Goal: Task Accomplishment & Management: Complete application form

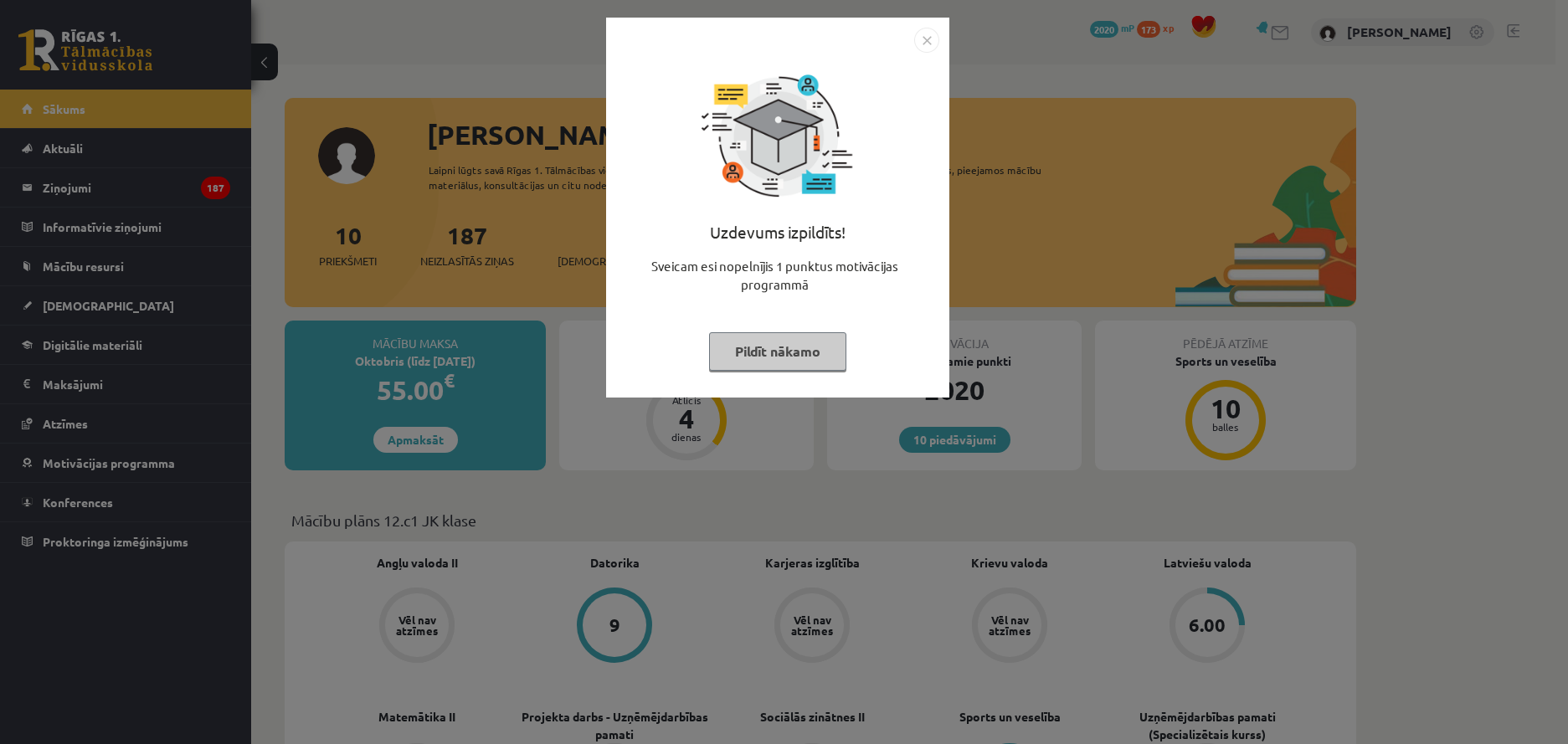
click at [923, 39] on img "Close" at bounding box center [926, 40] width 26 height 26
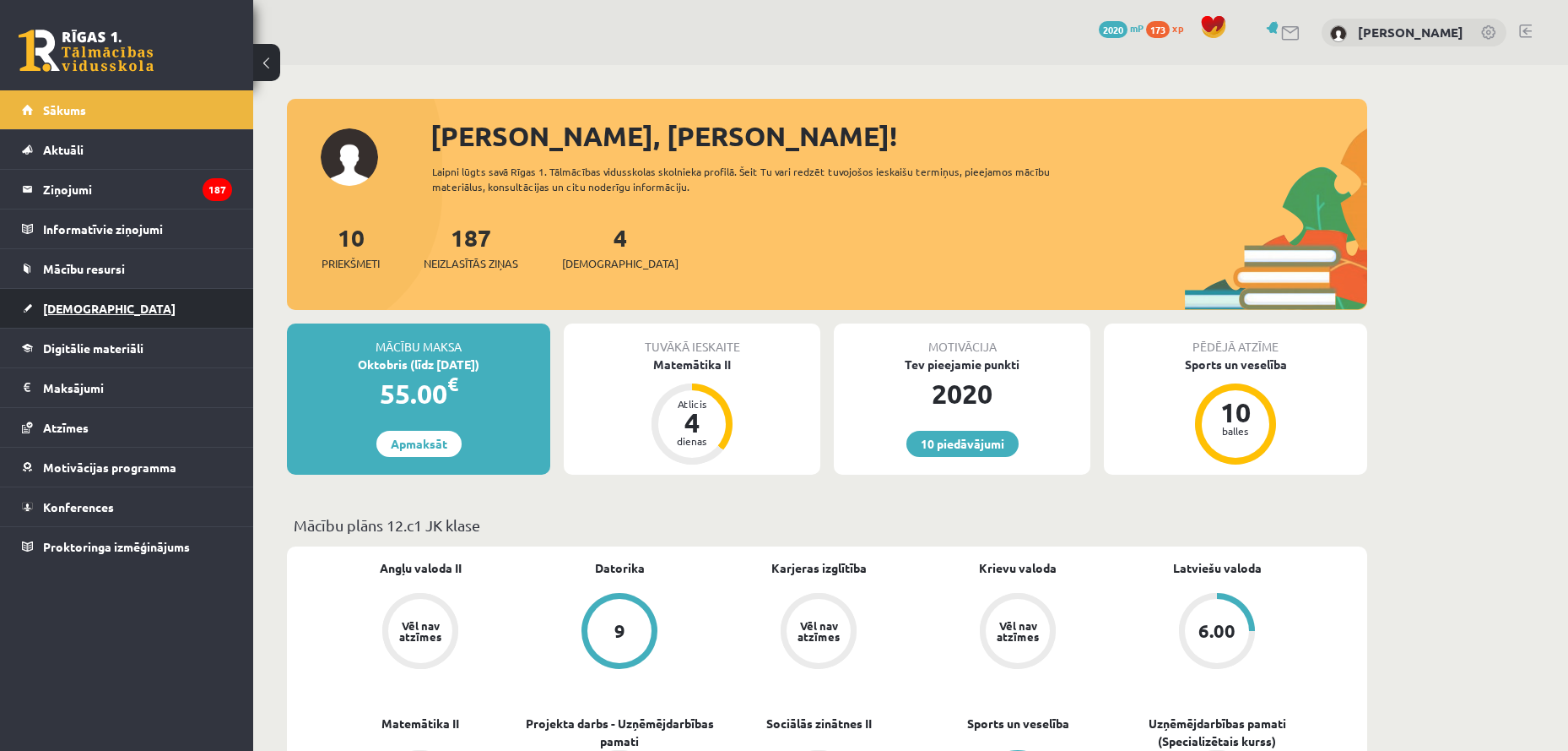
click at [76, 316] on link "[DEMOGRAPHIC_DATA]" at bounding box center [127, 308] width 211 height 39
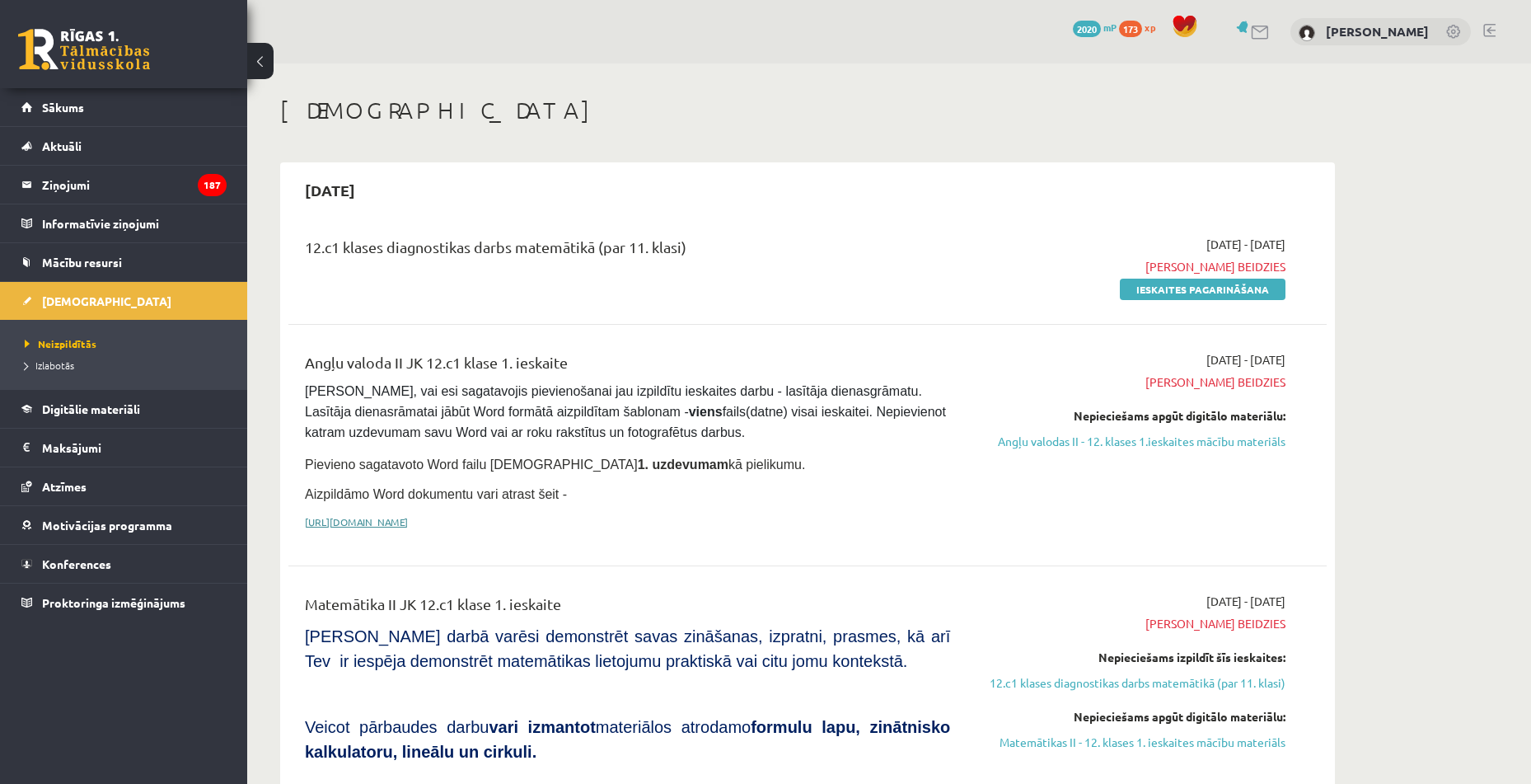
click at [344, 515] on link "[URL][DOMAIN_NAME]" at bounding box center [357, 521] width 103 height 13
click at [1221, 297] on link "Ieskaites pagarināšana" at bounding box center [1202, 289] width 166 height 22
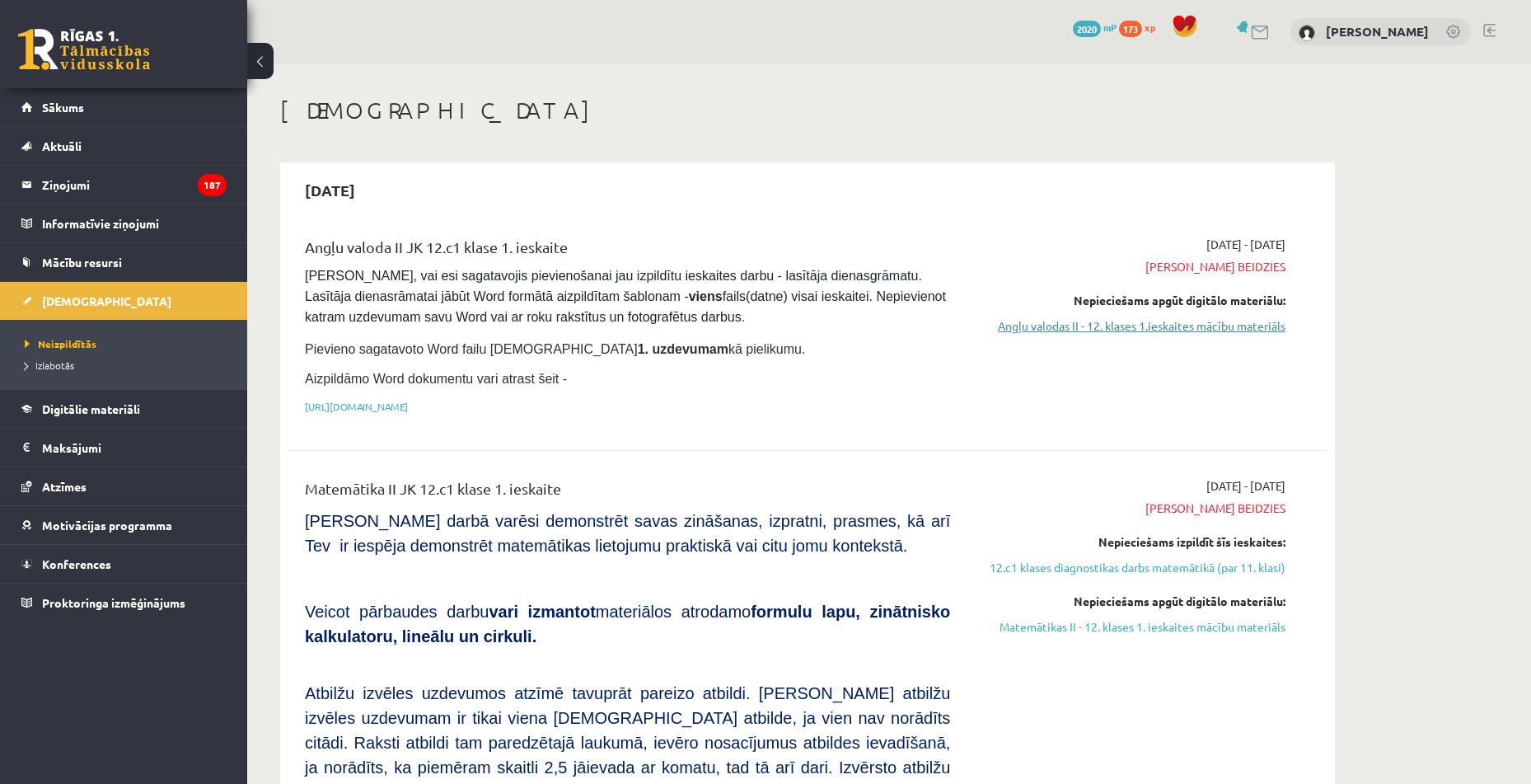
click at [1133, 330] on link "Angļu valodas II - 12. klases 1.ieskaites mācību materiāls" at bounding box center [1130, 326] width 311 height 17
click at [61, 363] on span "Izlabotās" at bounding box center [49, 364] width 49 height 13
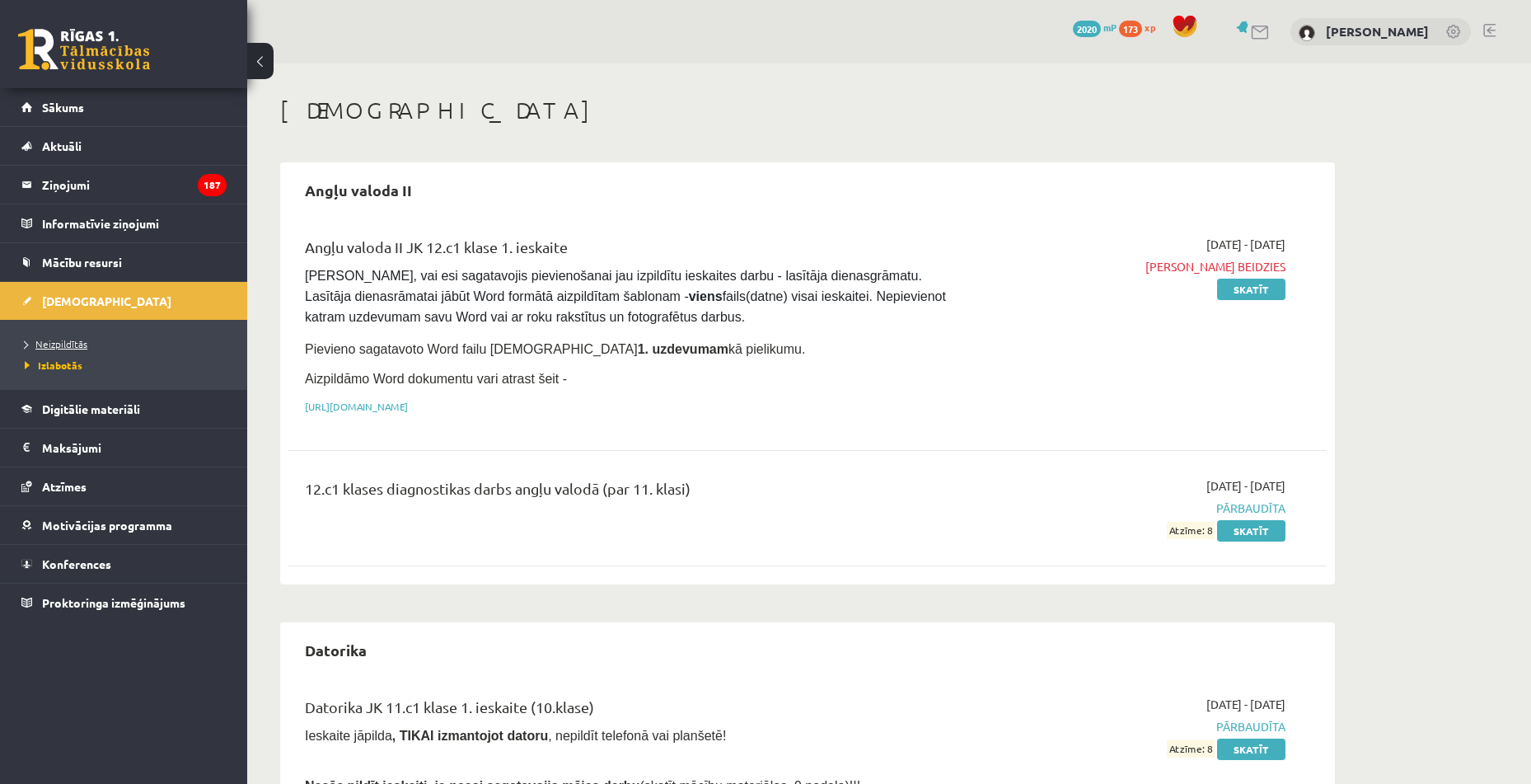
click at [71, 341] on span "Neizpildītās" at bounding box center [56, 343] width 62 height 13
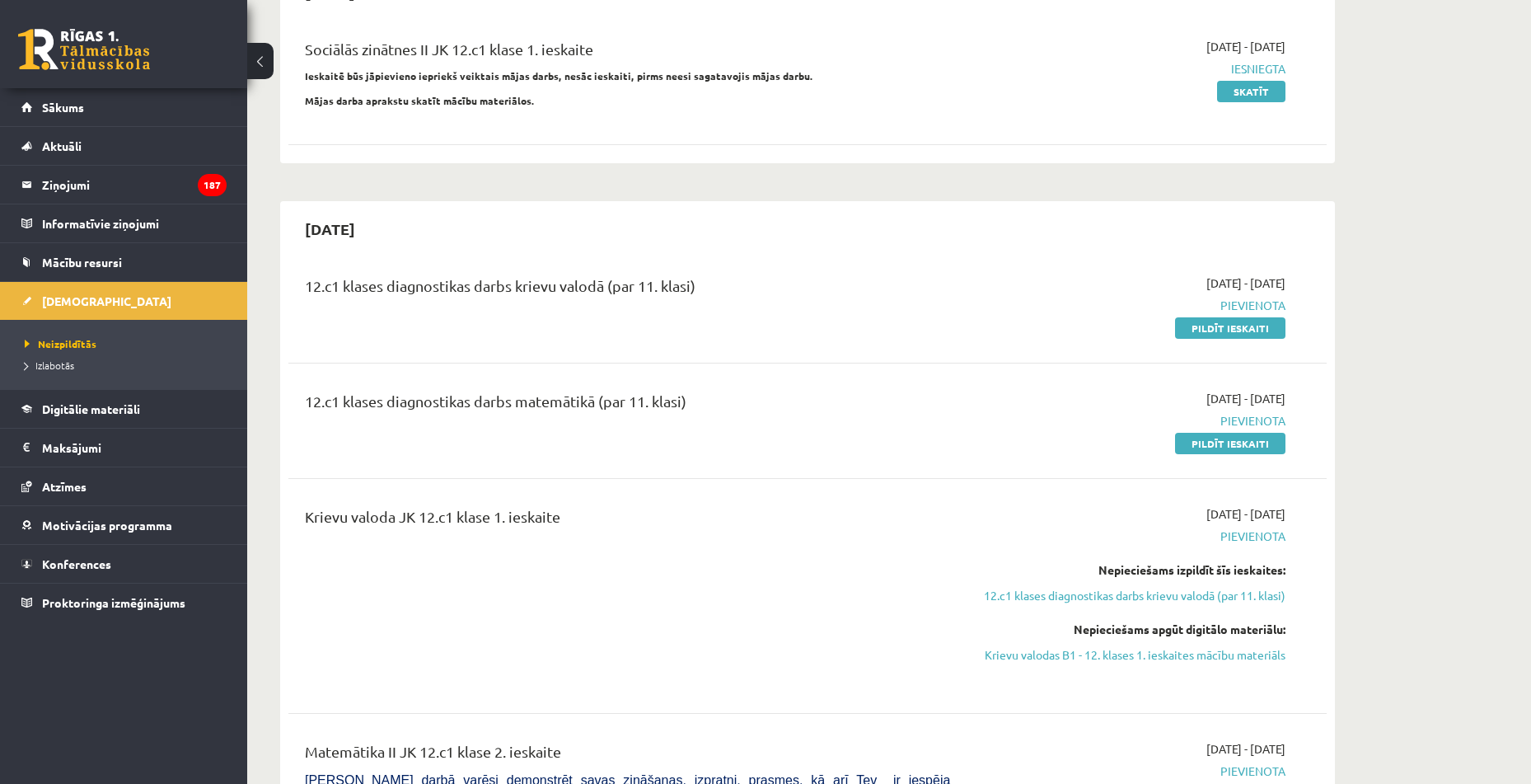
scroll to position [1401, 0]
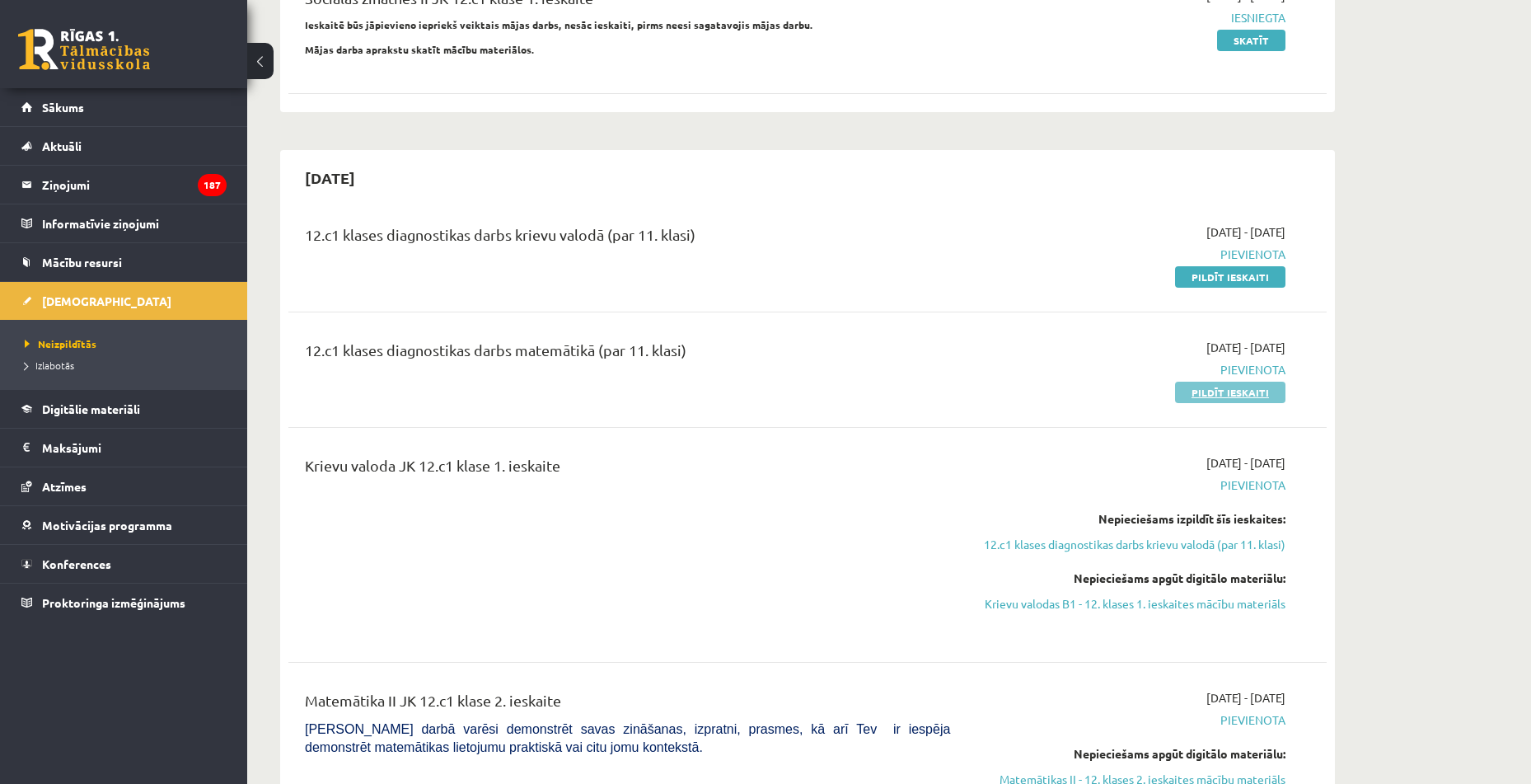
click at [1248, 382] on link "Pildīt ieskaiti" at bounding box center [1230, 392] width 110 height 22
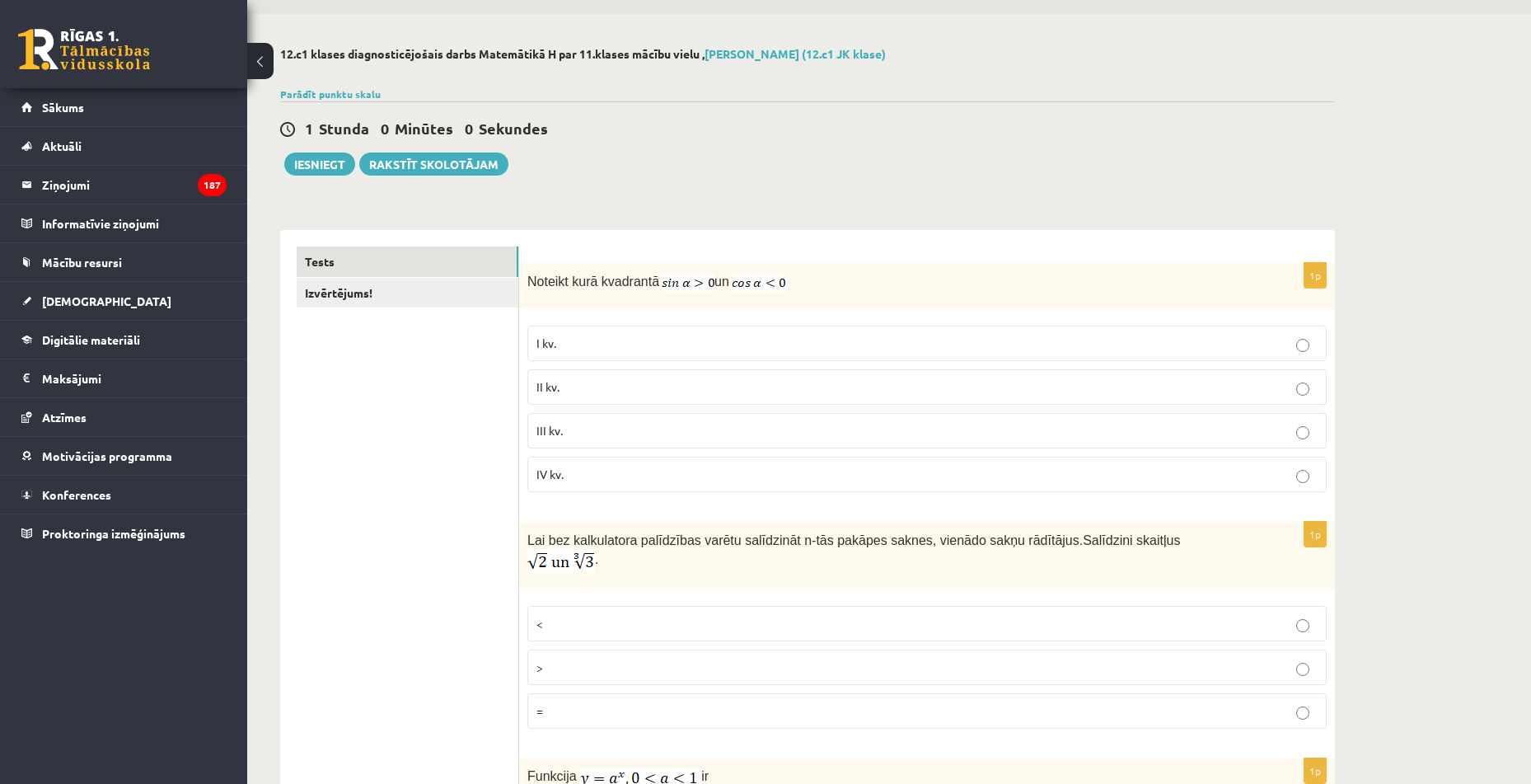
scroll to position [82, 0]
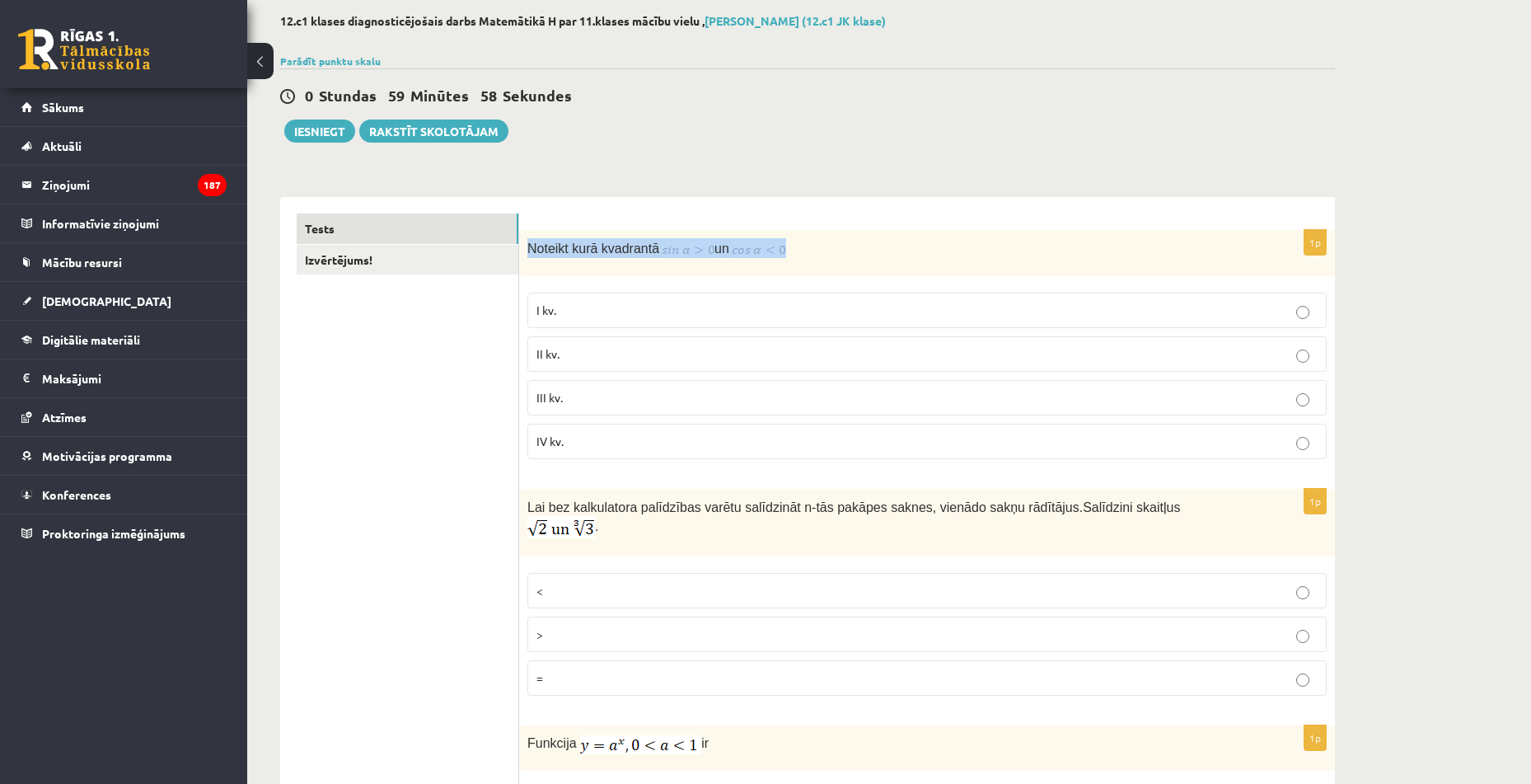
drag, startPoint x: 527, startPoint y: 245, endPoint x: 837, endPoint y: 251, distance: 310.1
click at [837, 251] on div "Noteikt kurā kvadrantā un" at bounding box center [927, 252] width 816 height 46
click at [860, 240] on p "Noteikt kurā kvadrantā un" at bounding box center [886, 248] width 717 height 20
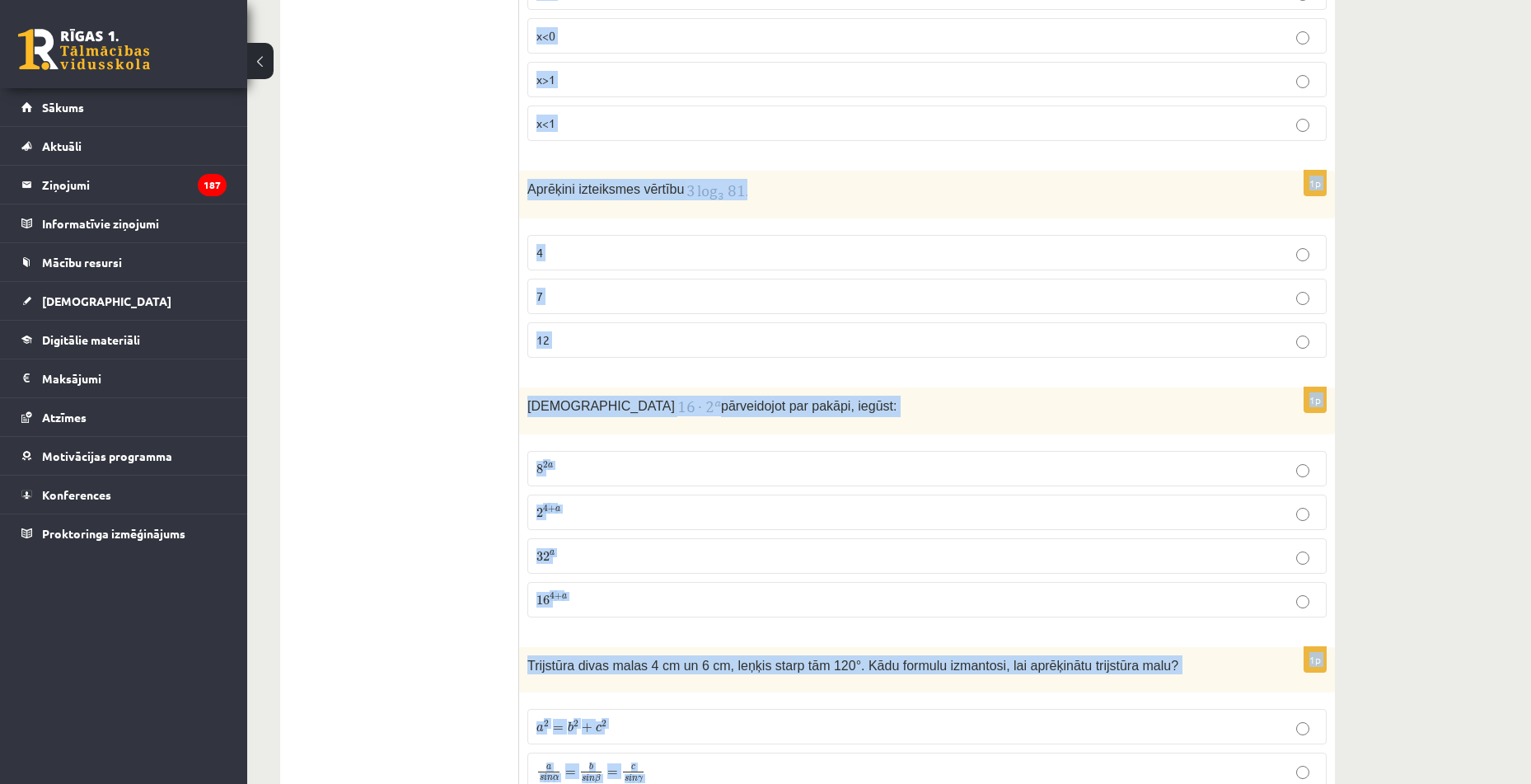
scroll to position [7294, 0]
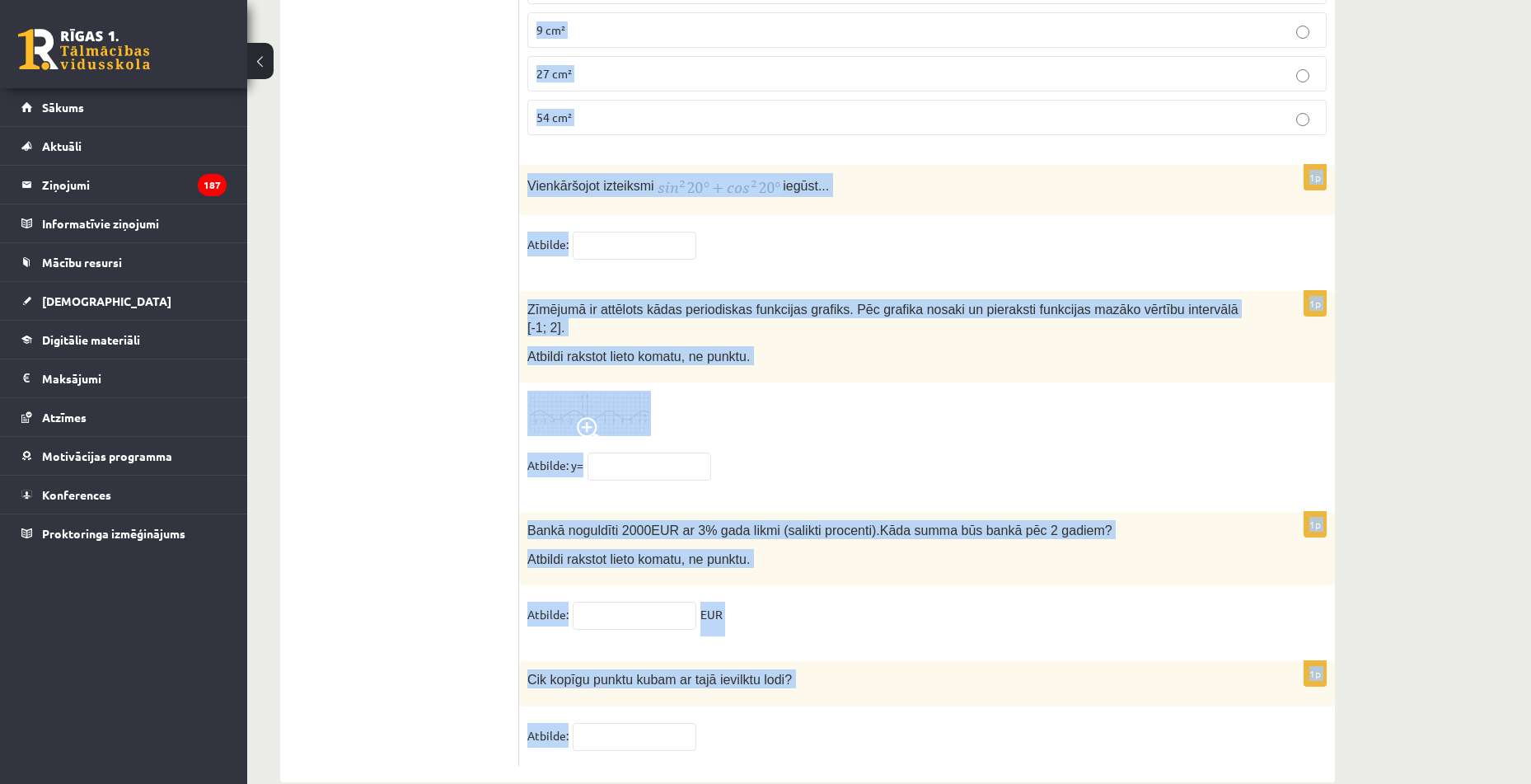
drag, startPoint x: 529, startPoint y: 331, endPoint x: 1210, endPoint y: 701, distance: 775.0
copy form "Noteikt kurā kvadrantā un I kv. II kv. III kv. IV kv. 1p Lai bez kalkulatora pa…"
click at [983, 390] on div at bounding box center [927, 413] width 800 height 45
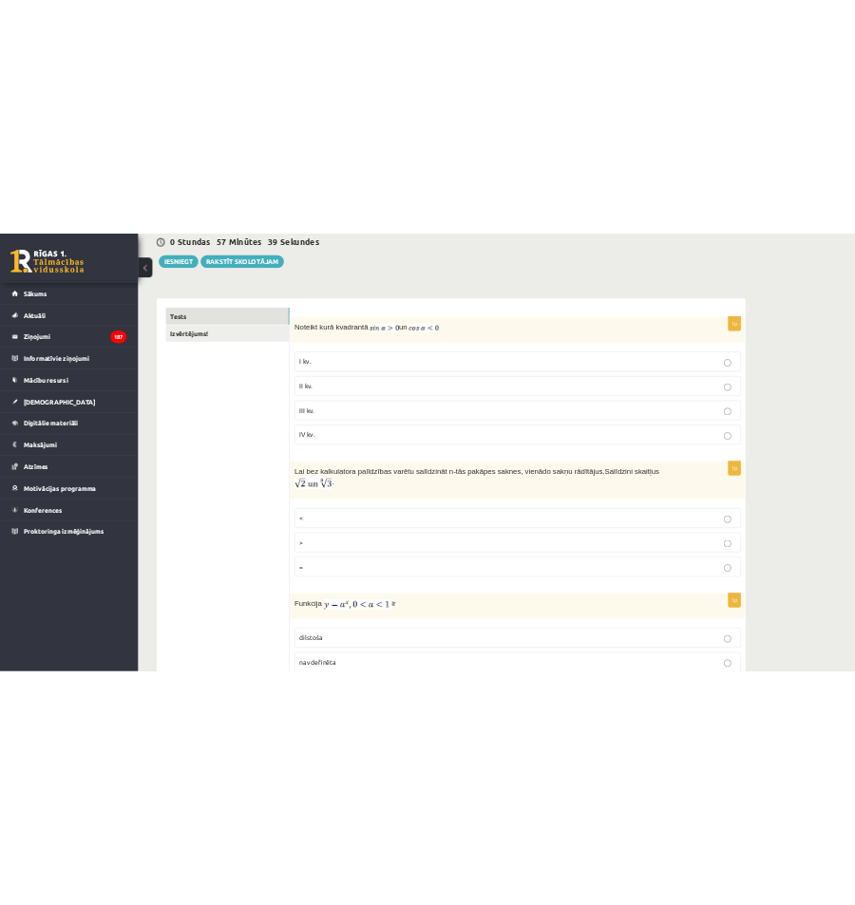
scroll to position [190, 0]
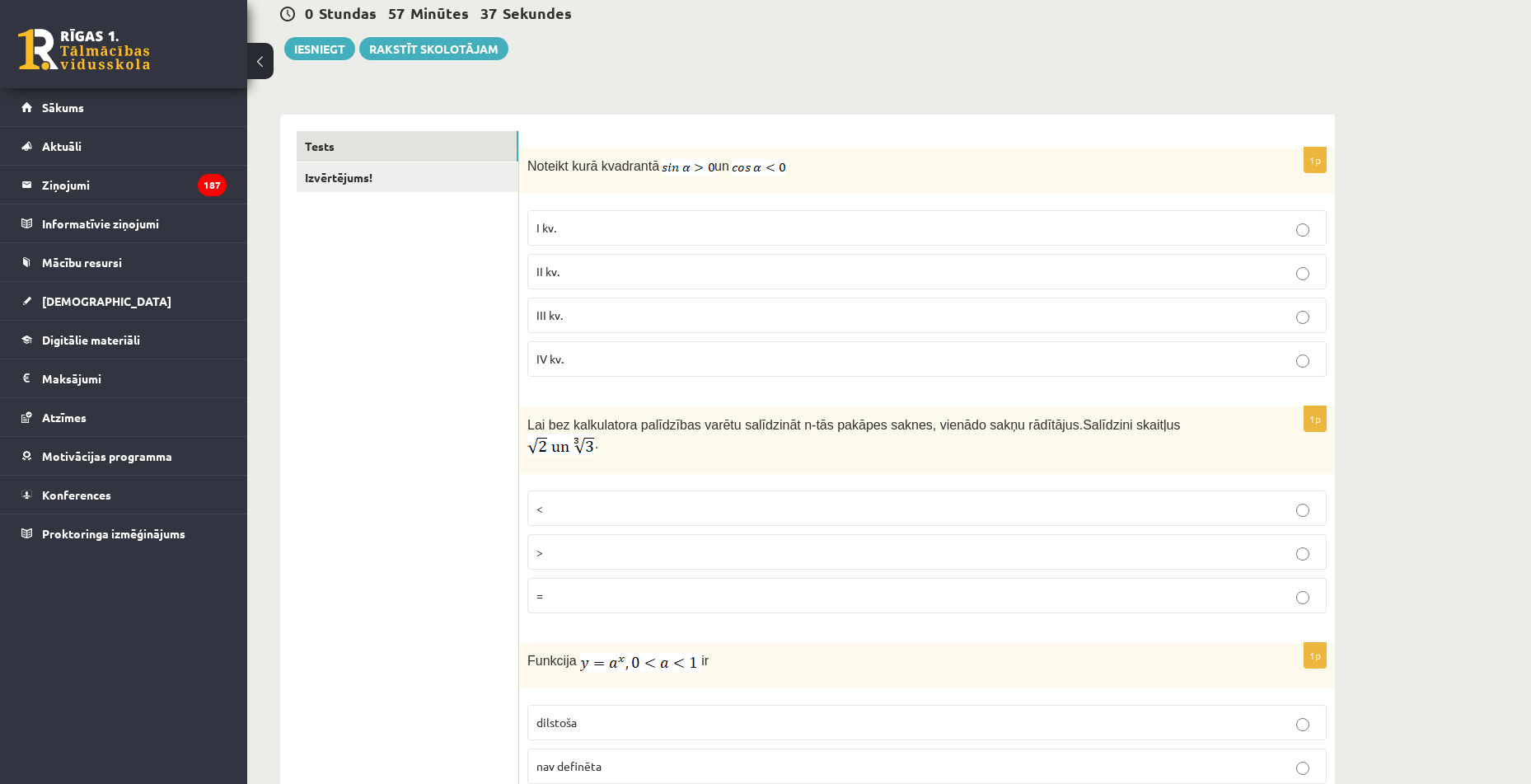
click at [592, 263] on label "II kv." at bounding box center [927, 271] width 800 height 36
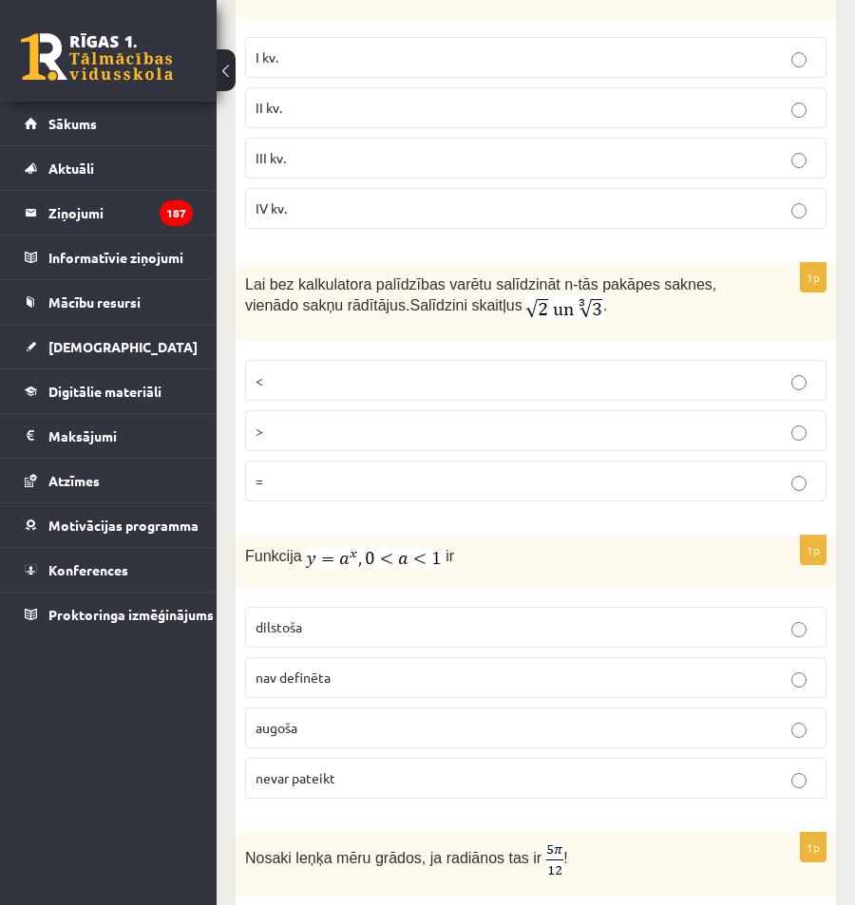
scroll to position [475, 0]
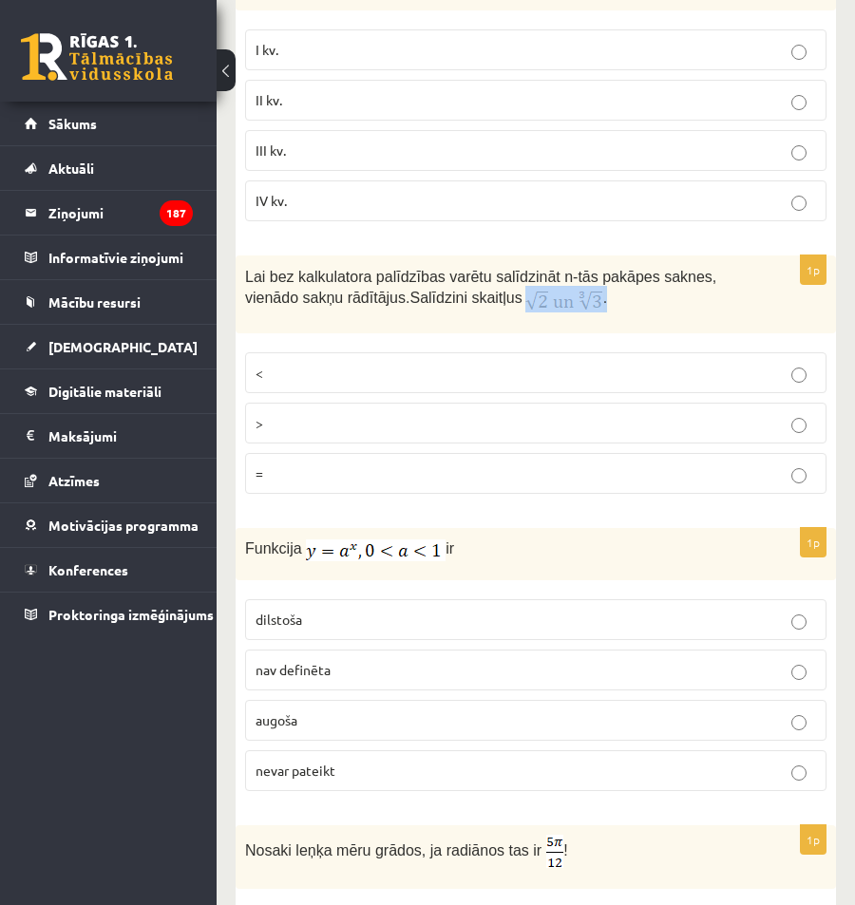
drag, startPoint x: 535, startPoint y: 301, endPoint x: 476, endPoint y: 300, distance: 58.9
click at [476, 300] on p "Lai bez kalkulatora palīdzības varētu salīdzināt n-tās pakāpes saknes, vienādo …" at bounding box center [488, 289] width 486 height 48
click at [508, 321] on div "Lai bez kalkulatora palīdzības varētu salīdzināt n-tās pakāpes saknes, vienādo …" at bounding box center [536, 295] width 600 height 78
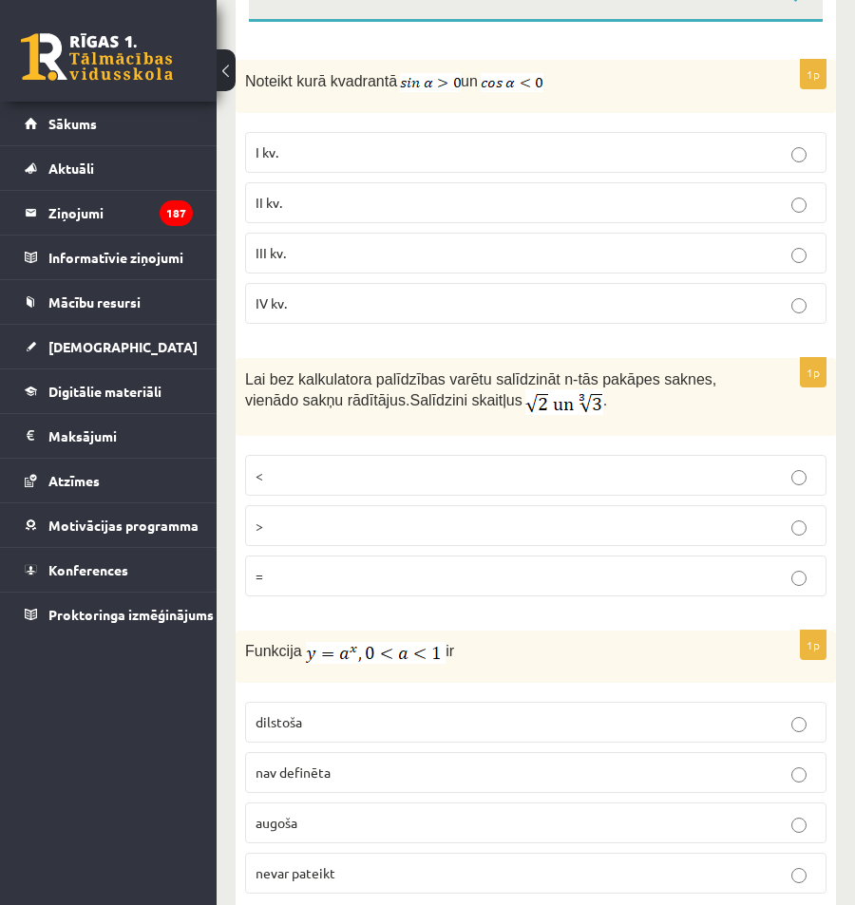
scroll to position [380, 0]
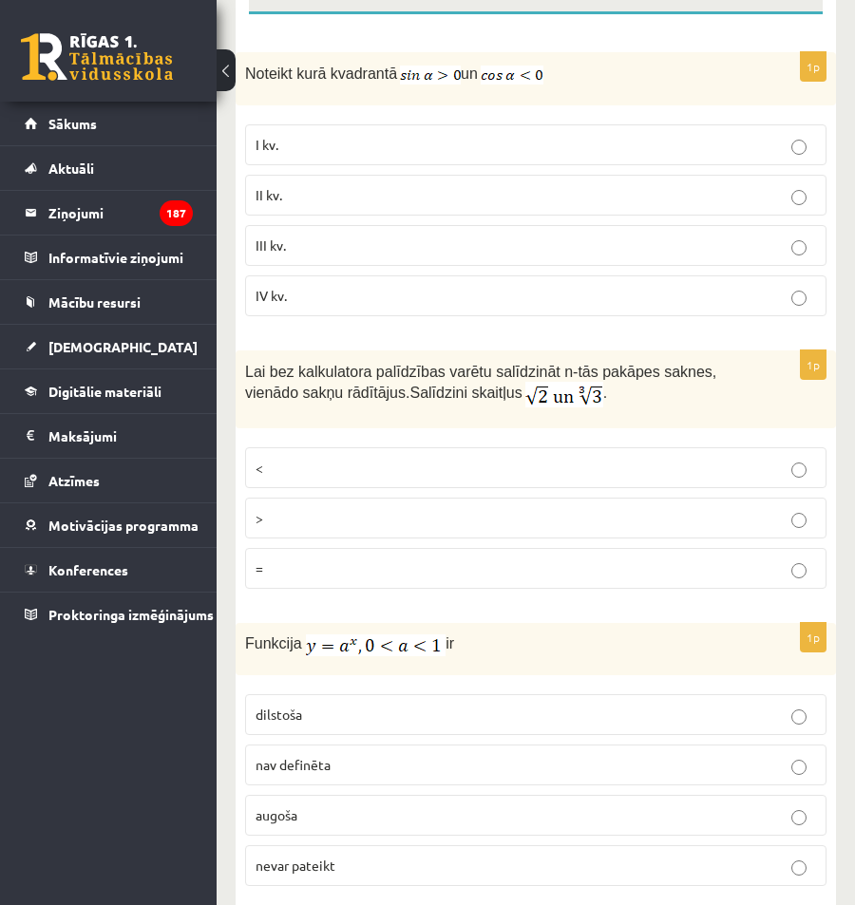
click at [309, 484] on label "<" at bounding box center [535, 467] width 581 height 41
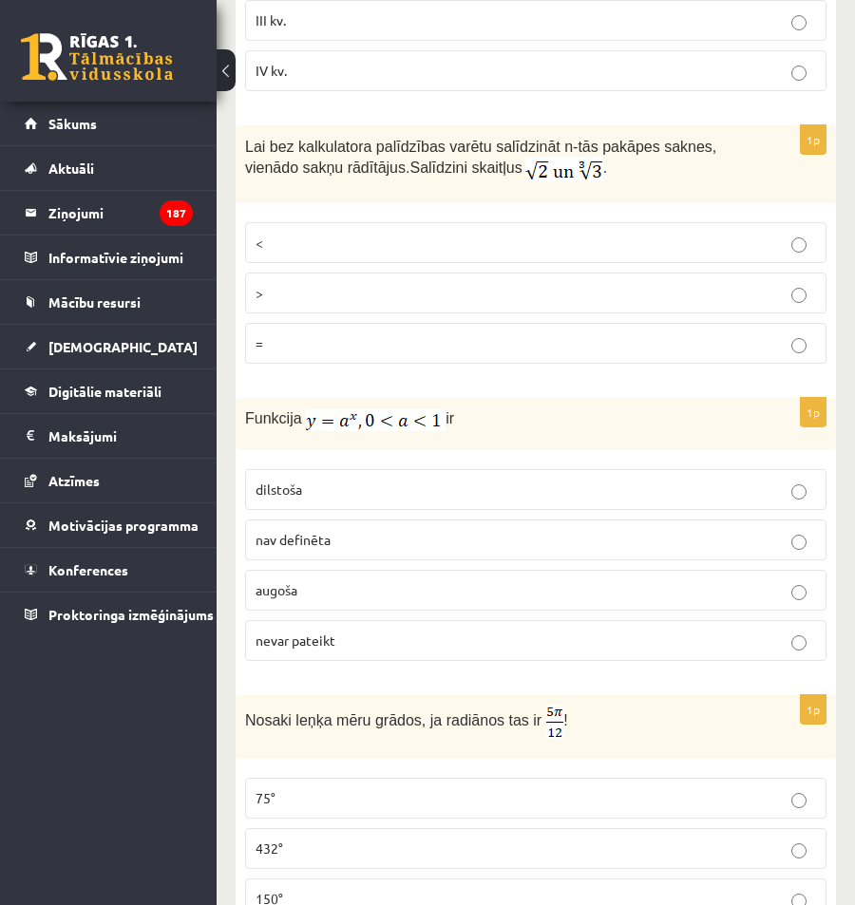
scroll to position [665, 0]
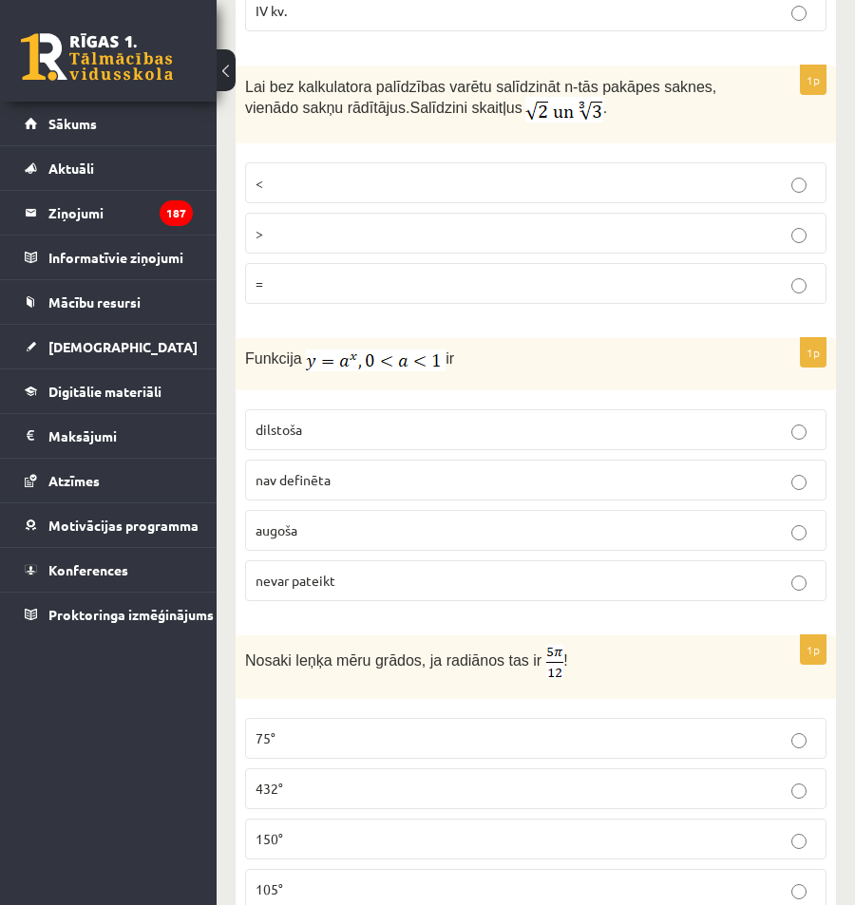
click at [396, 420] on label "dilstoša" at bounding box center [535, 429] width 581 height 41
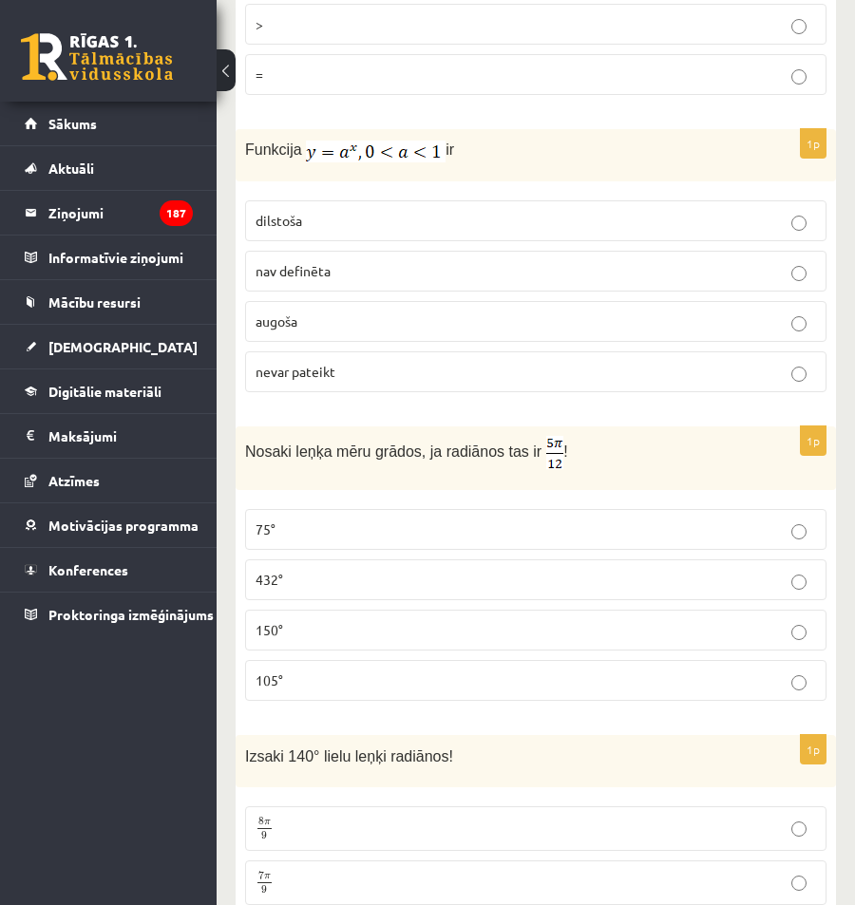
scroll to position [950, 0]
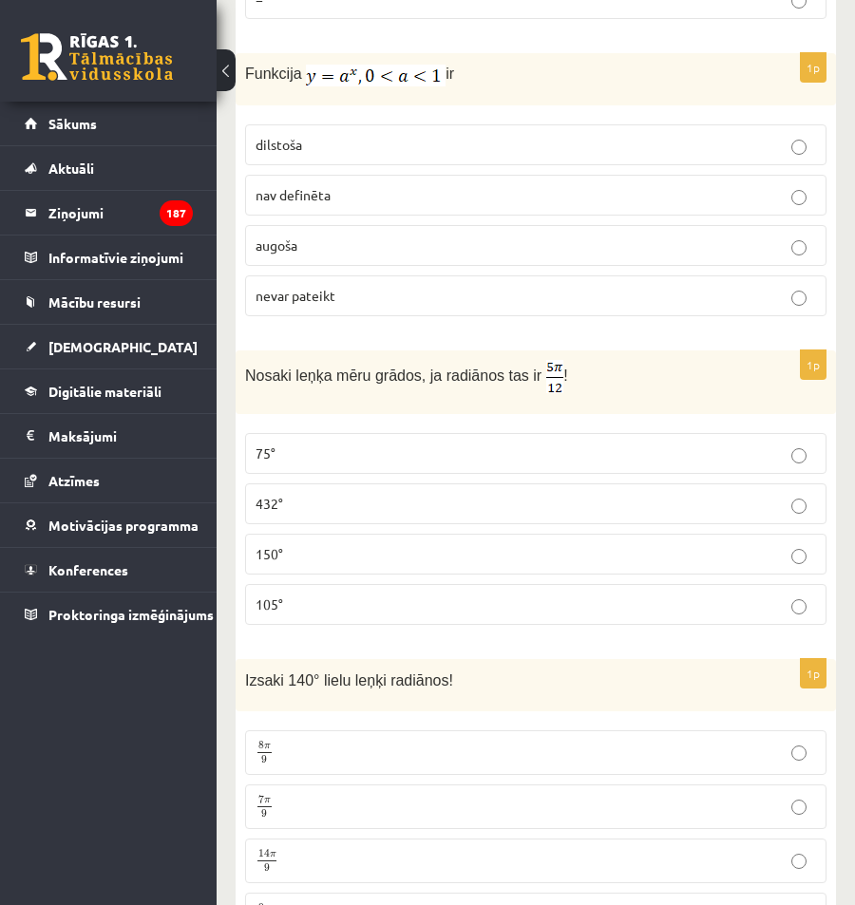
click at [350, 562] on p "150°" at bounding box center [536, 554] width 561 height 20
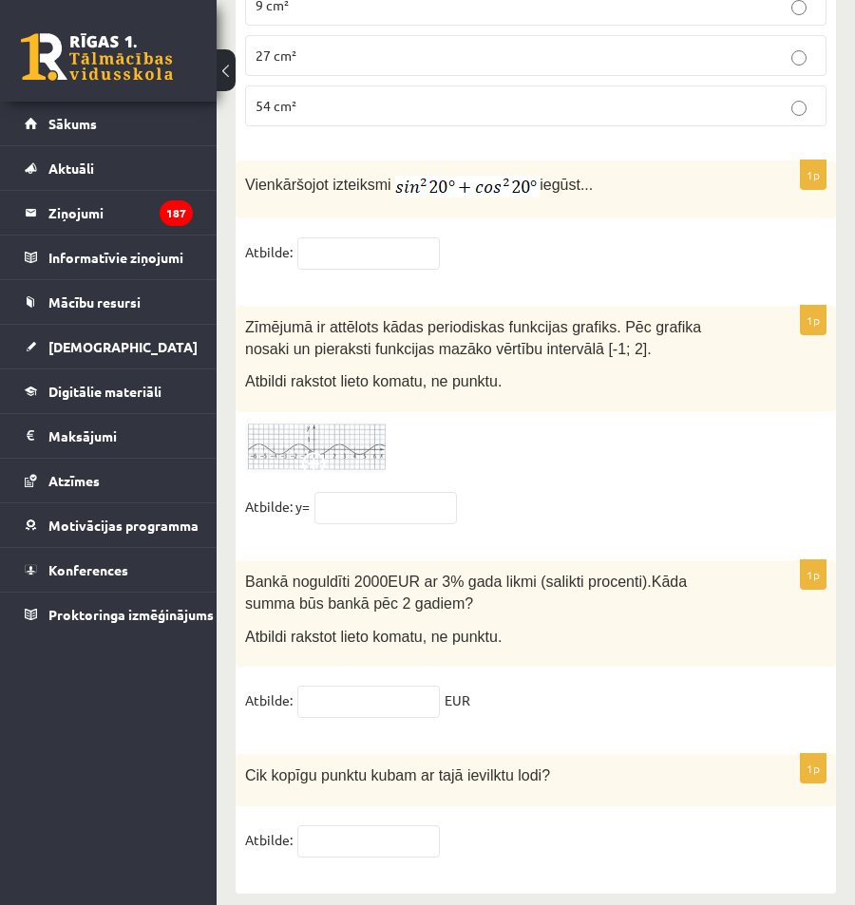
scroll to position [8644, 0]
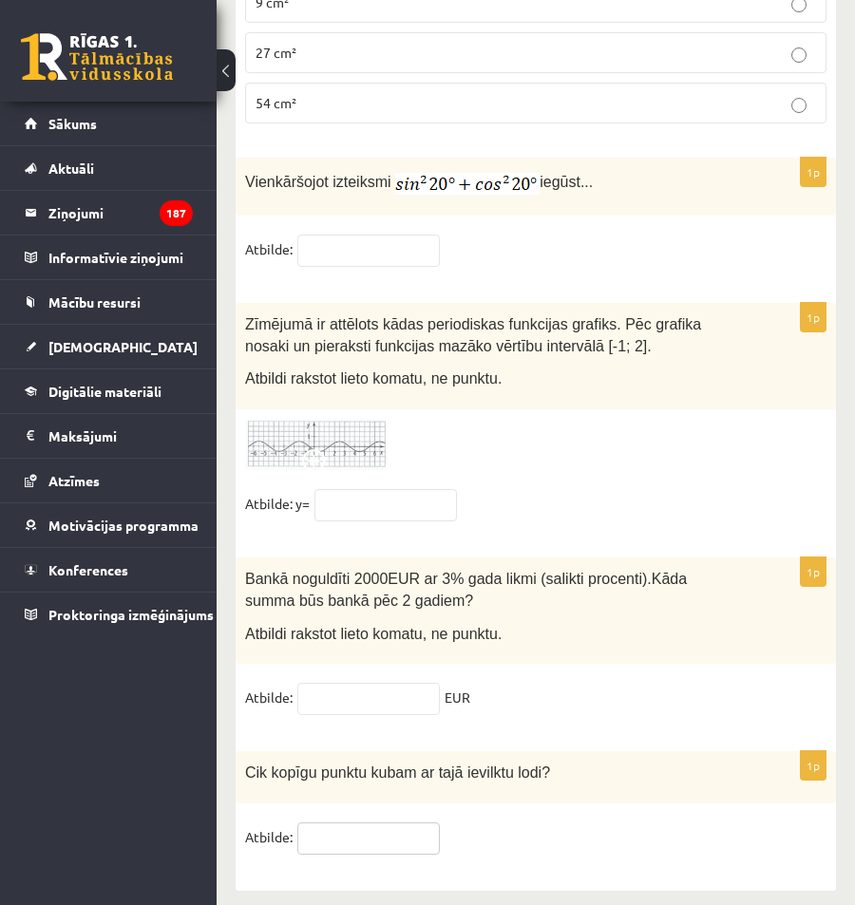
click at [334, 823] on input "text" at bounding box center [368, 839] width 143 height 32
type input "*"
click at [375, 683] on input "text" at bounding box center [368, 699] width 143 height 32
click at [398, 683] on input "text" at bounding box center [368, 699] width 143 height 32
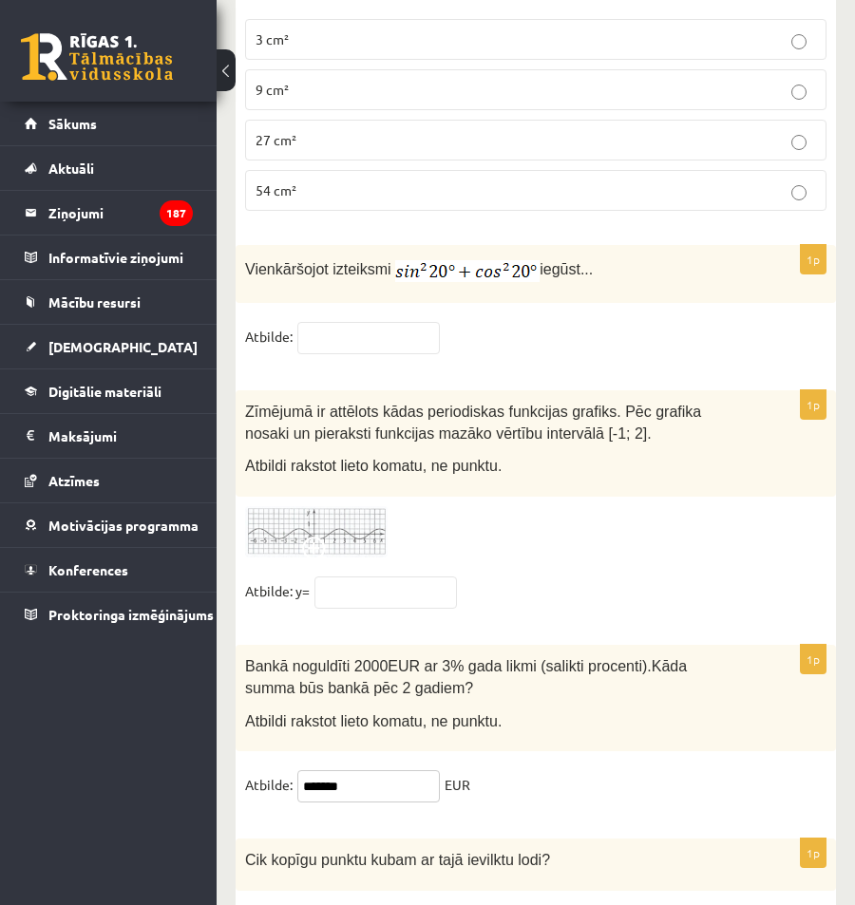
scroll to position [8549, 0]
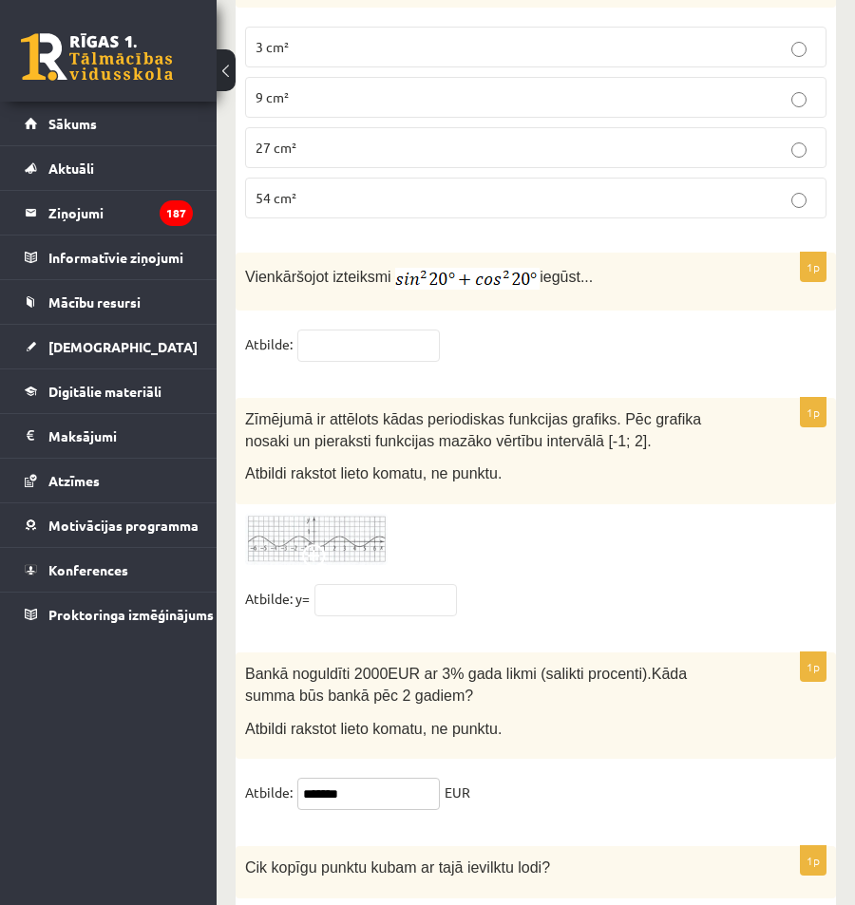
type input "*******"
click at [345, 526] on img at bounding box center [316, 540] width 143 height 52
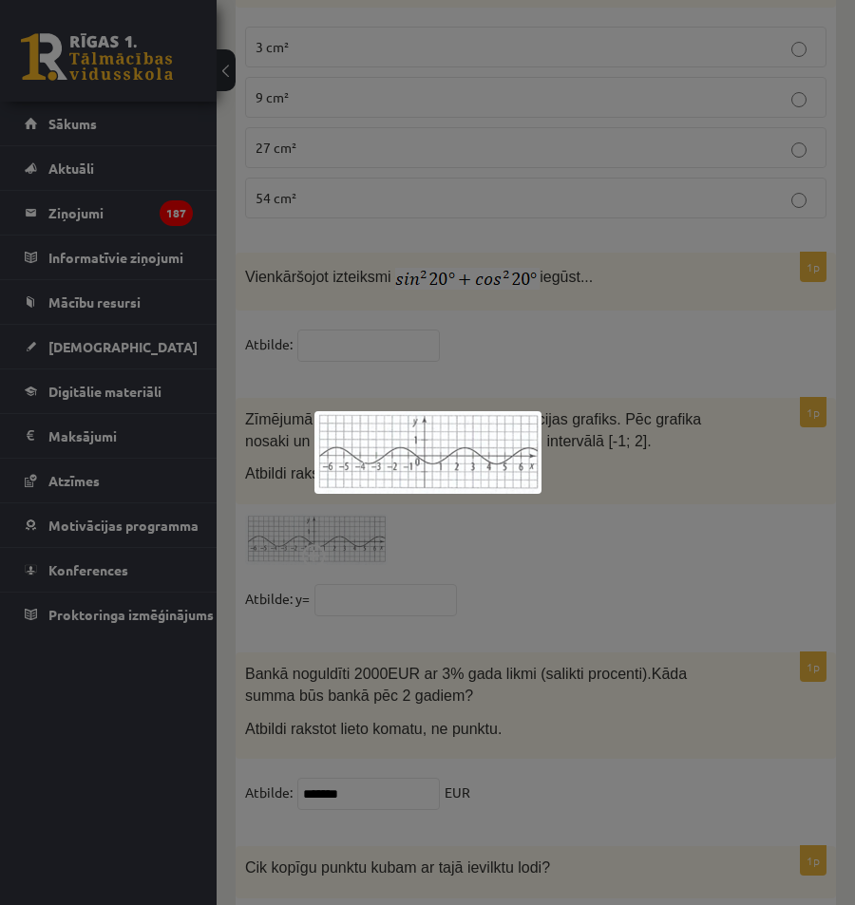
click at [502, 549] on div at bounding box center [427, 452] width 855 height 905
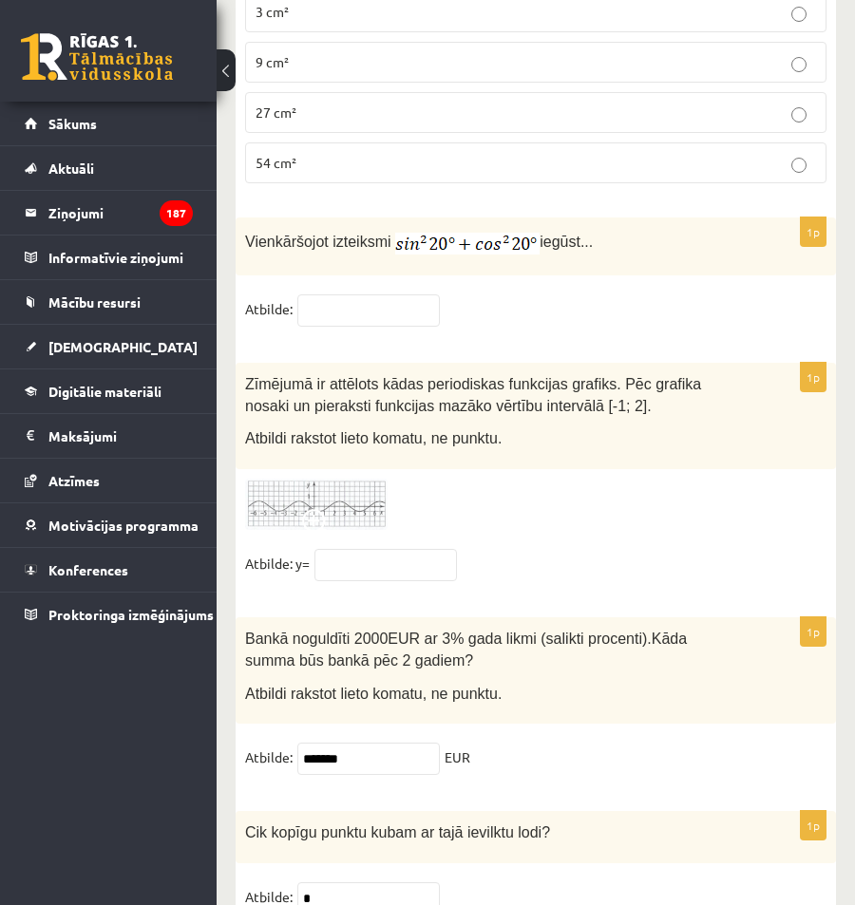
scroll to position [8644, 0]
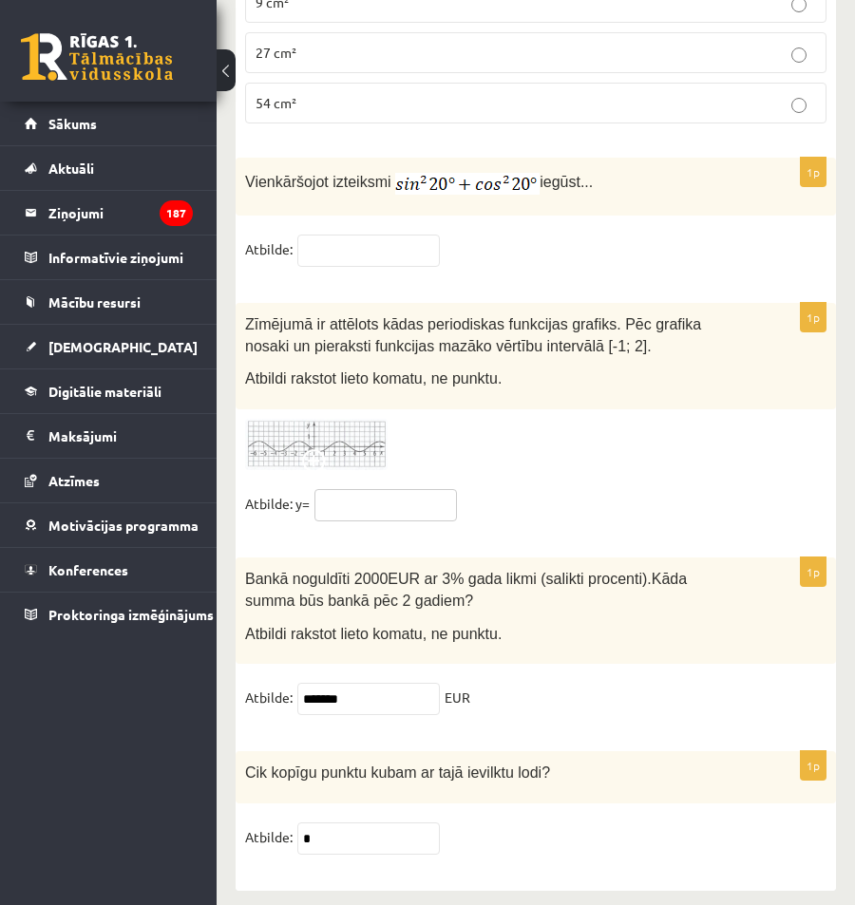
click at [360, 489] on input "text" at bounding box center [385, 505] width 143 height 32
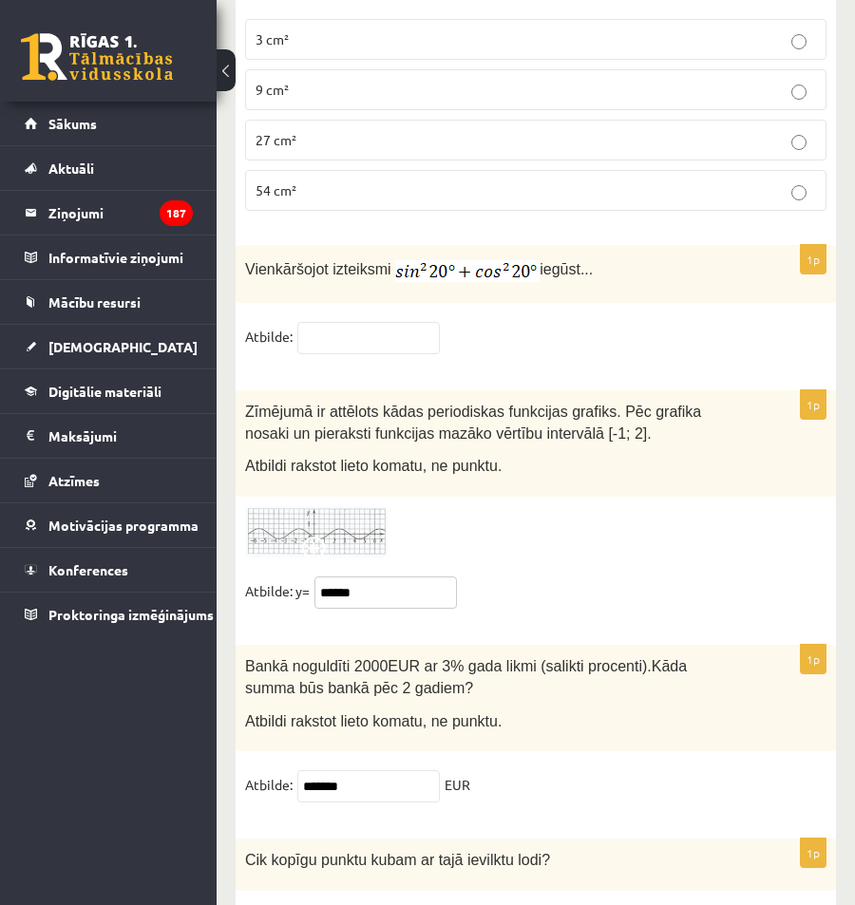
scroll to position [8549, 0]
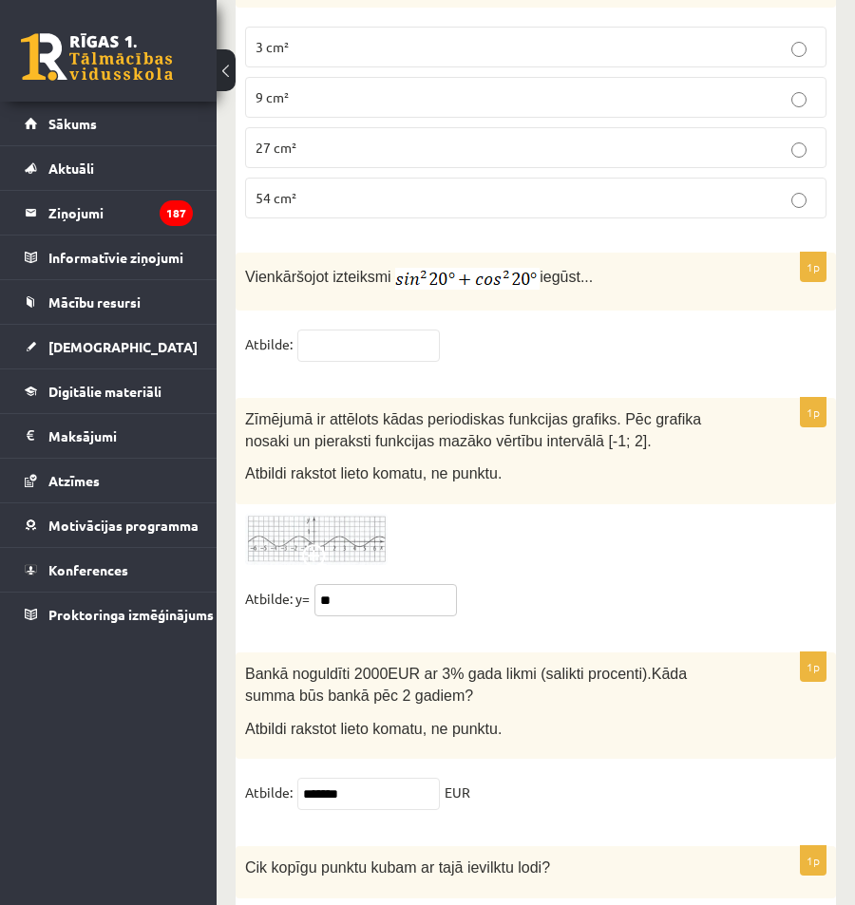
type input "*"
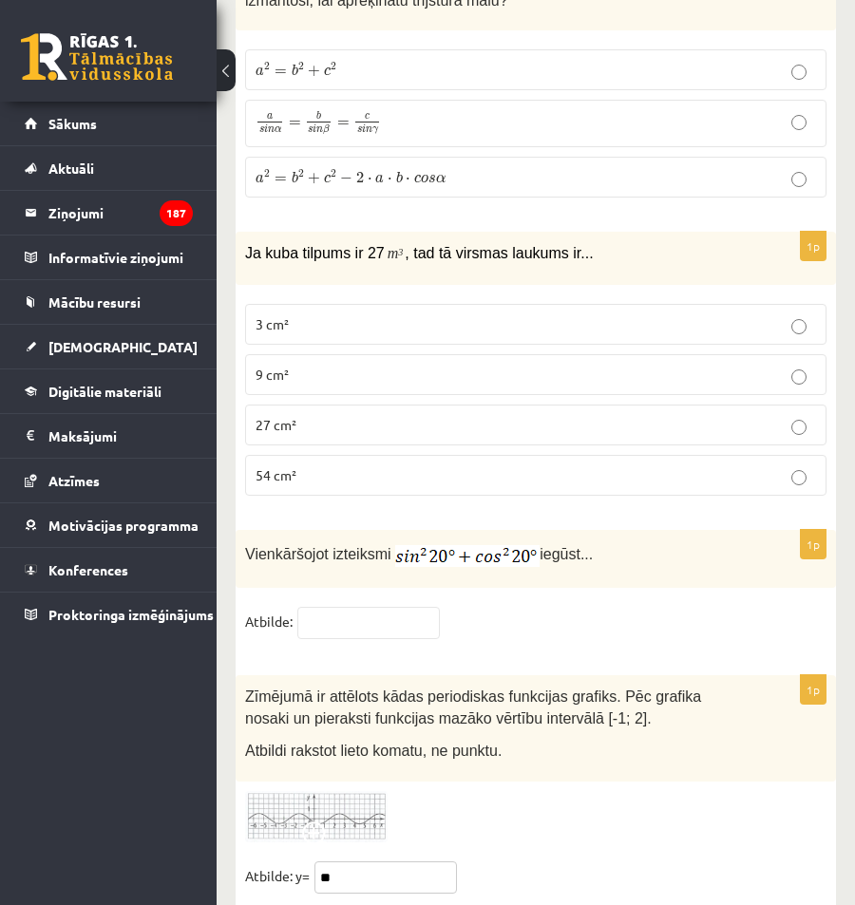
scroll to position [8264, 0]
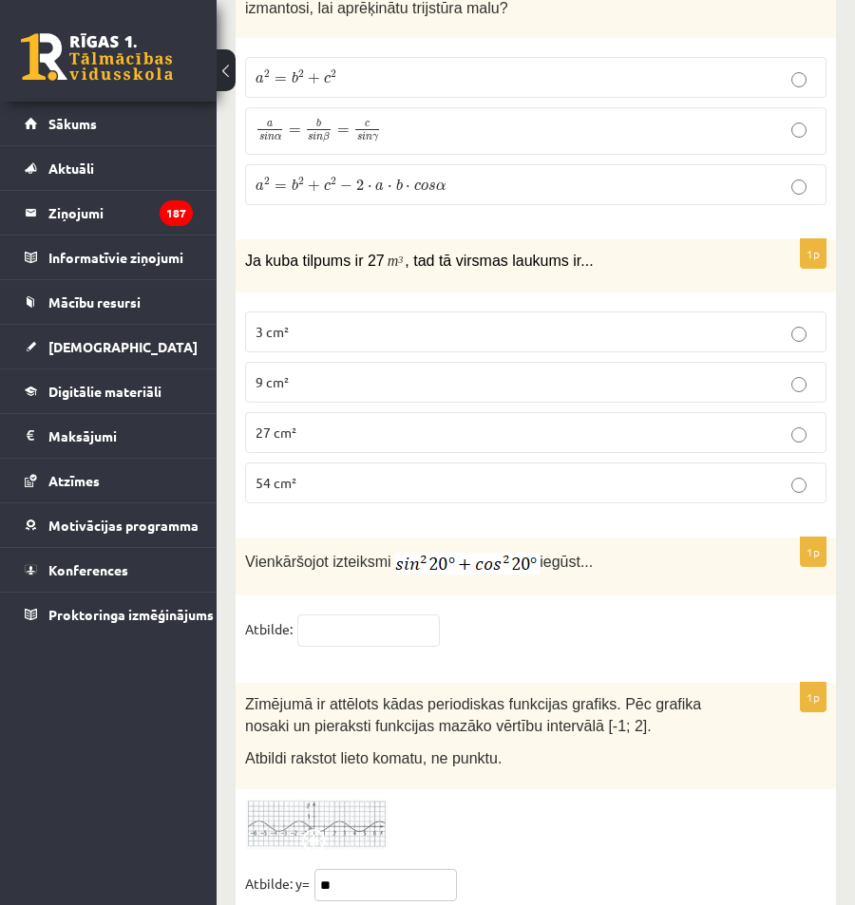
type input "**"
click at [315, 473] on p "54 cm²" at bounding box center [536, 483] width 561 height 20
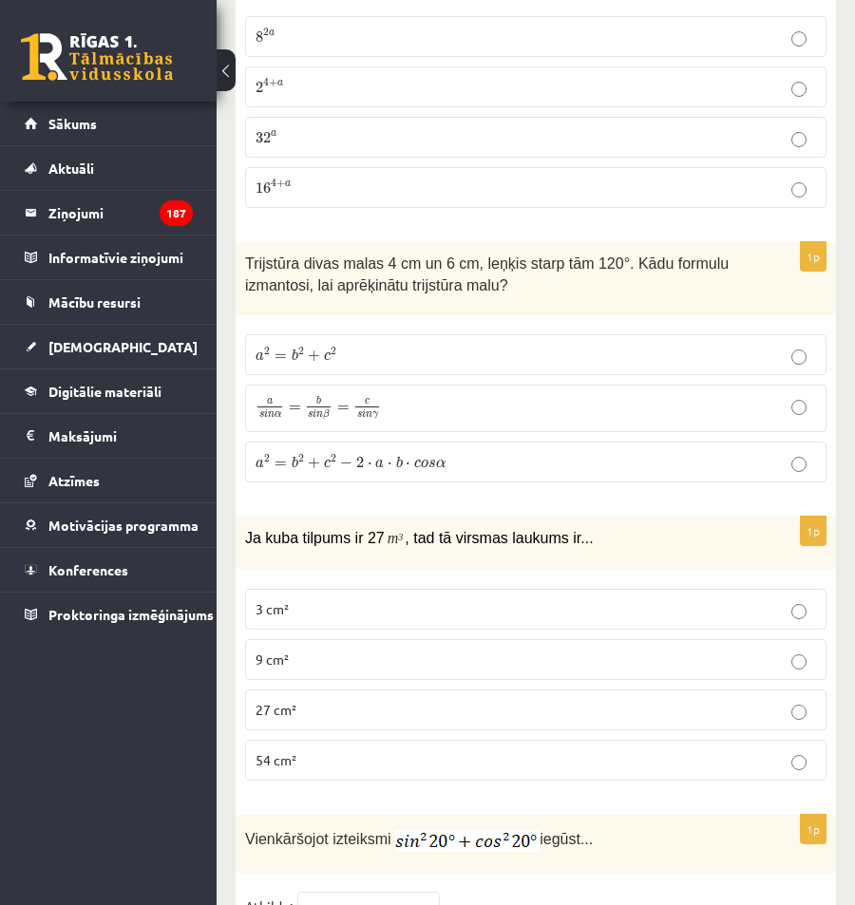
scroll to position [7979, 0]
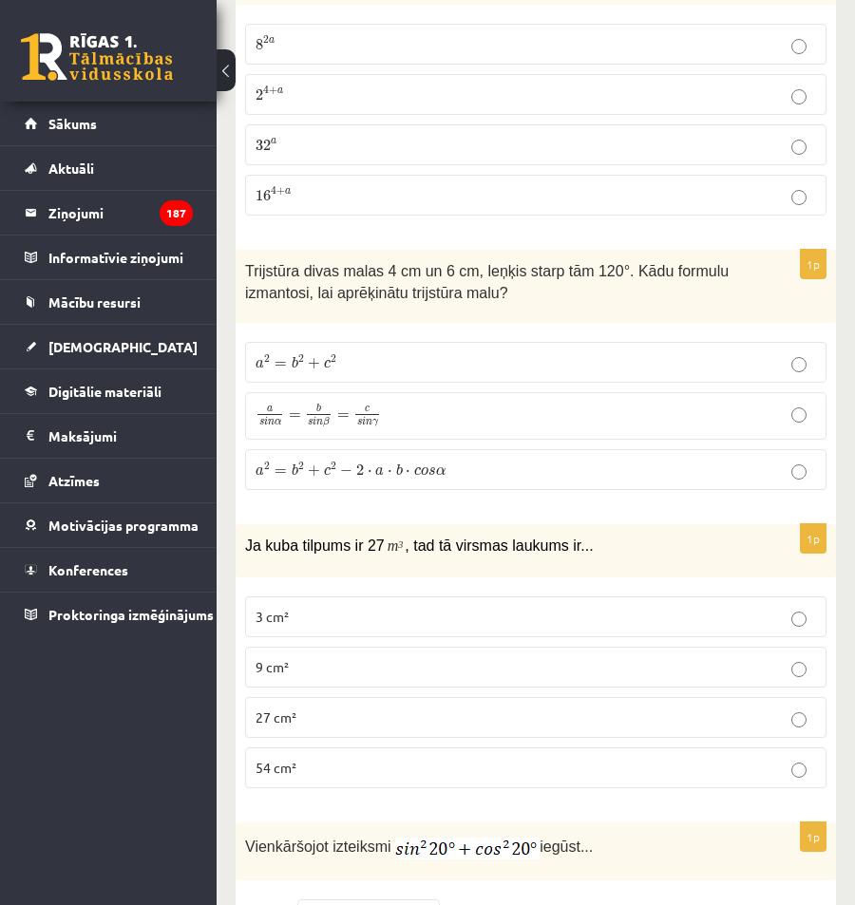
click at [375, 467] on span "a" at bounding box center [379, 471] width 9 height 9
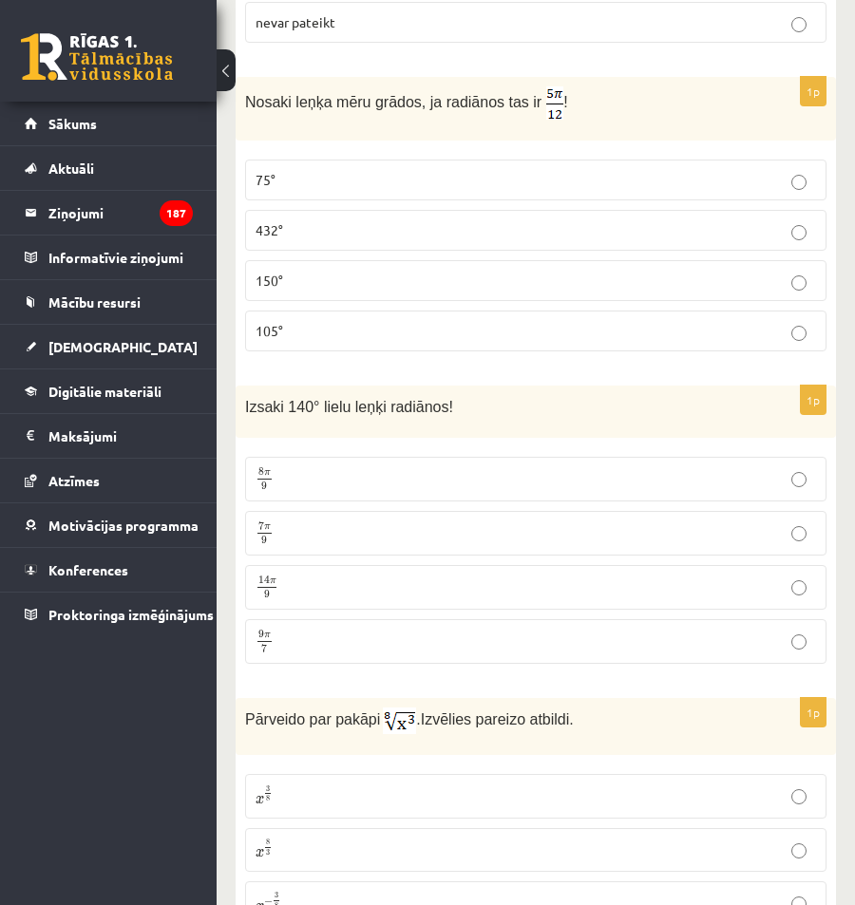
scroll to position [1233, 0]
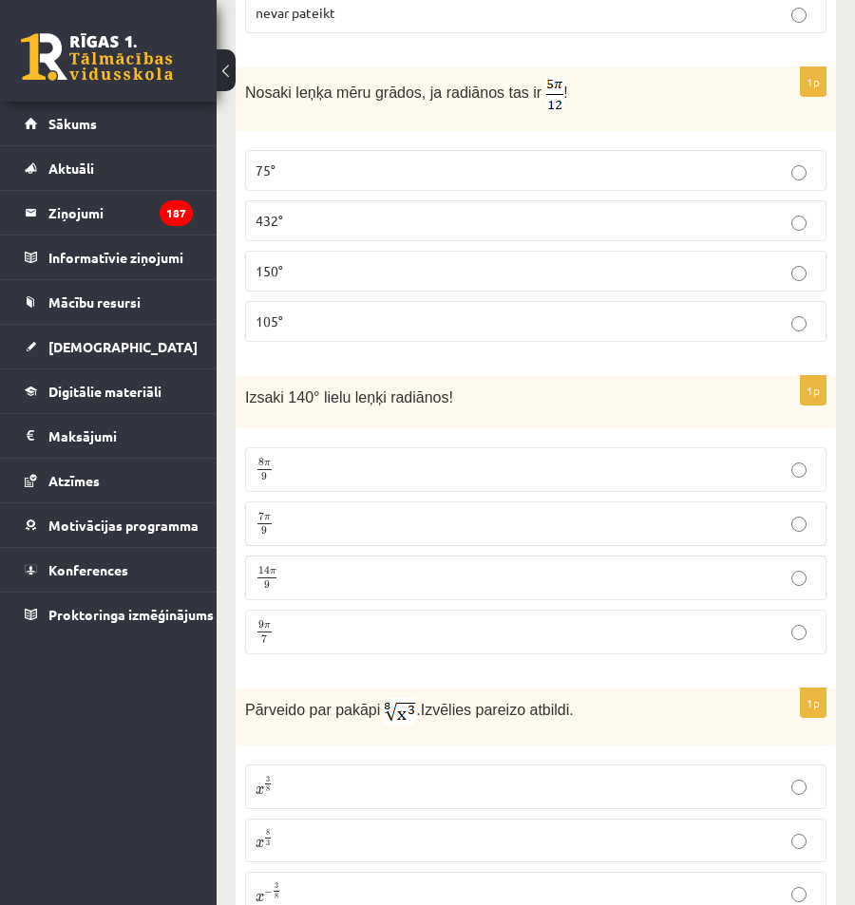
click at [295, 519] on p "7 π 9 7 π 9" at bounding box center [536, 524] width 561 height 24
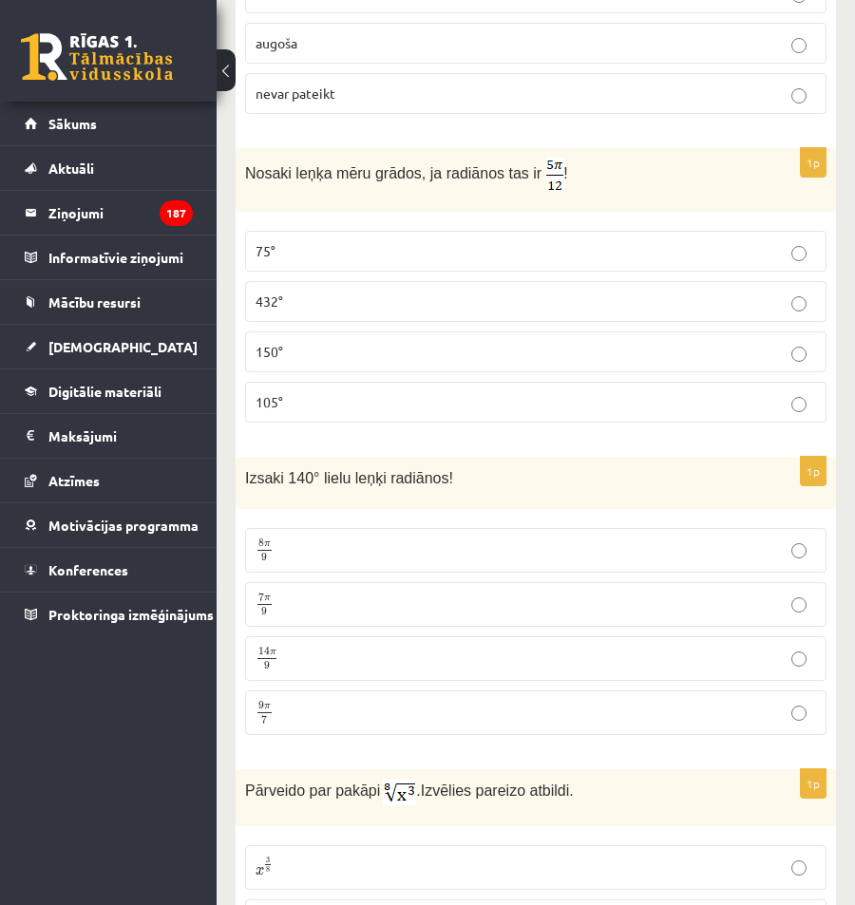
scroll to position [1138, 0]
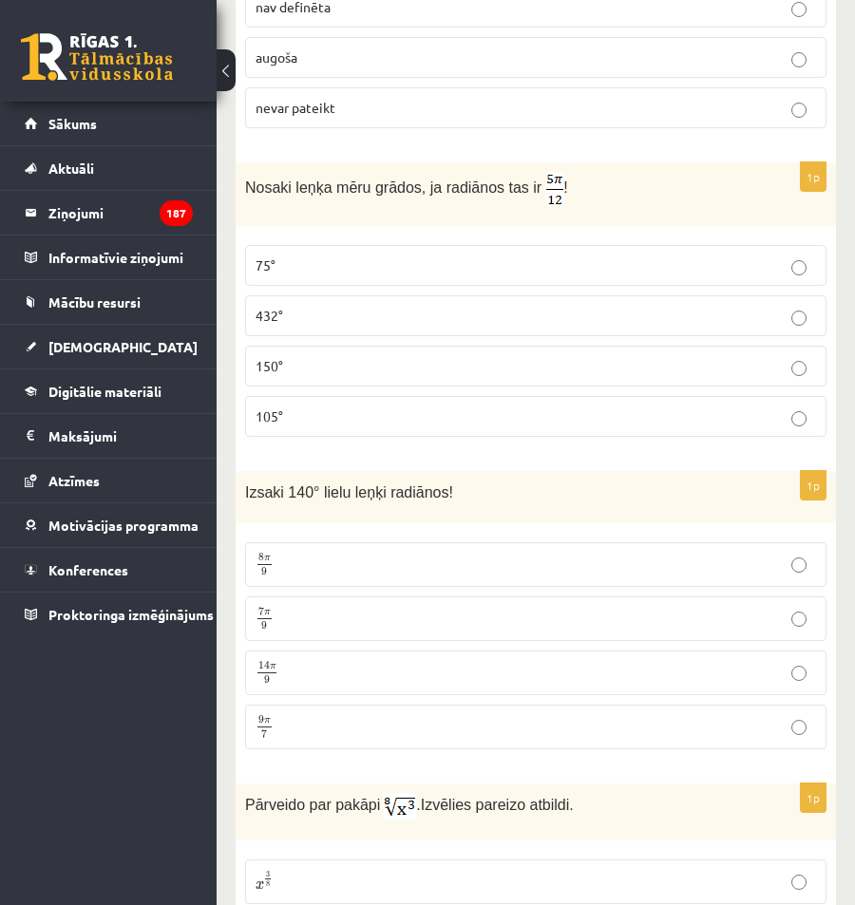
click at [336, 367] on p "150°" at bounding box center [536, 366] width 561 height 20
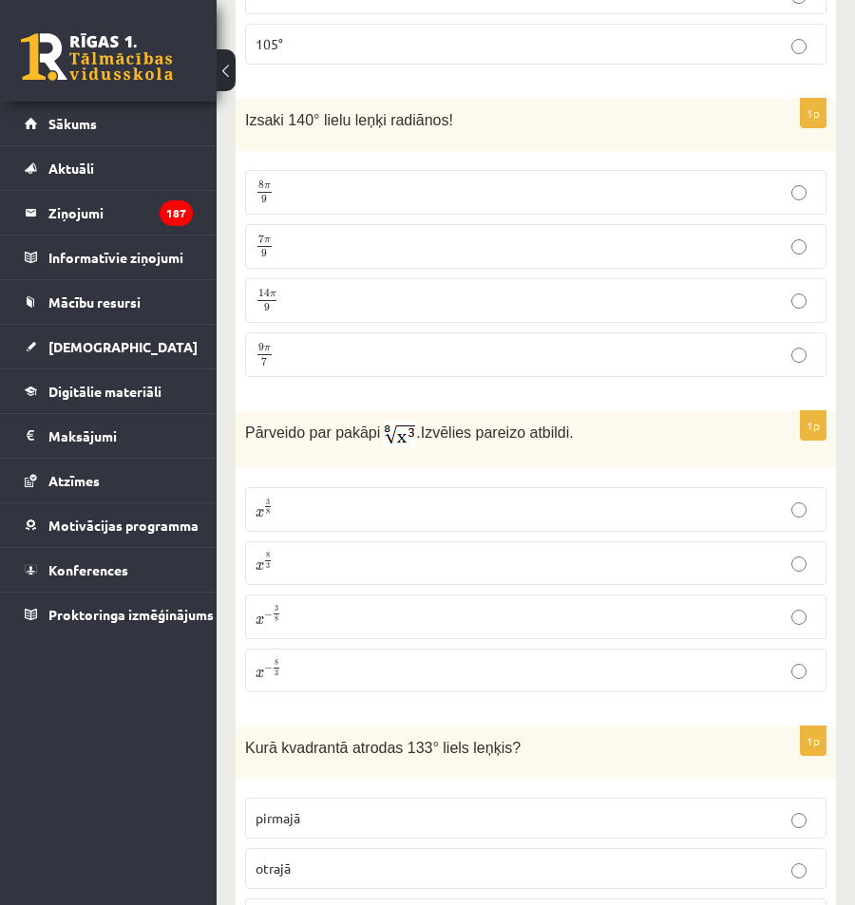
scroll to position [1518, 0]
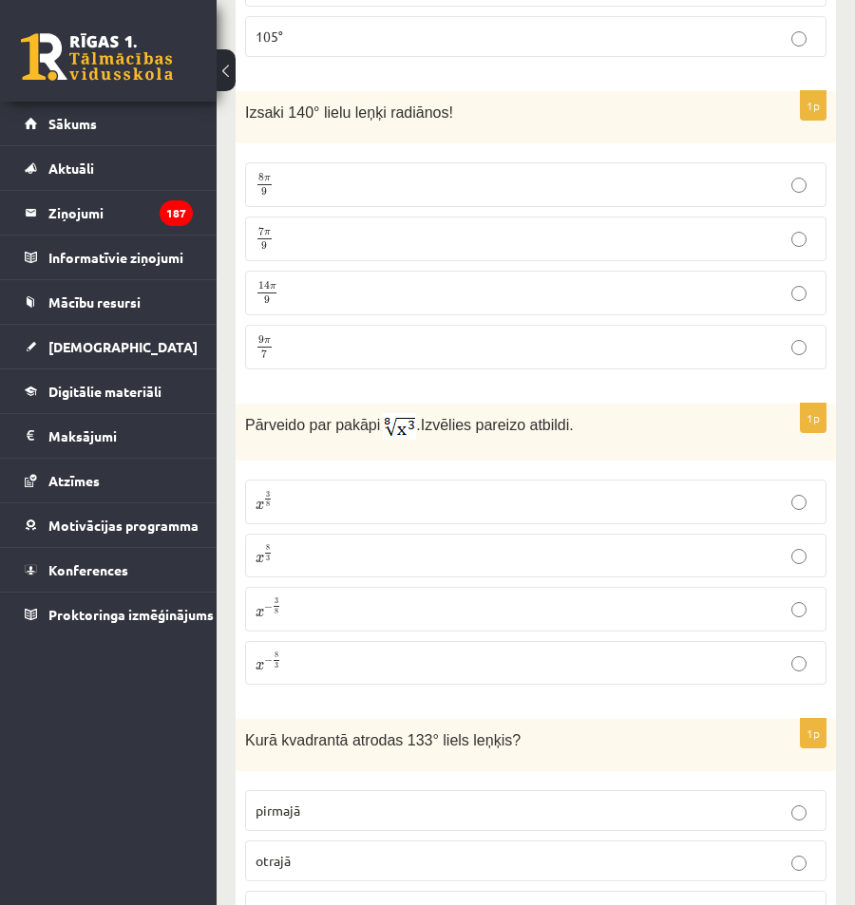
click at [304, 504] on p "x 3 8 x 3 8" at bounding box center [536, 501] width 561 height 23
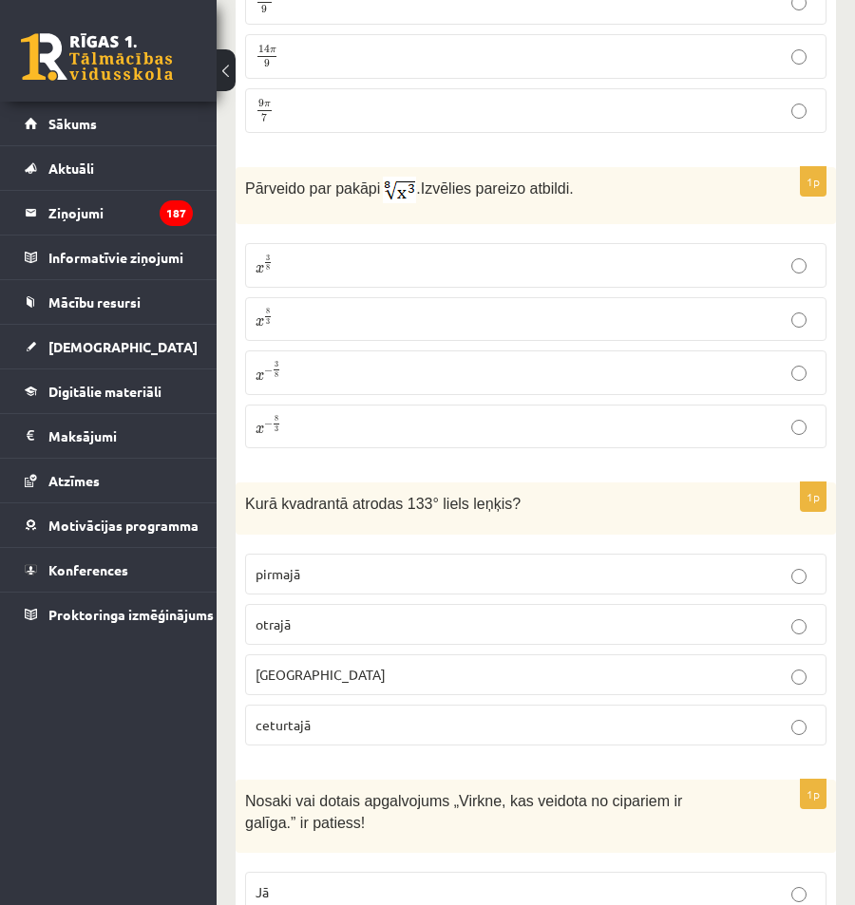
scroll to position [1803, 0]
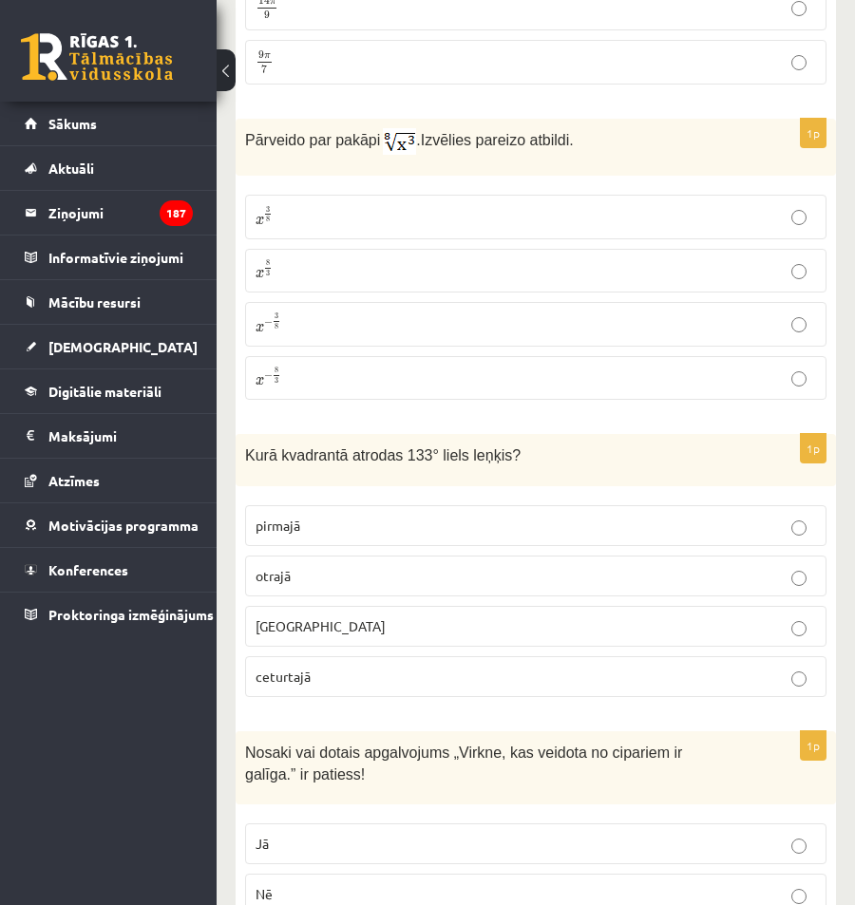
click at [362, 565] on label "otrajā" at bounding box center [535, 576] width 581 height 41
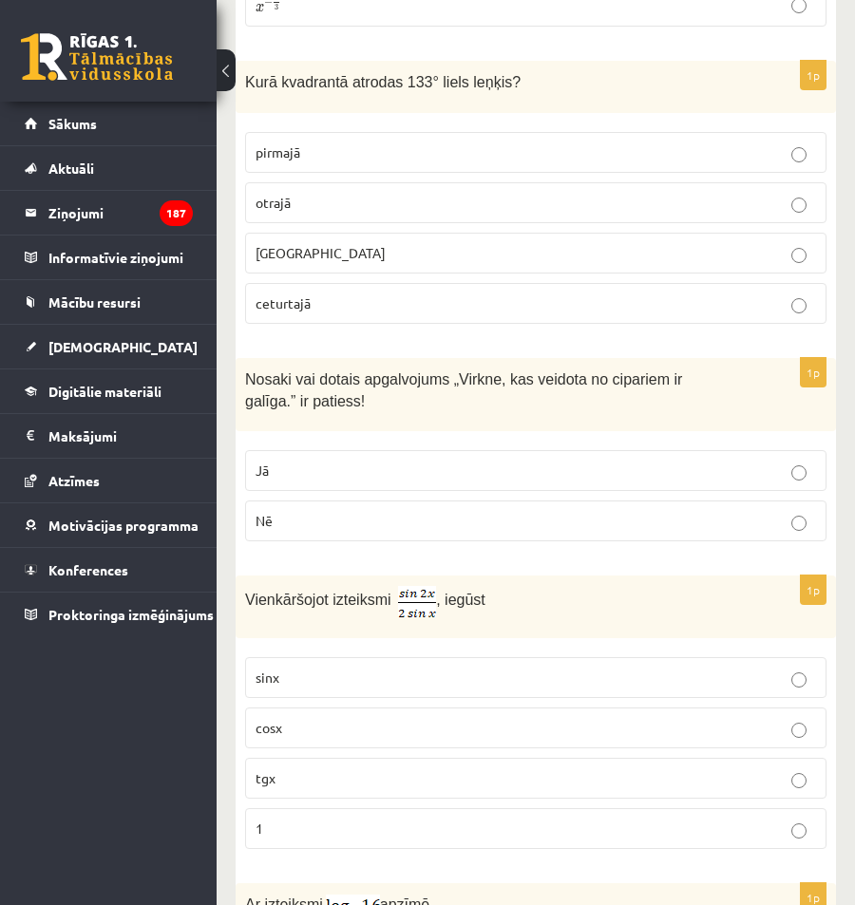
scroll to position [2183, 0]
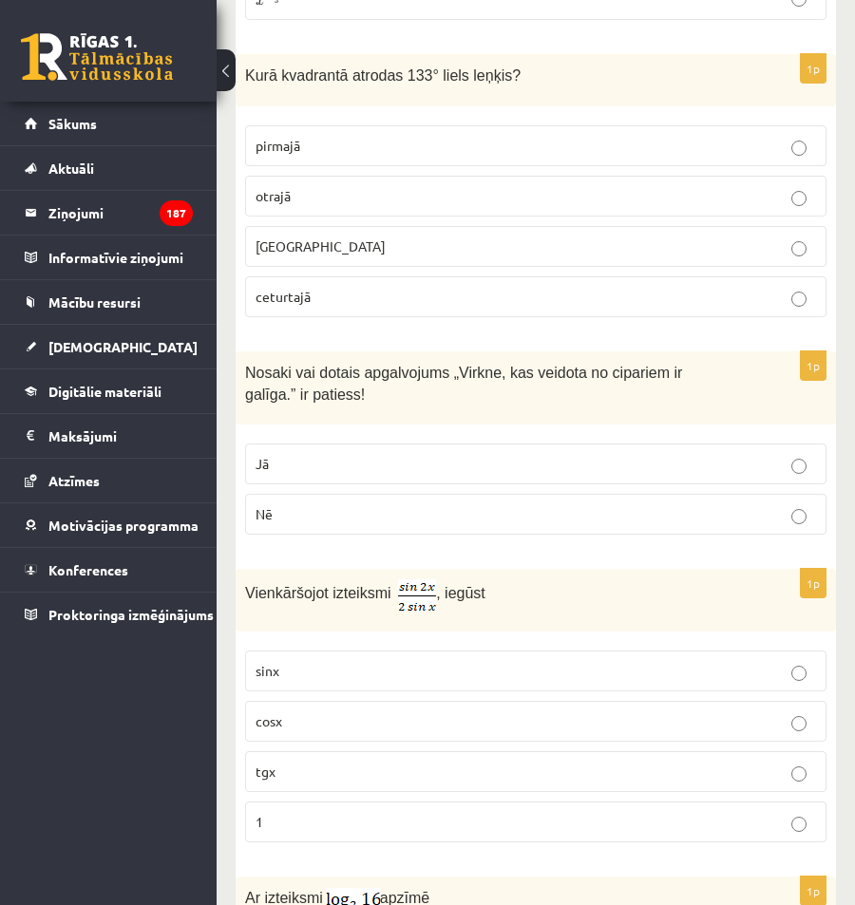
click at [319, 470] on p "Jā" at bounding box center [536, 464] width 561 height 20
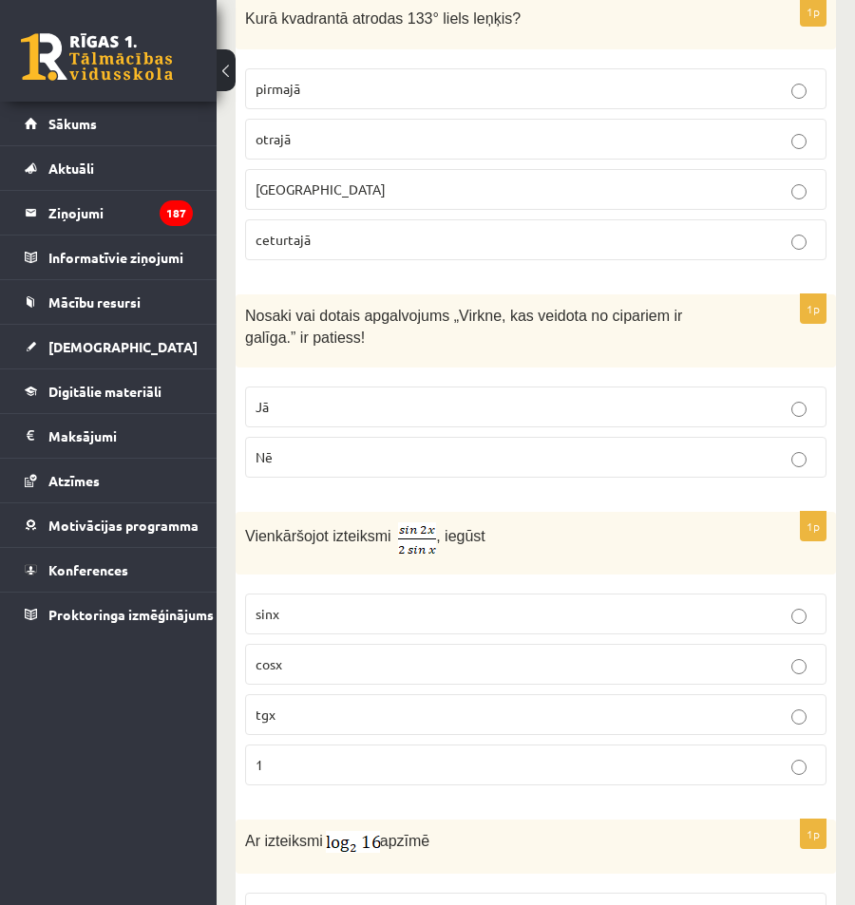
scroll to position [2373, 0]
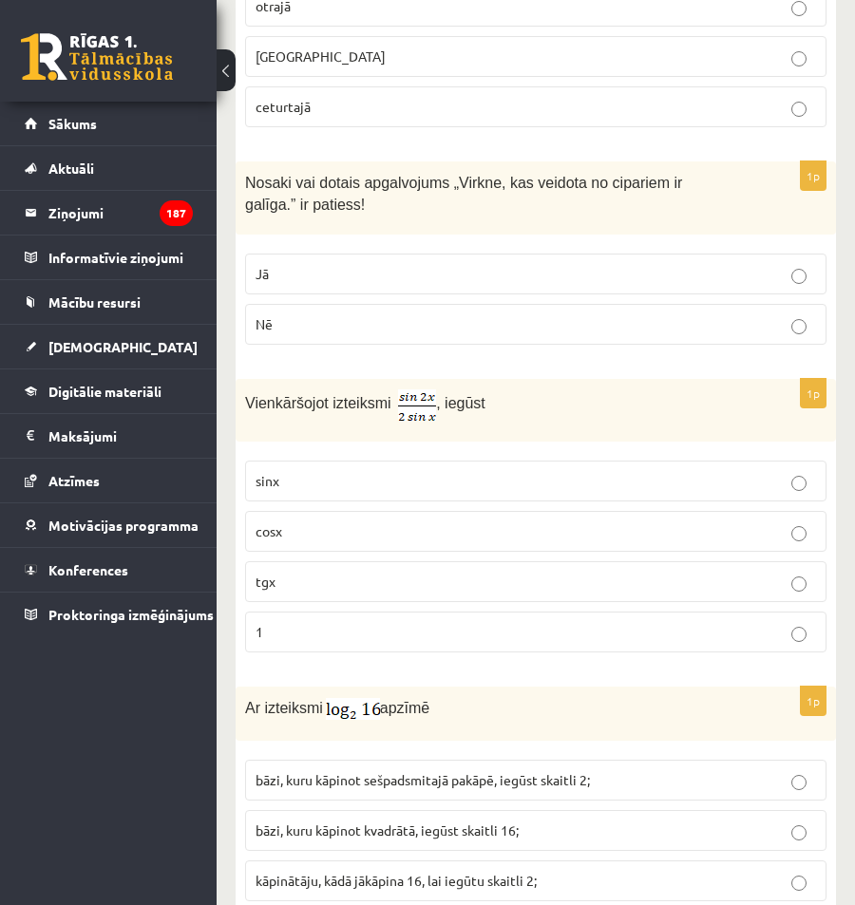
click at [288, 581] on p "tgx" at bounding box center [536, 582] width 561 height 20
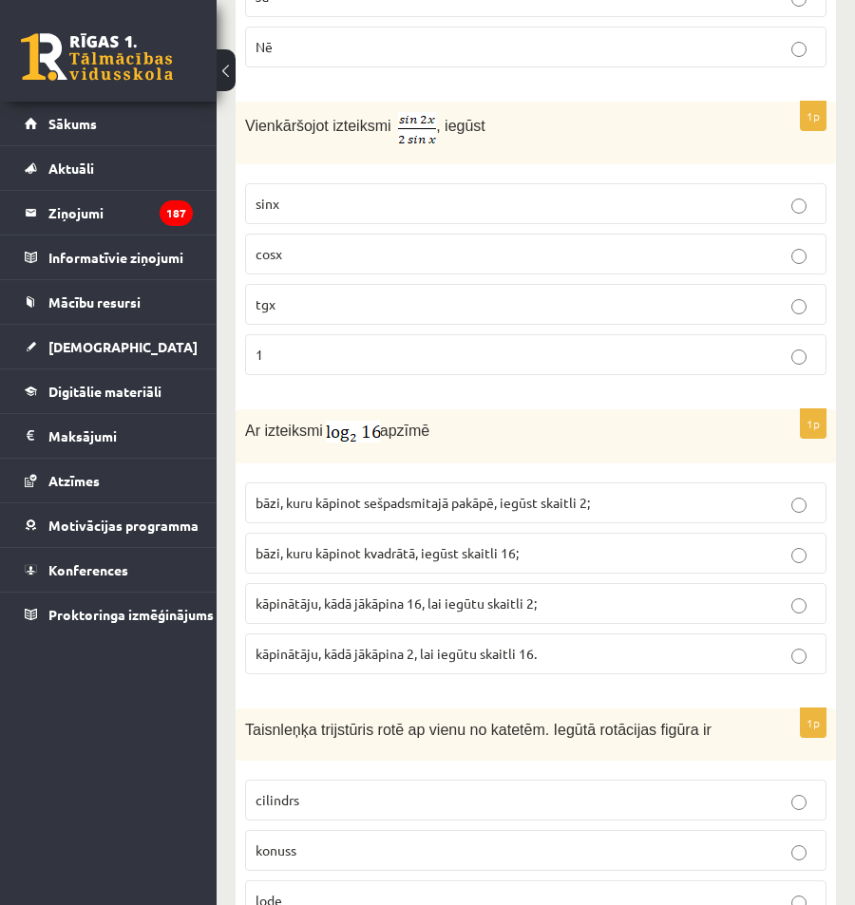
scroll to position [2658, 0]
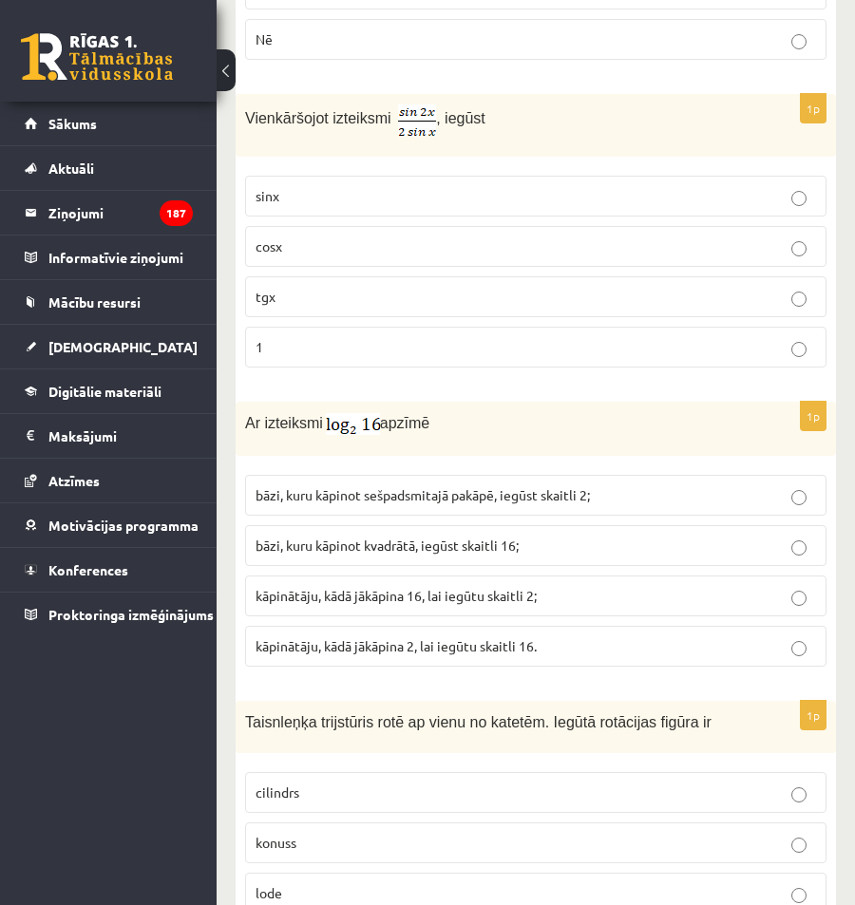
click at [307, 606] on p "kāpinātāju, kādā jākāpina 16, lai iegūtu skaitli 2;" at bounding box center [536, 596] width 561 height 20
click at [496, 657] on p "kāpinātāju, kādā jākāpina 2, lai iegūtu skaitli 16." at bounding box center [536, 647] width 561 height 20
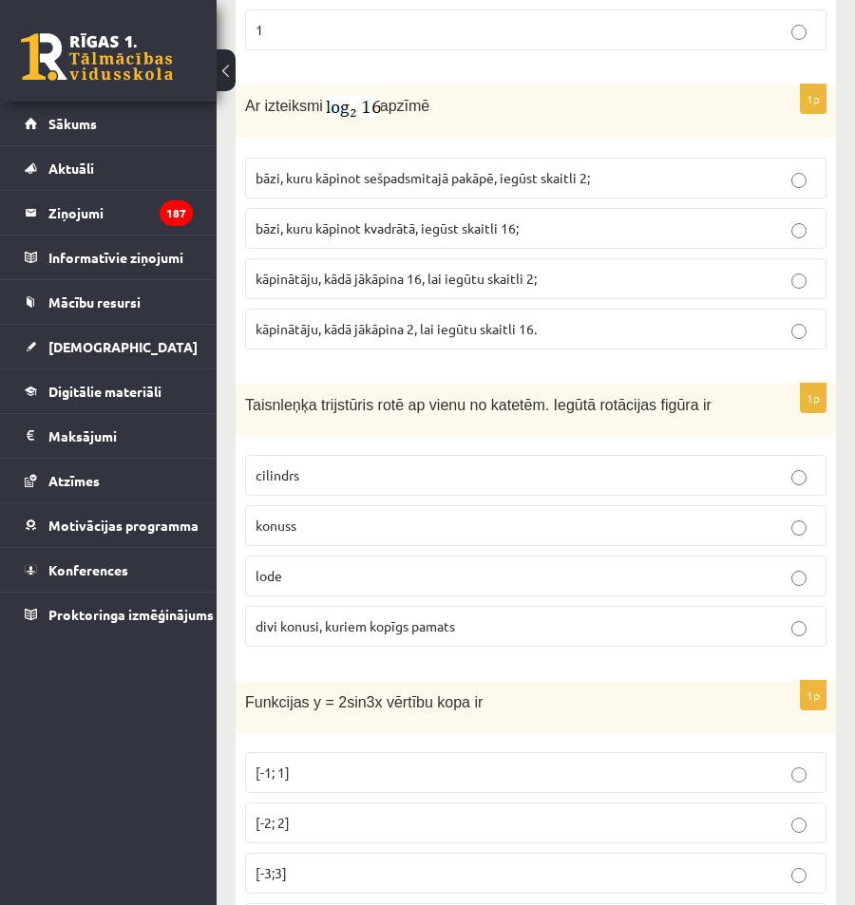
scroll to position [3038, 0]
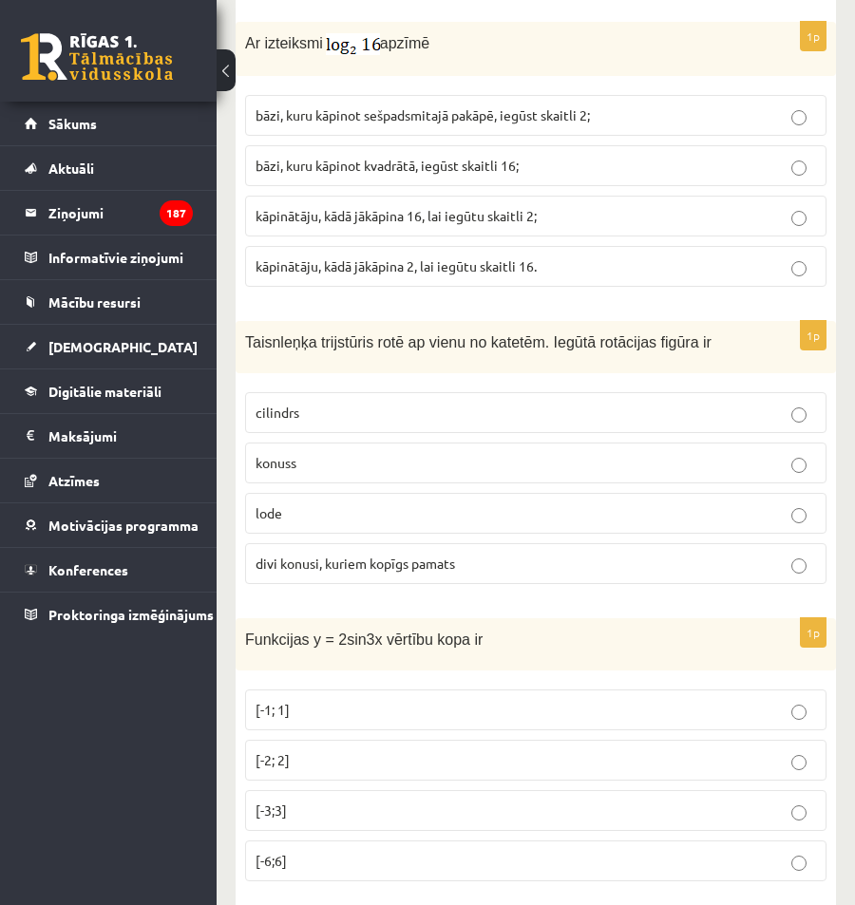
click at [315, 450] on label "konuss" at bounding box center [535, 463] width 581 height 41
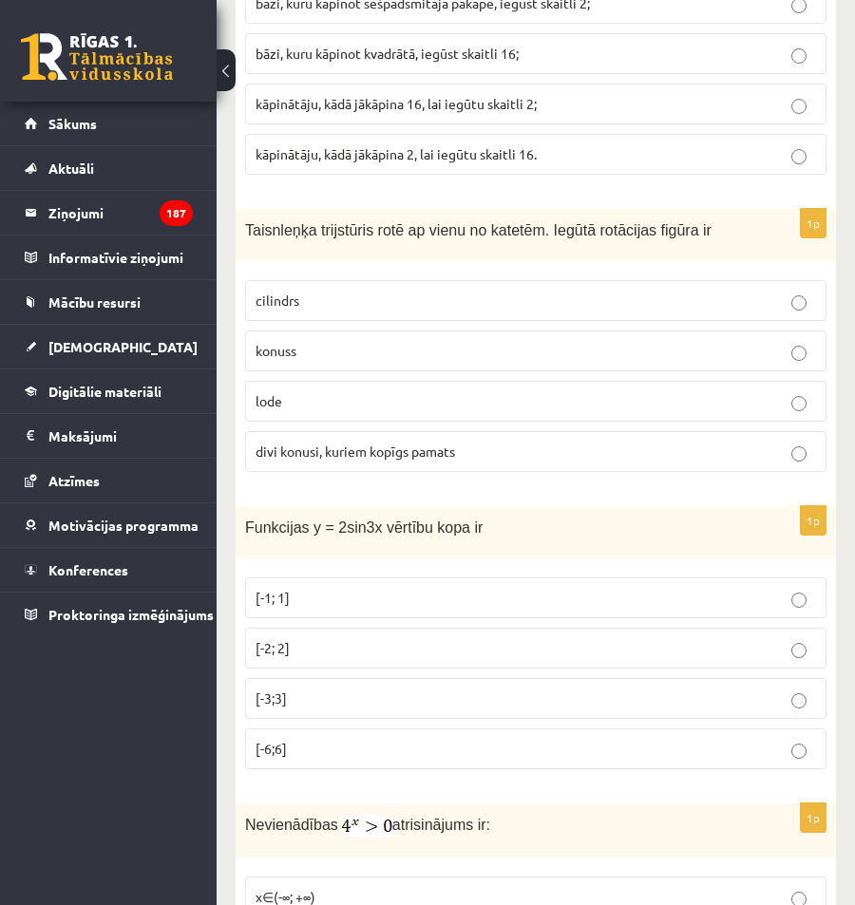
scroll to position [3228, 0]
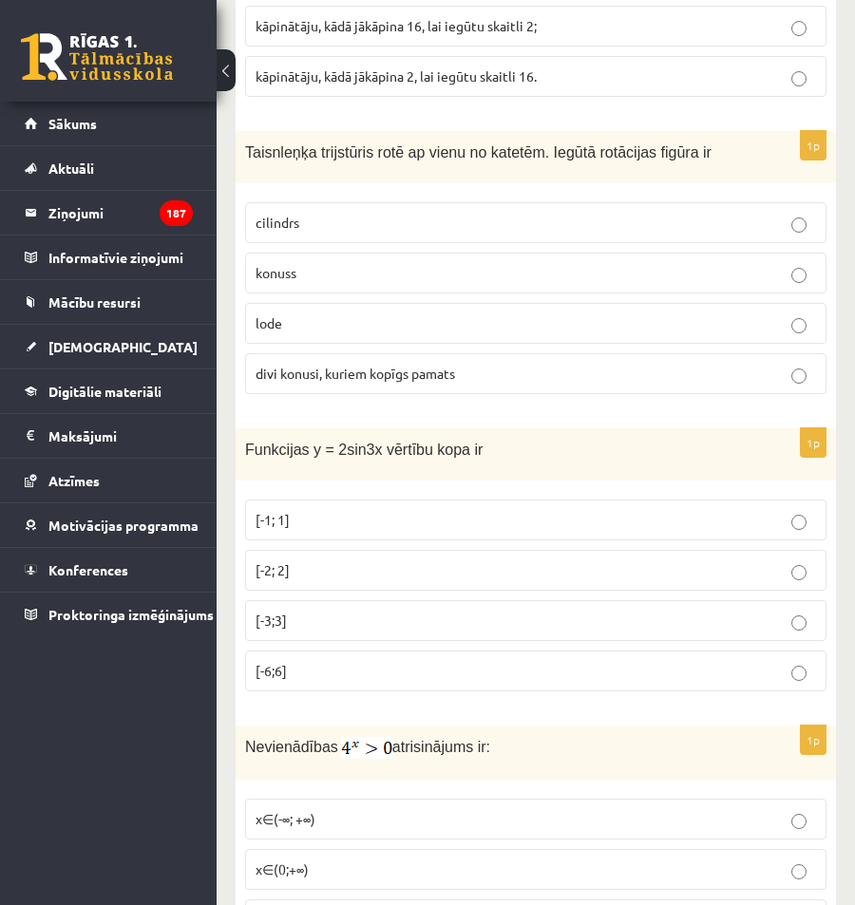
click at [422, 566] on p "[-2; 2]" at bounding box center [536, 571] width 561 height 20
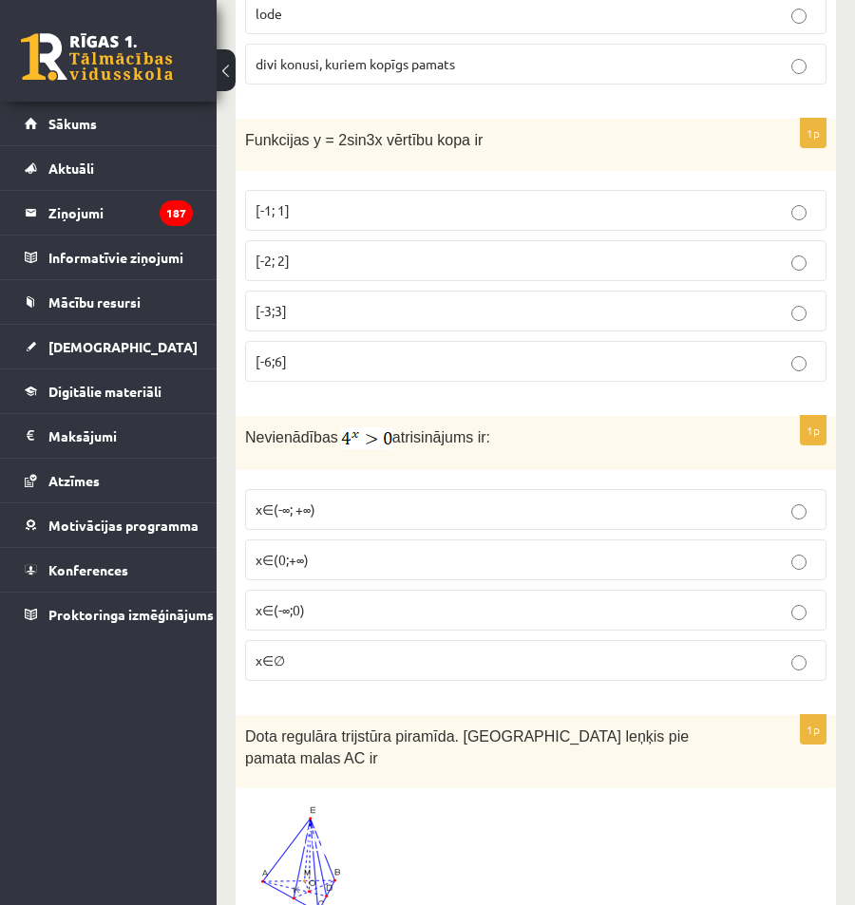
scroll to position [3608, 0]
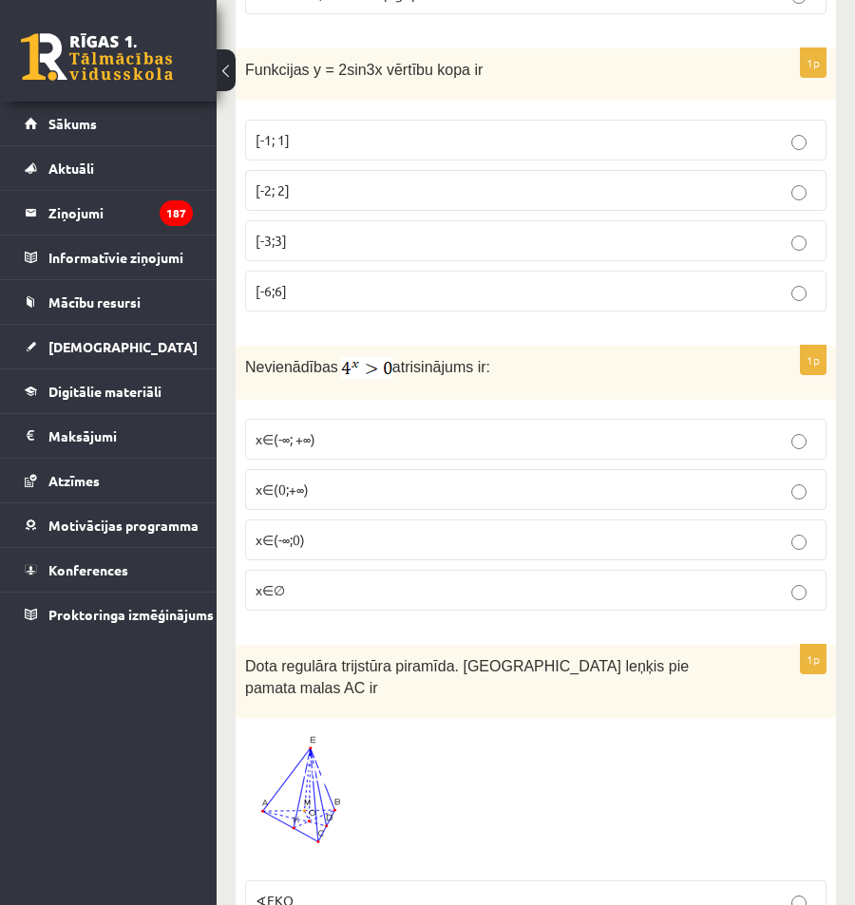
click at [357, 456] on label "x∈(-∞; +∞)" at bounding box center [535, 439] width 581 height 41
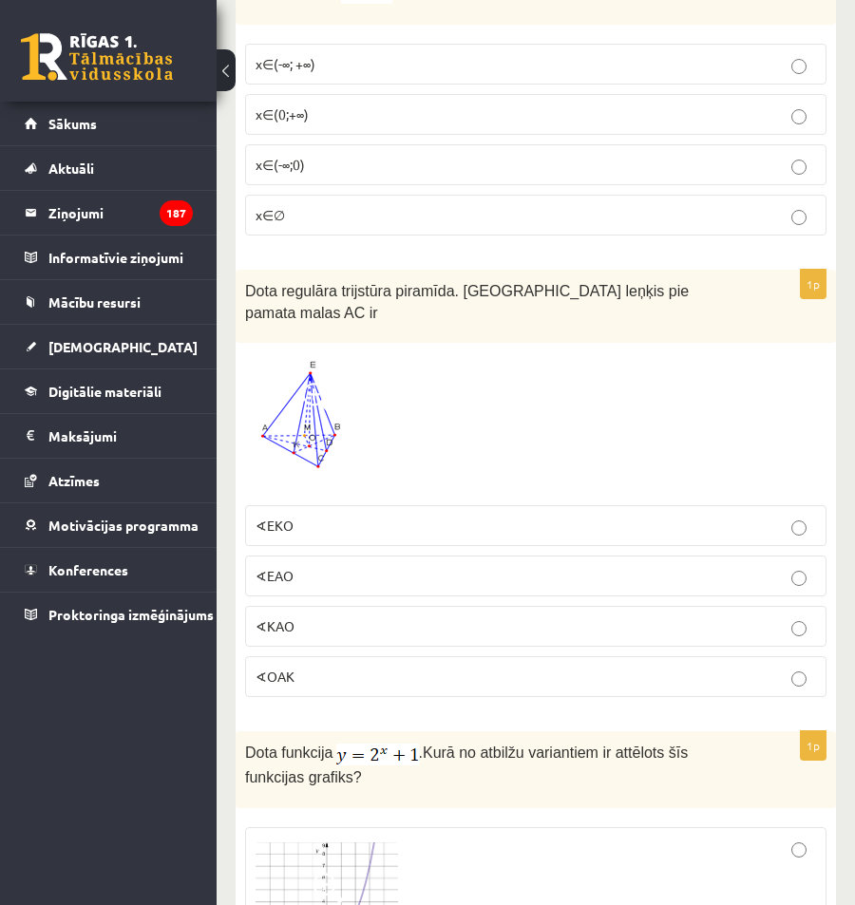
scroll to position [3988, 0]
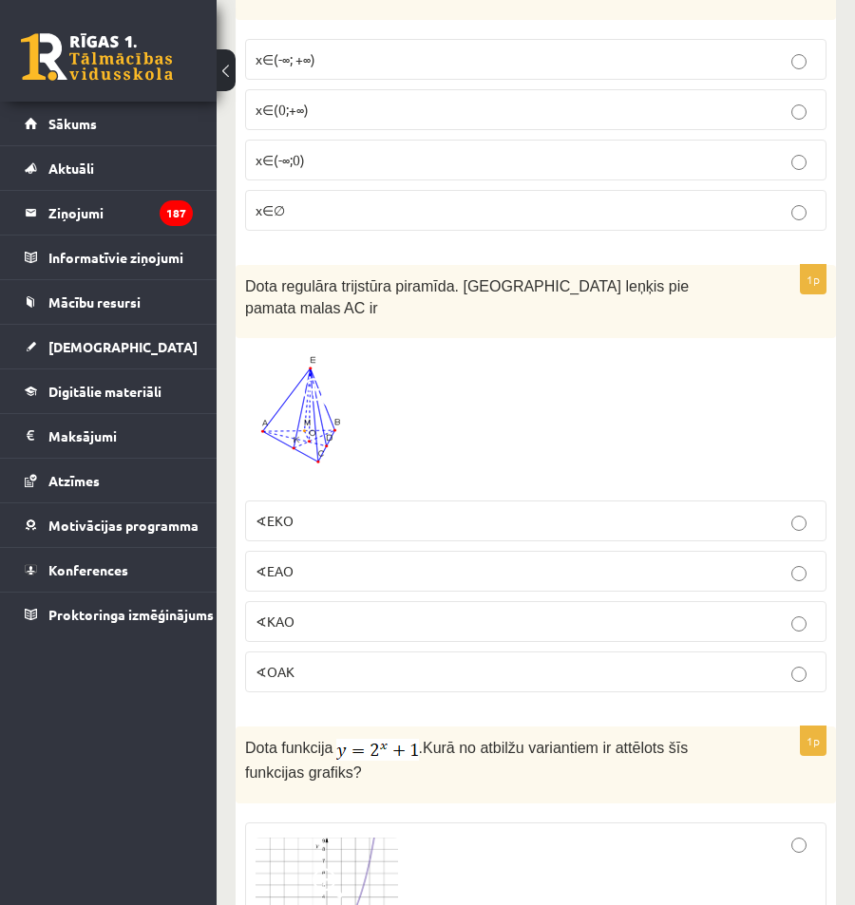
click at [716, 391] on div at bounding box center [535, 419] width 581 height 143
drag, startPoint x: 447, startPoint y: 290, endPoint x: 584, endPoint y: 280, distance: 138.1
click at [584, 280] on span "Dota regulāra trijstūra piramīda. Divplakņu kakta leņķis pie pamata malas AC ir" at bounding box center [469, 297] width 448 height 38
copy span "Divplakņu kakta leņķis"
click at [308, 405] on img at bounding box center [303, 419] width 117 height 143
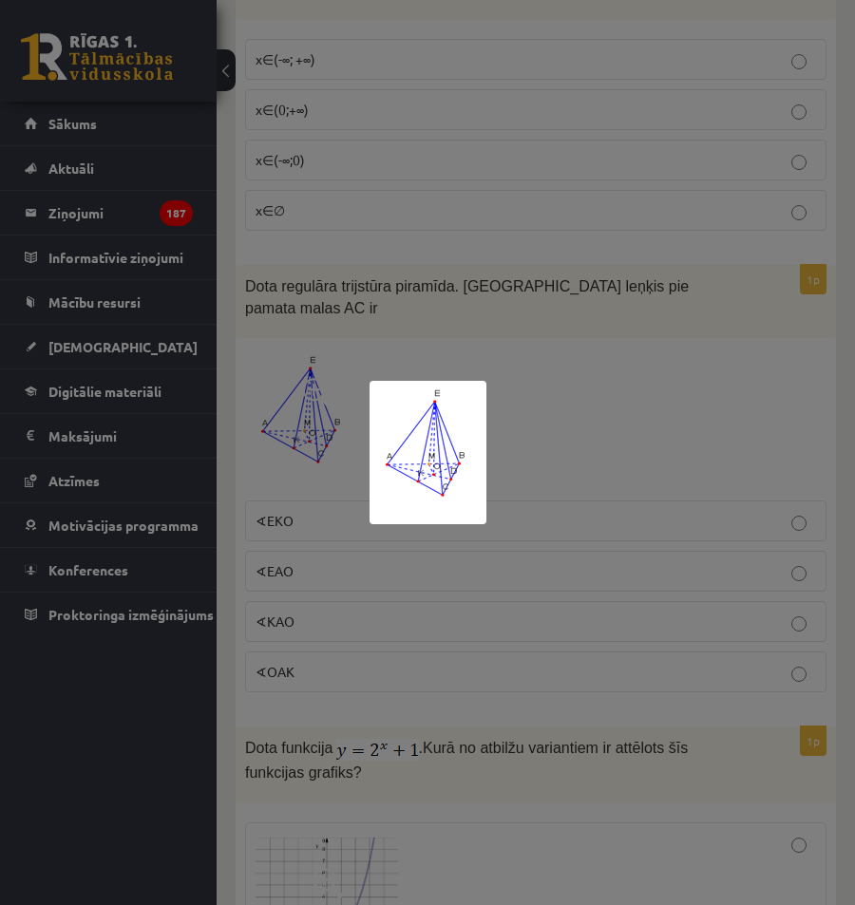
click at [548, 457] on div at bounding box center [427, 452] width 855 height 905
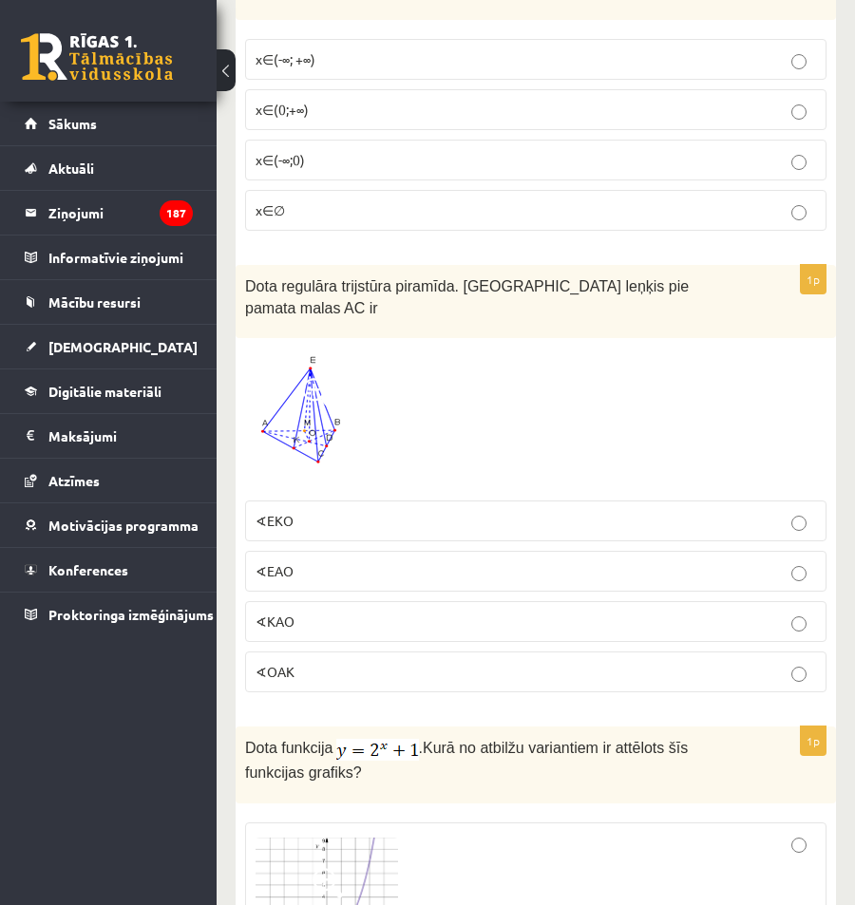
click at [441, 612] on p "∢KAO" at bounding box center [536, 622] width 561 height 20
click at [333, 511] on p "∢EKO" at bounding box center [536, 521] width 561 height 20
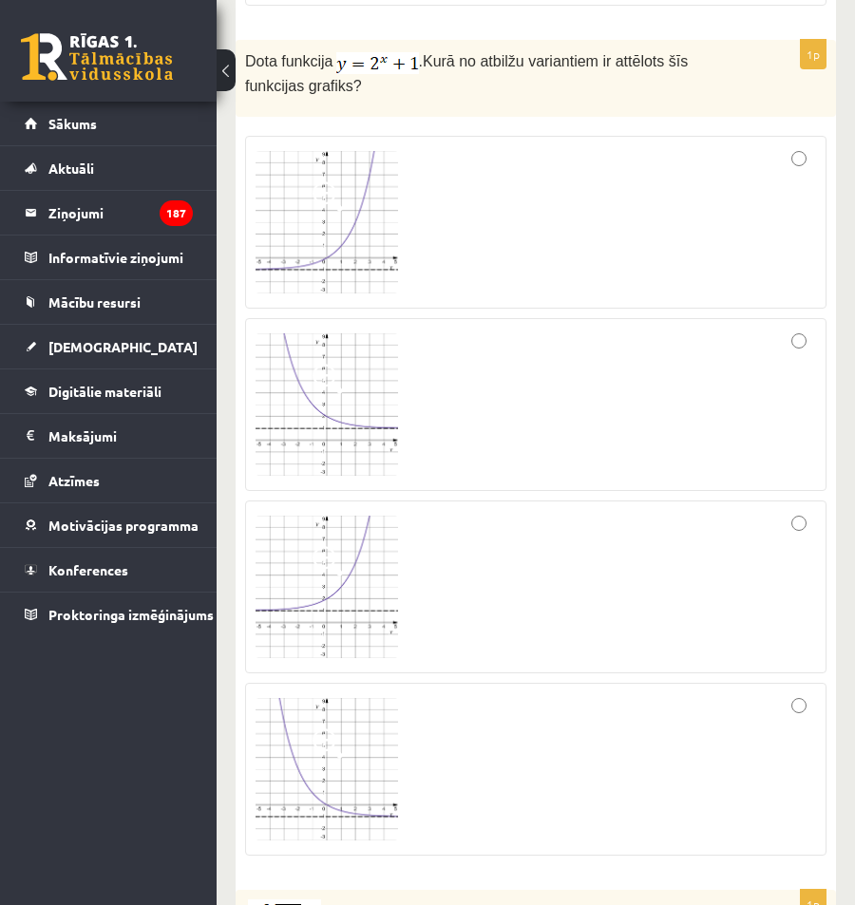
scroll to position [4749, 0]
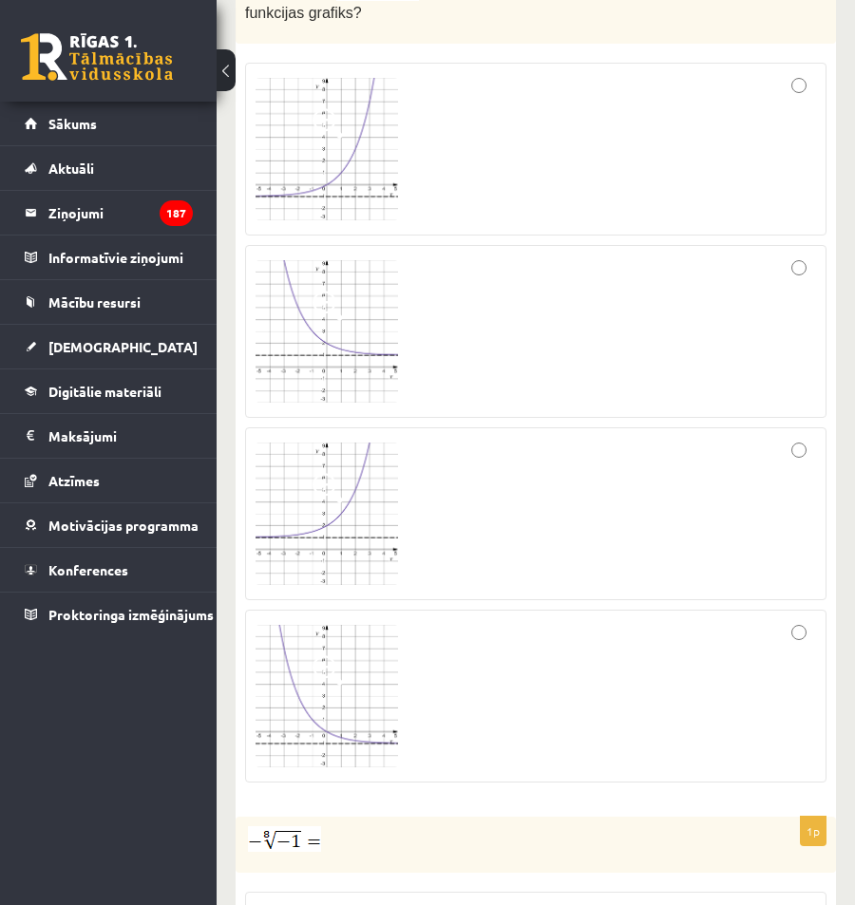
click at [335, 505] on img at bounding box center [327, 514] width 143 height 143
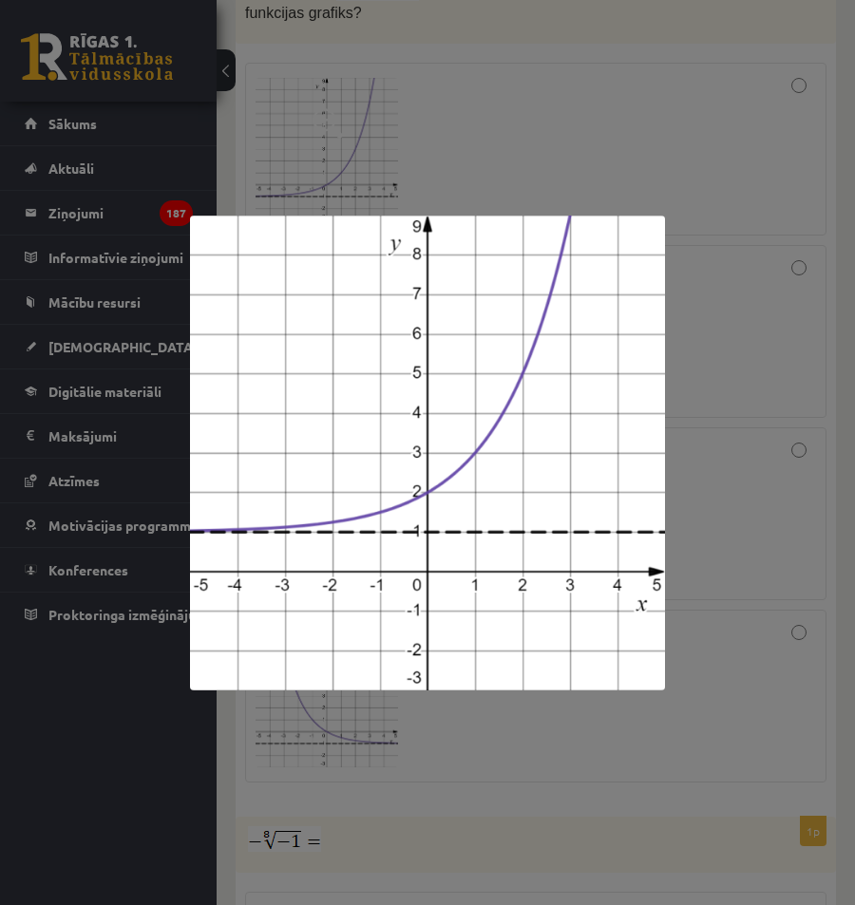
click at [772, 446] on div at bounding box center [427, 452] width 855 height 905
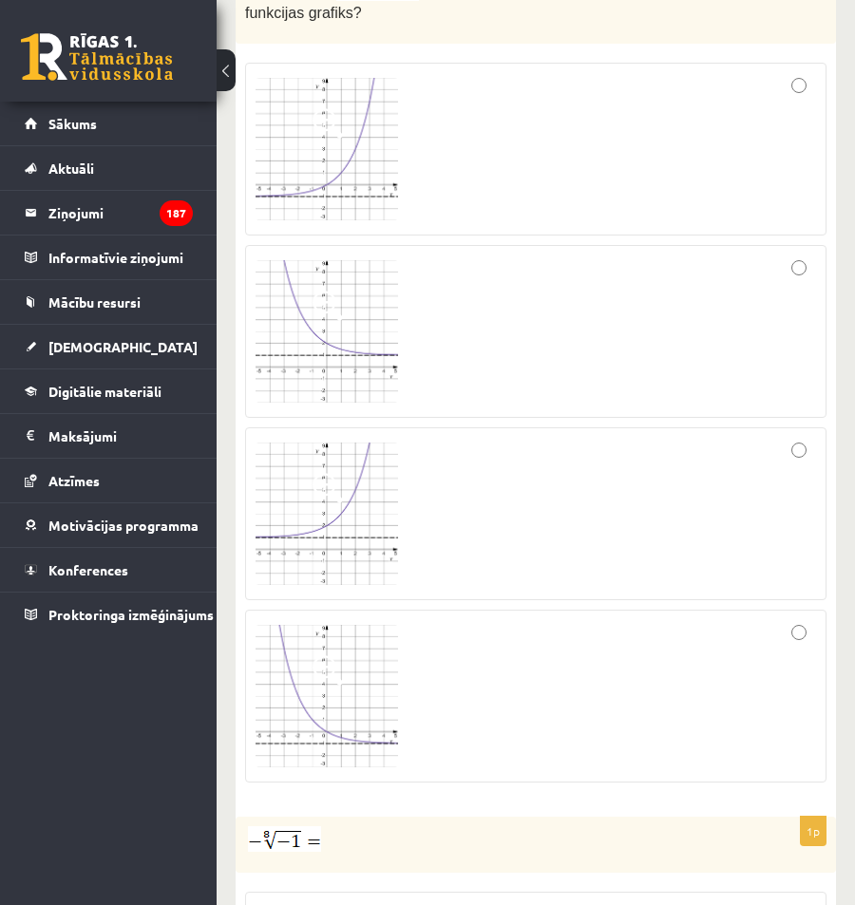
click at [808, 438] on div at bounding box center [536, 514] width 561 height 152
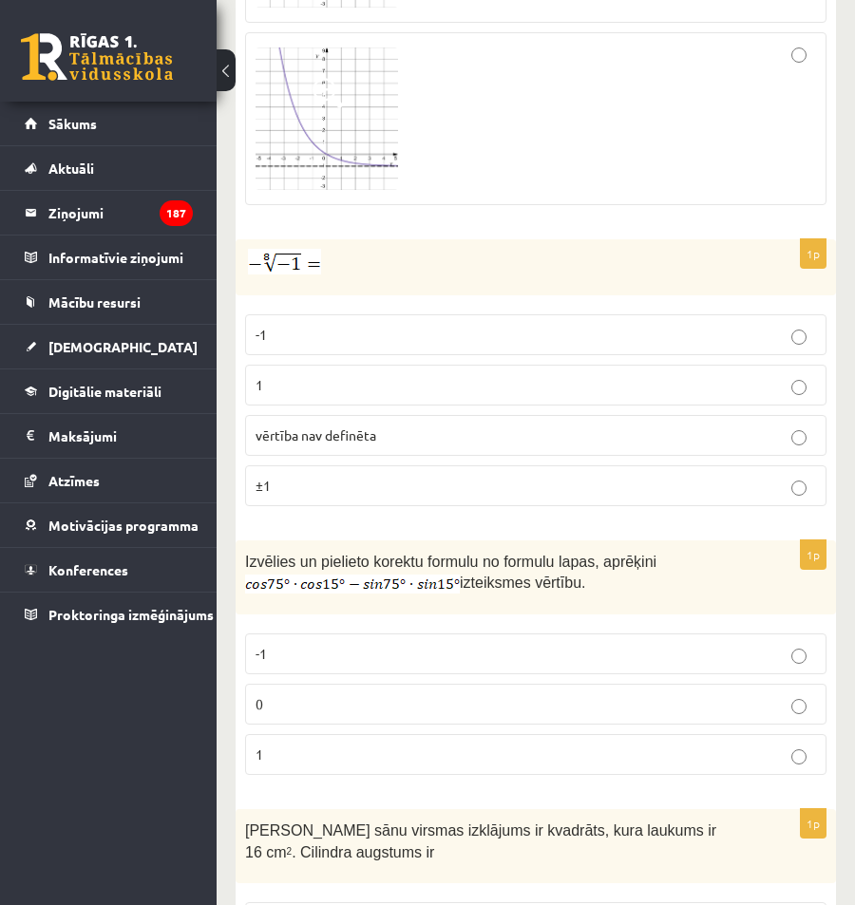
scroll to position [5319, 0]
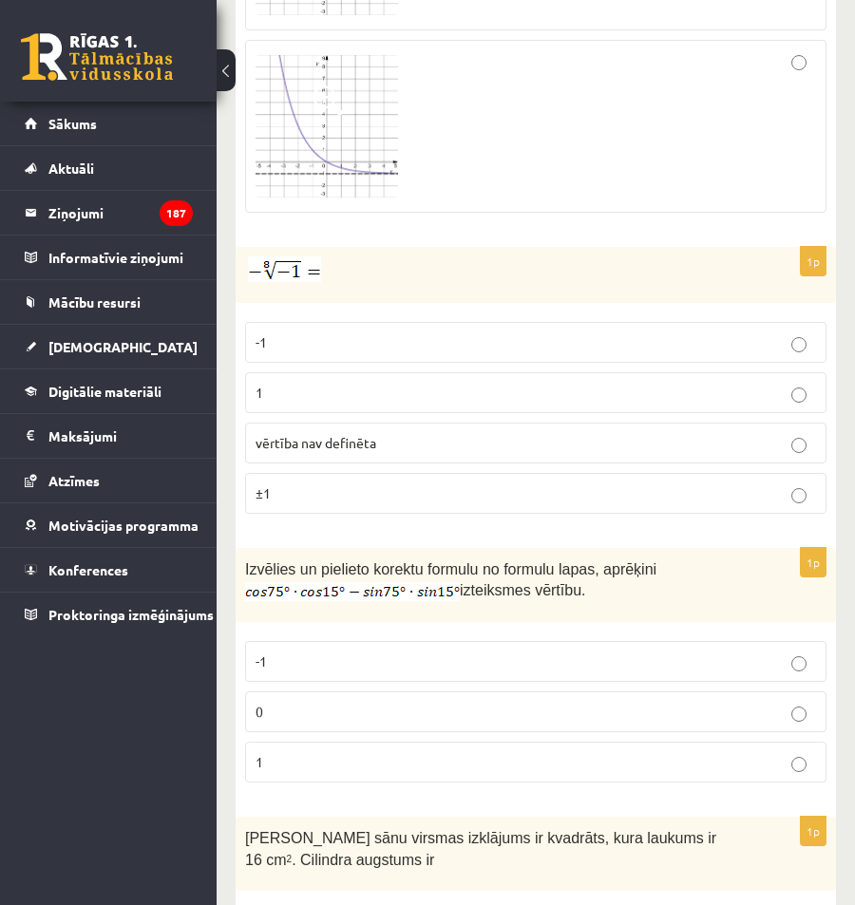
click at [319, 423] on label "vērtība nav definēta" at bounding box center [535, 443] width 581 height 41
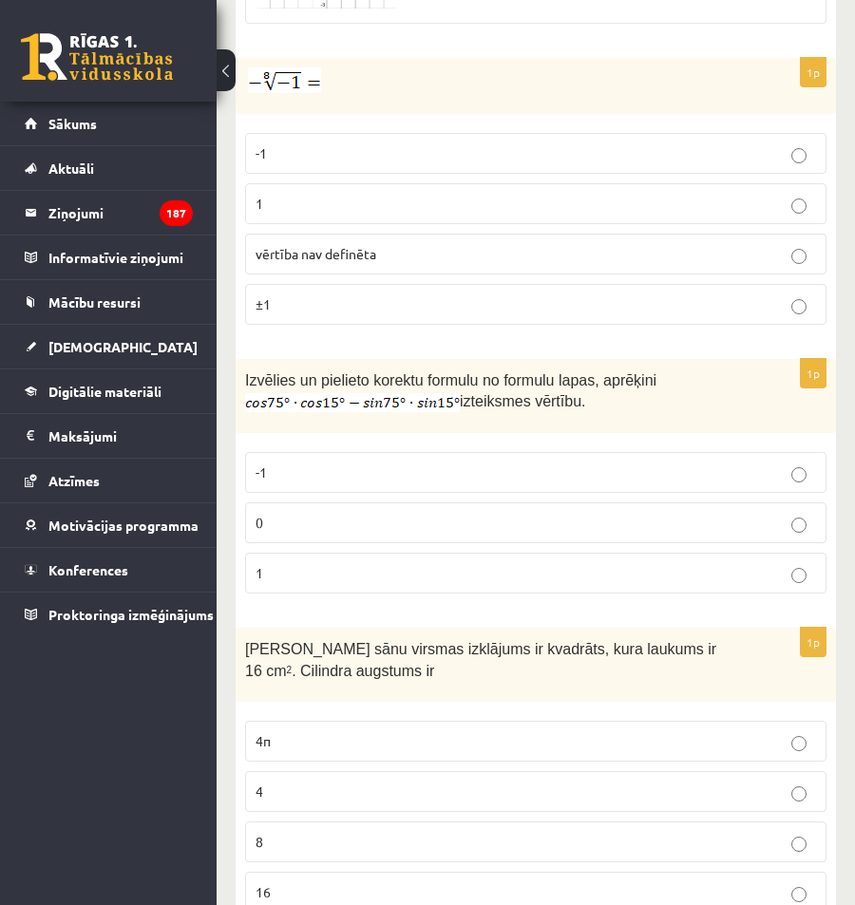
scroll to position [5604, 0]
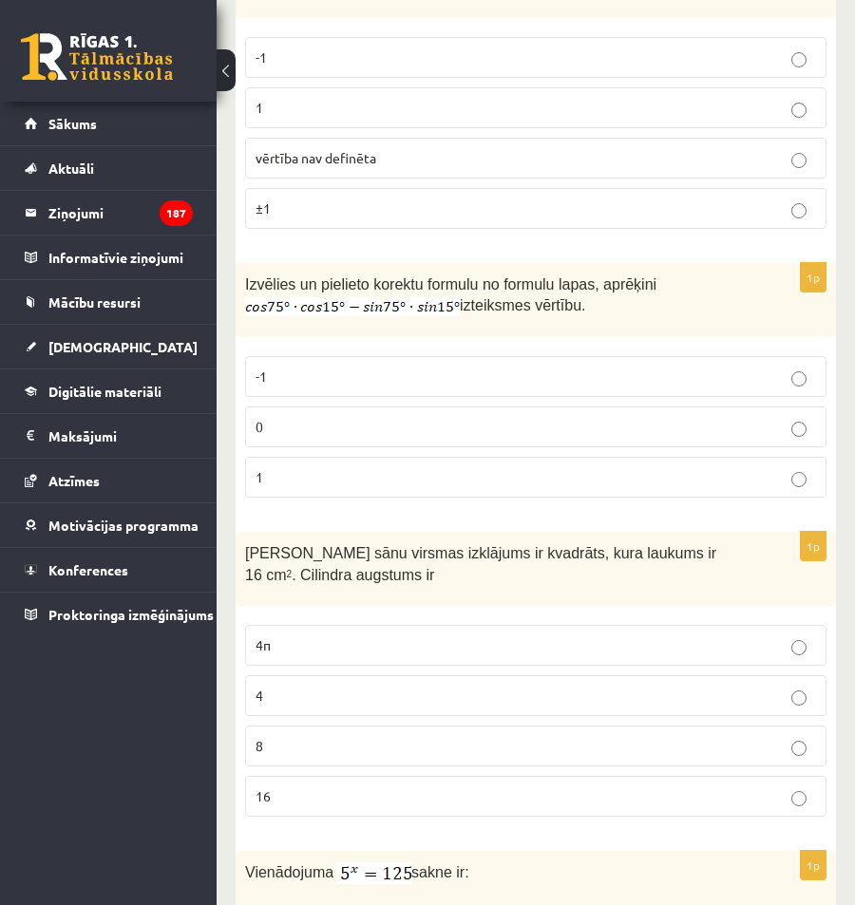
click at [545, 417] on p "0" at bounding box center [536, 427] width 561 height 20
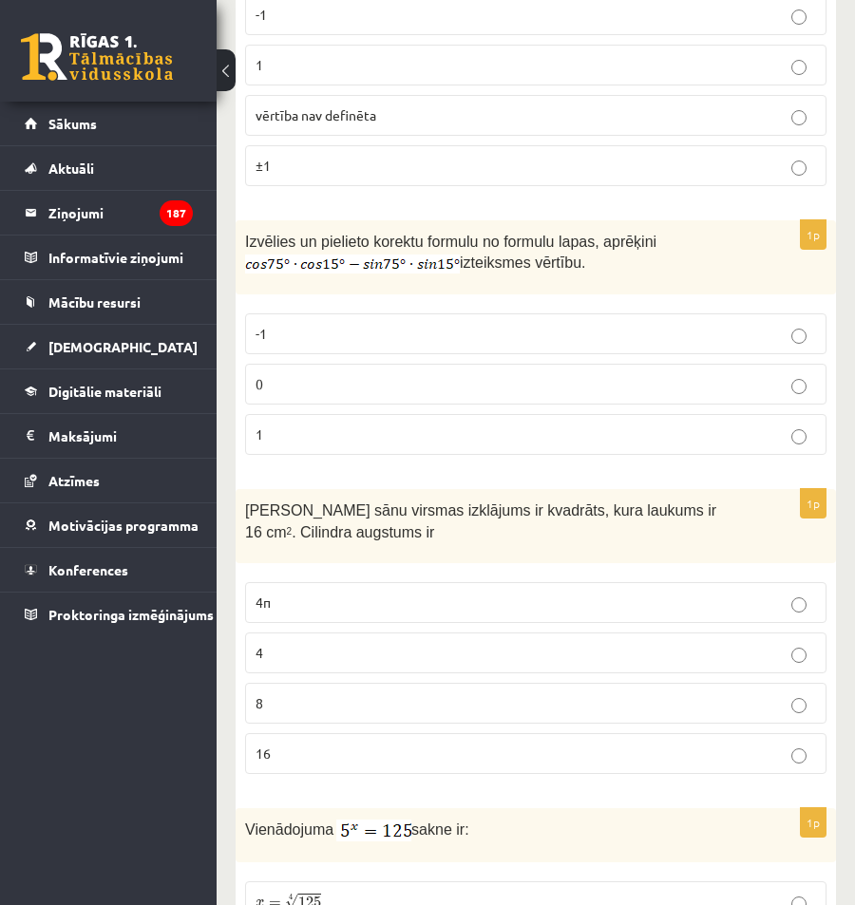
scroll to position [5794, 0]
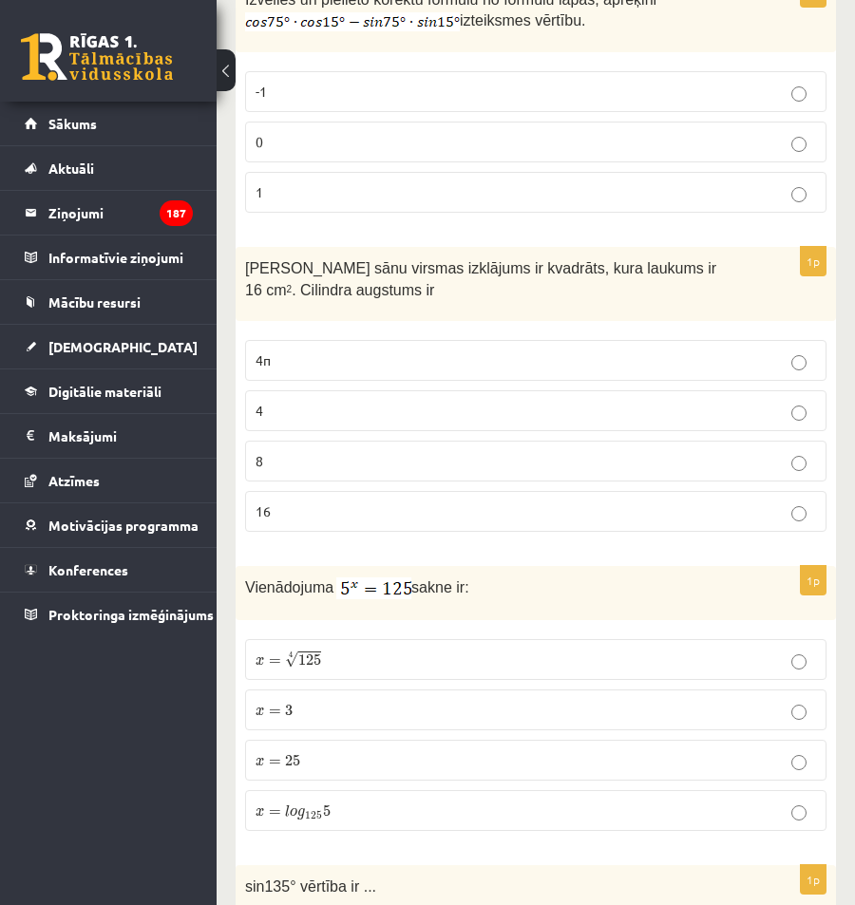
click at [400, 700] on p "x = 3 x = 3" at bounding box center [536, 710] width 561 height 20
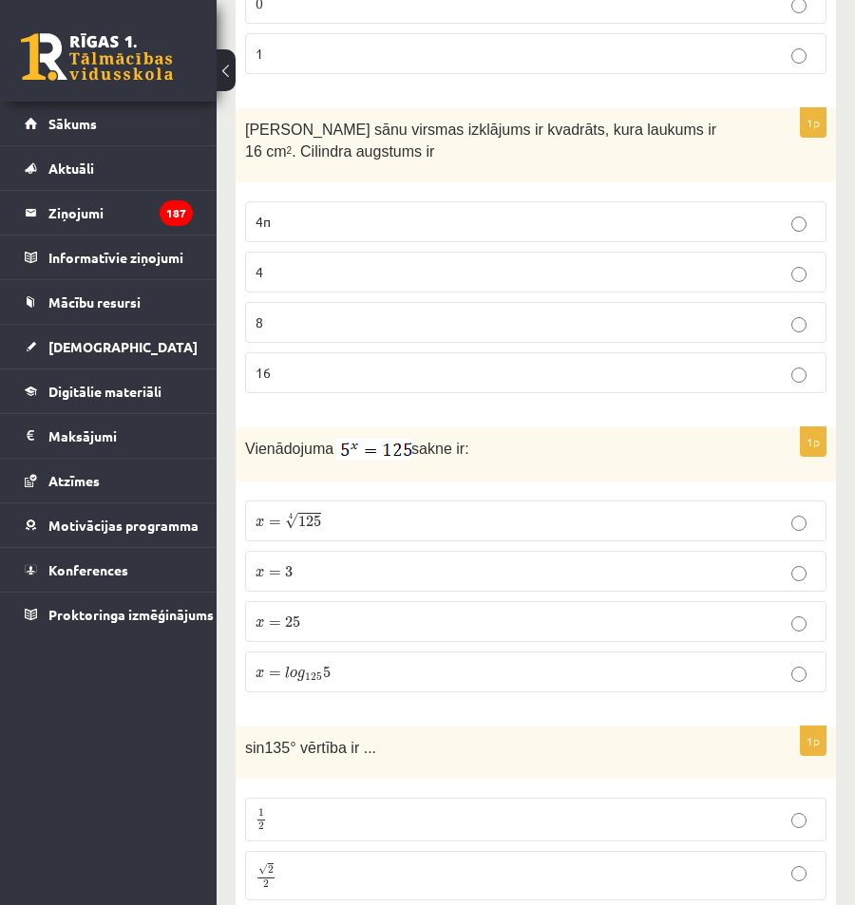
scroll to position [5984, 0]
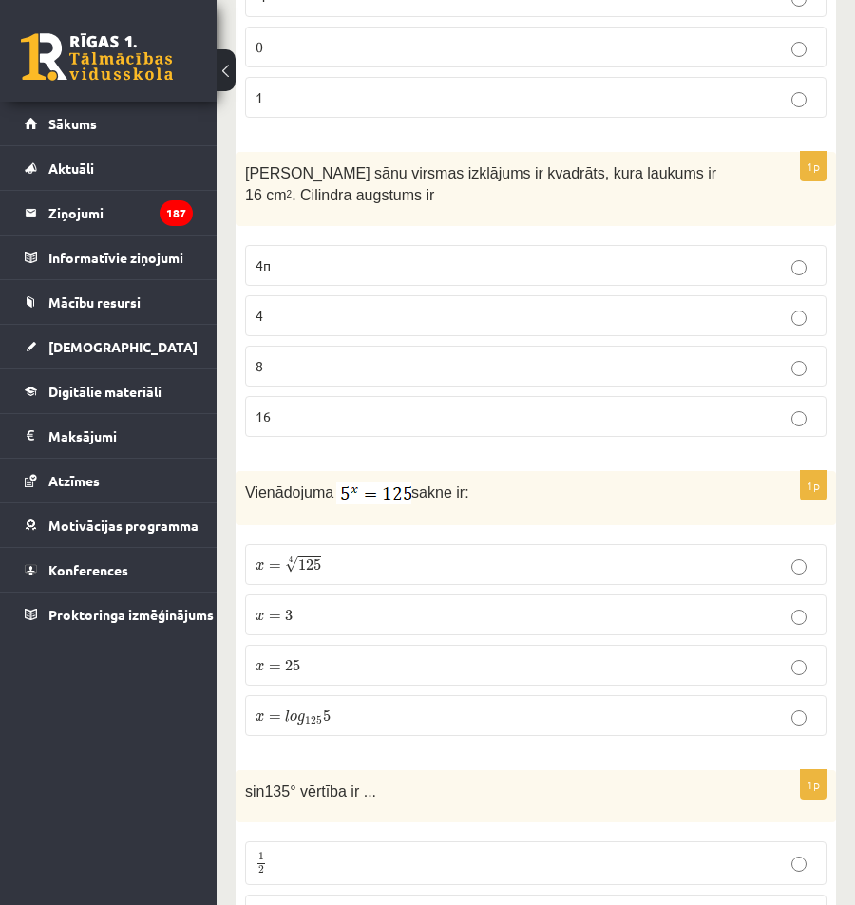
click at [341, 306] on p "4" at bounding box center [536, 316] width 561 height 20
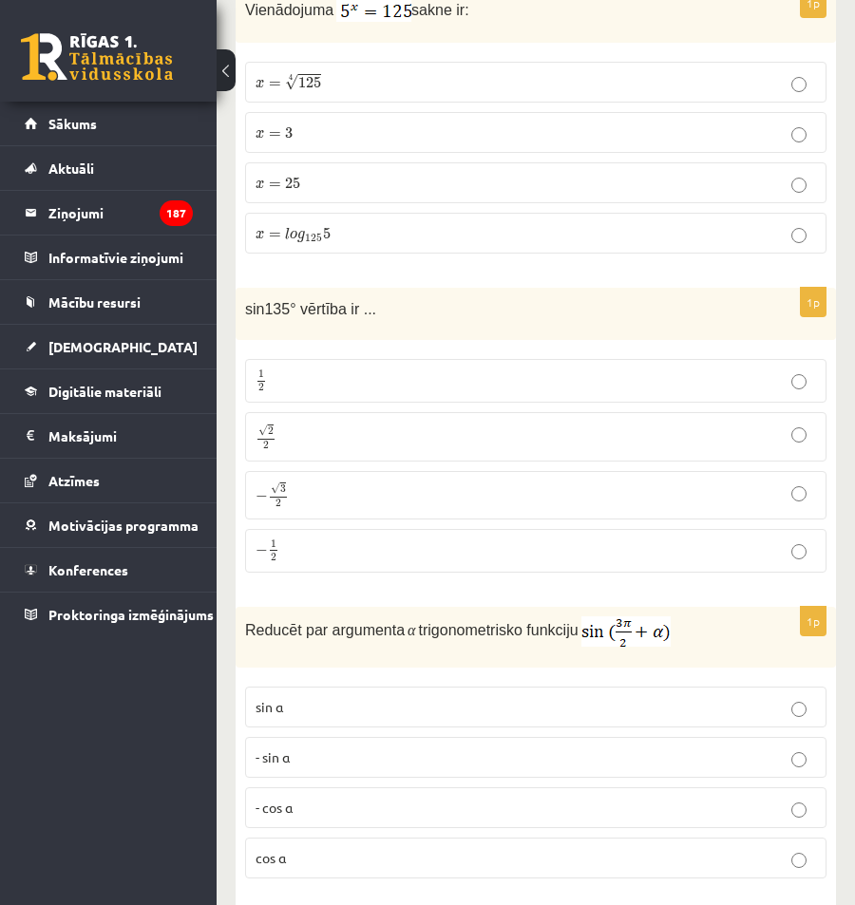
scroll to position [6459, 0]
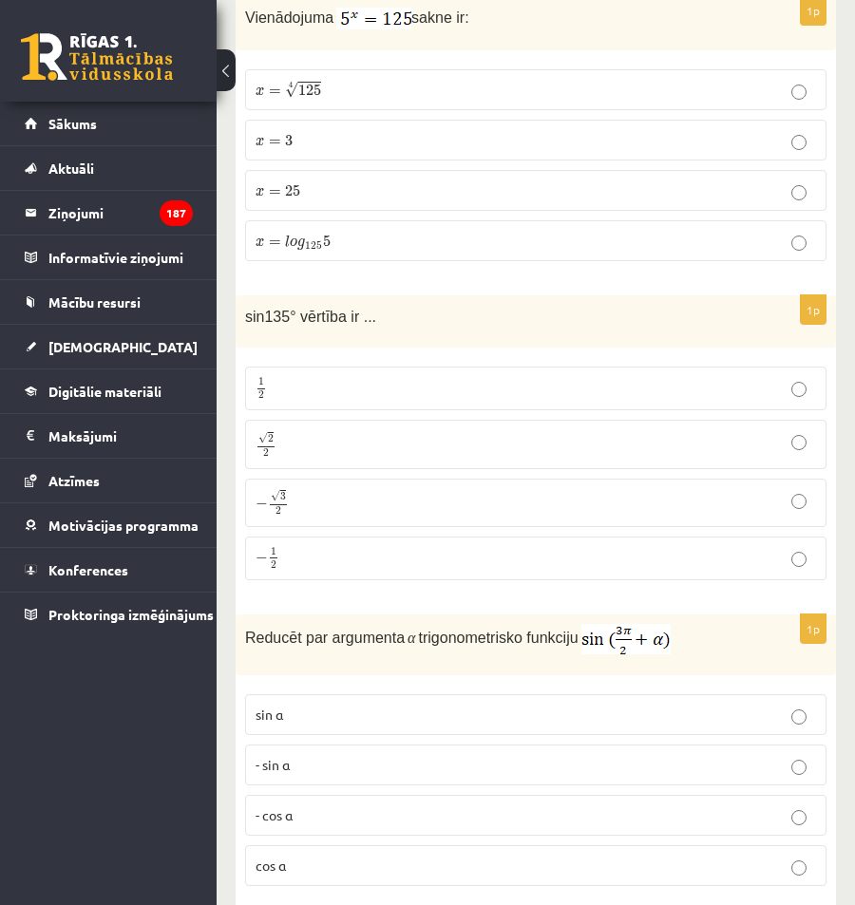
click at [385, 431] on p "√ 2 2 2 2" at bounding box center [536, 444] width 561 height 28
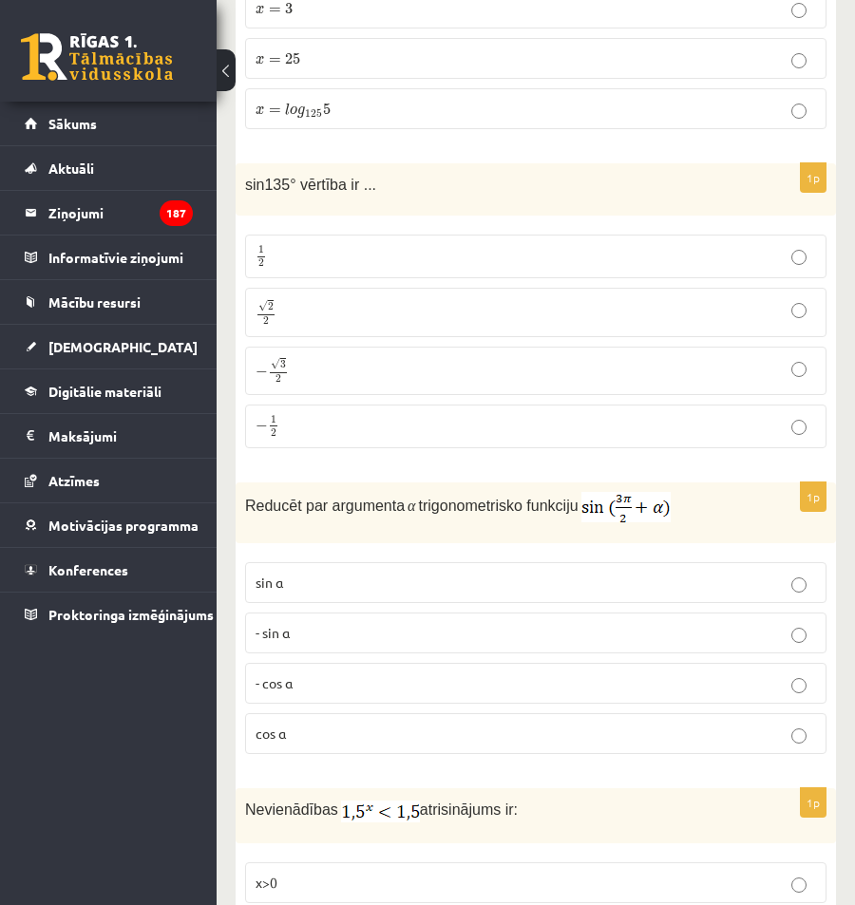
scroll to position [6649, 0]
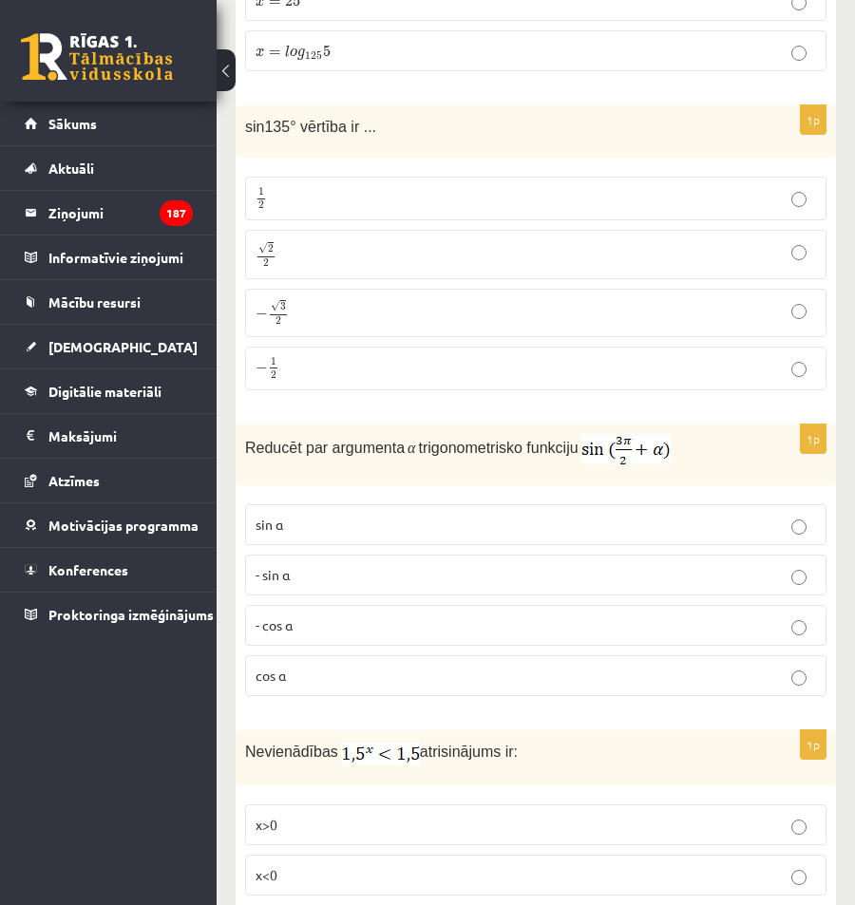
click at [345, 616] on p "- cos ⁡α" at bounding box center [536, 626] width 561 height 20
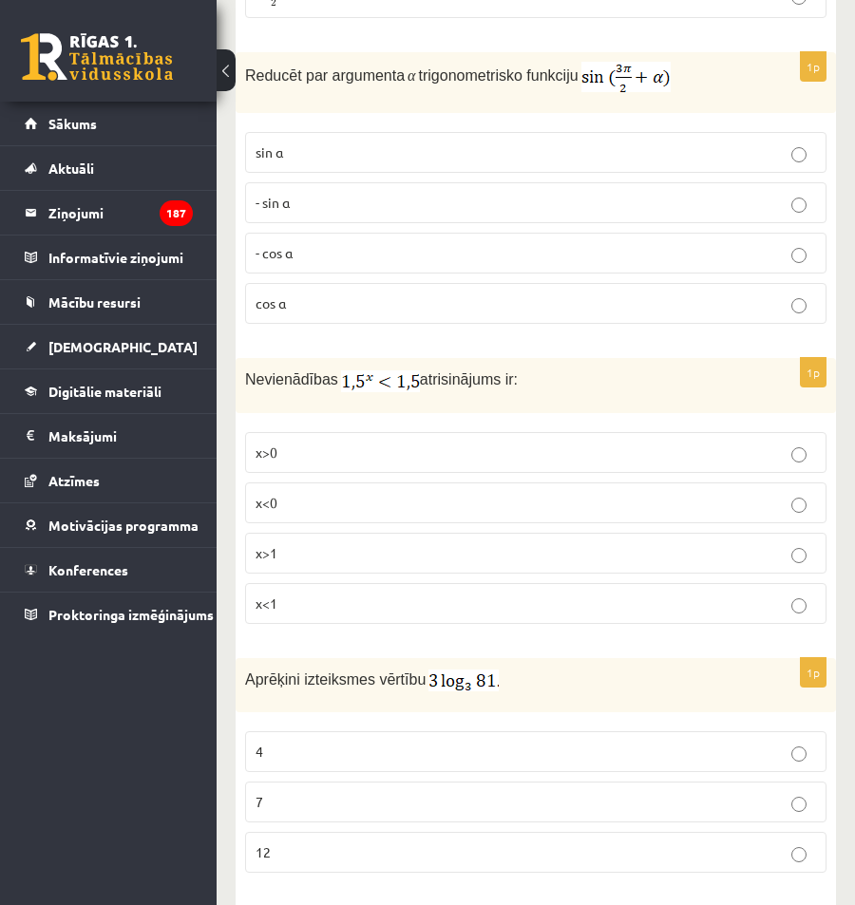
scroll to position [7029, 0]
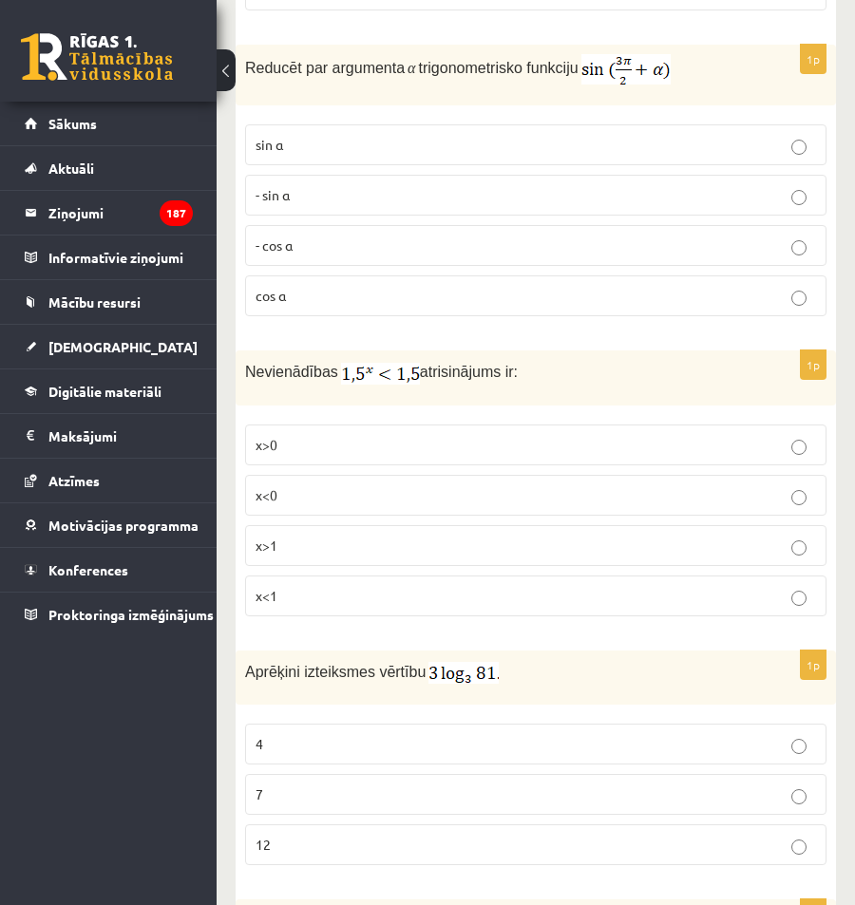
click at [295, 586] on p "x<1" at bounding box center [536, 596] width 561 height 20
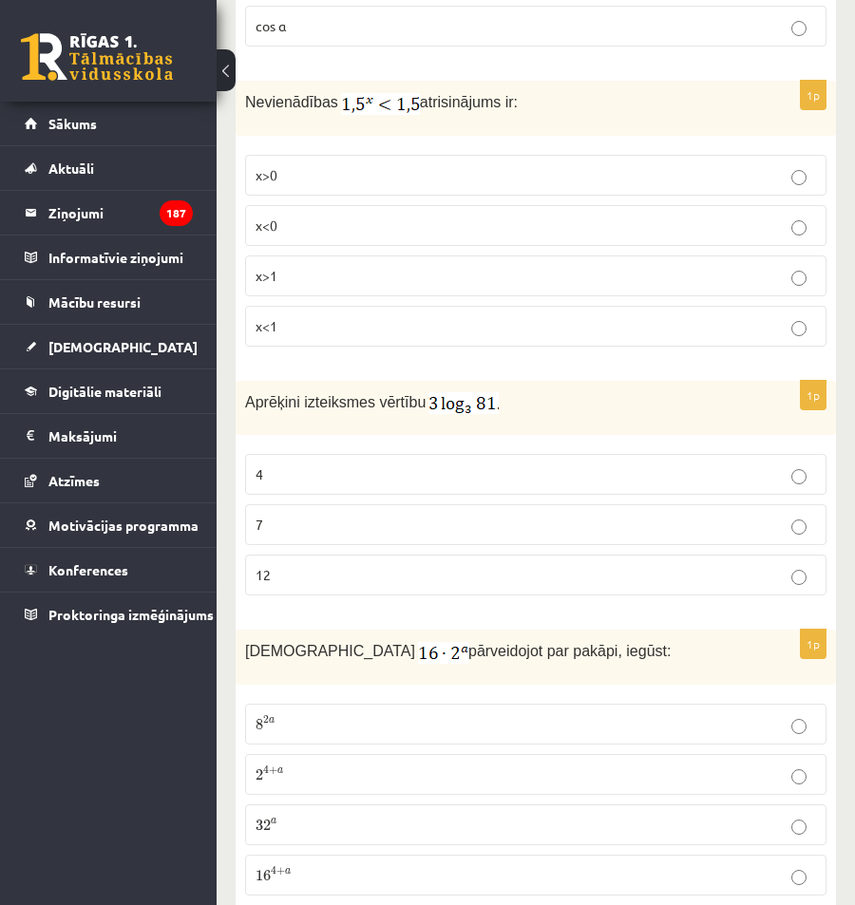
scroll to position [7314, 0]
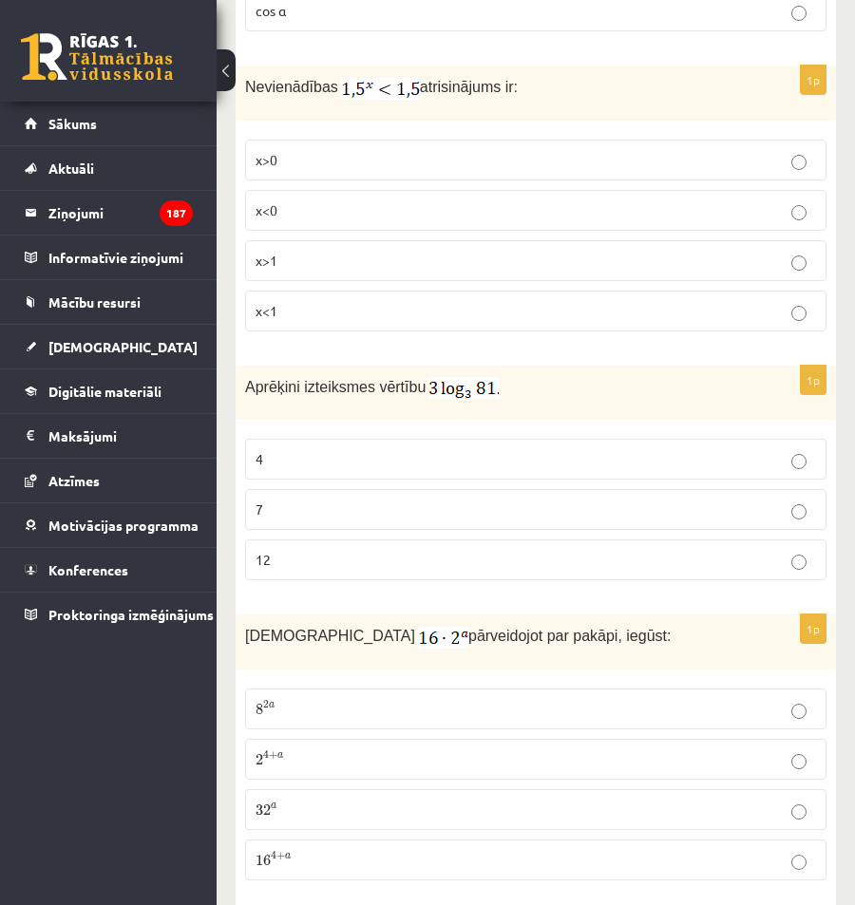
click at [311, 540] on label "12" at bounding box center [535, 560] width 581 height 41
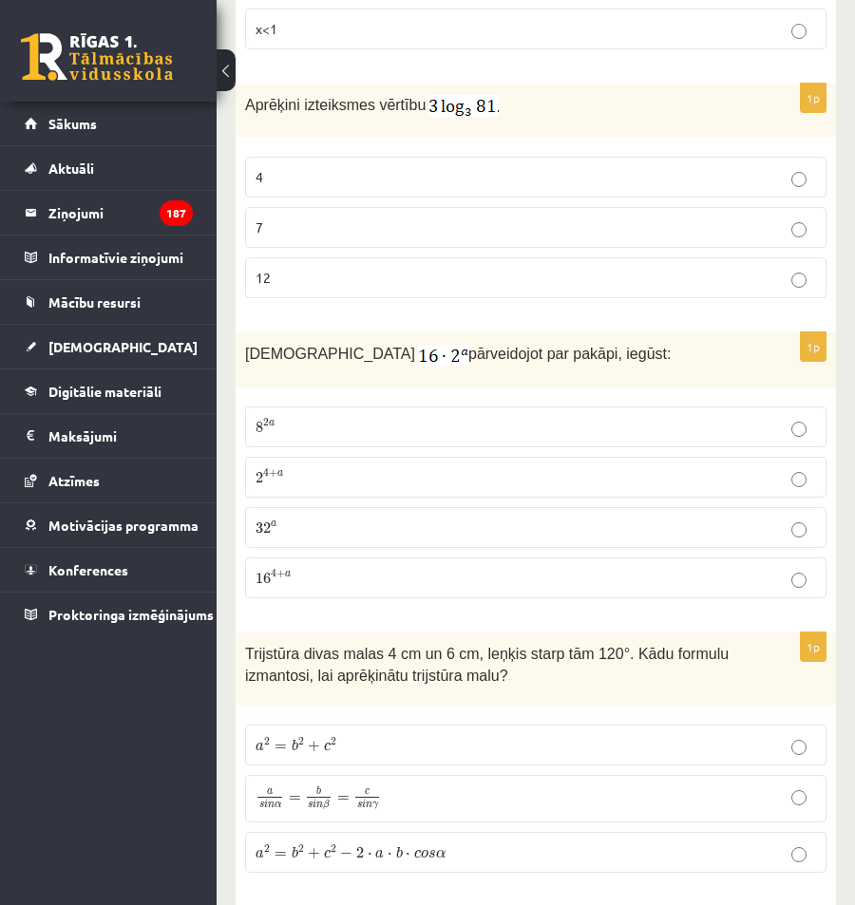
scroll to position [7599, 0]
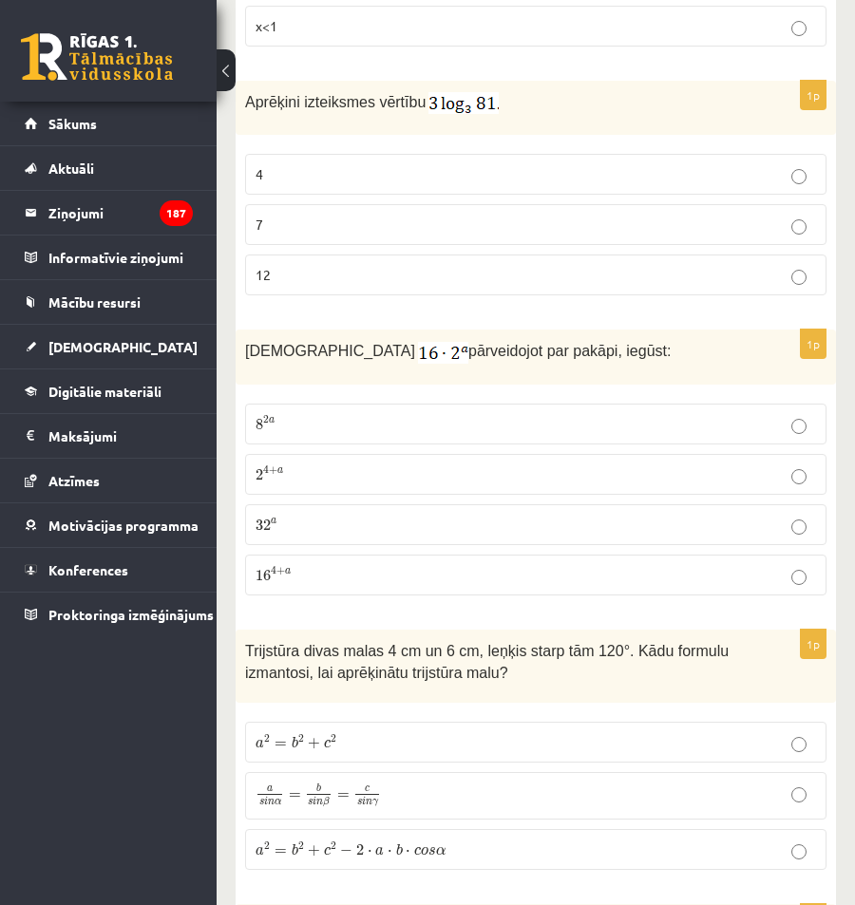
click at [306, 465] on p "2 4 + a 2 4 + a" at bounding box center [536, 475] width 561 height 20
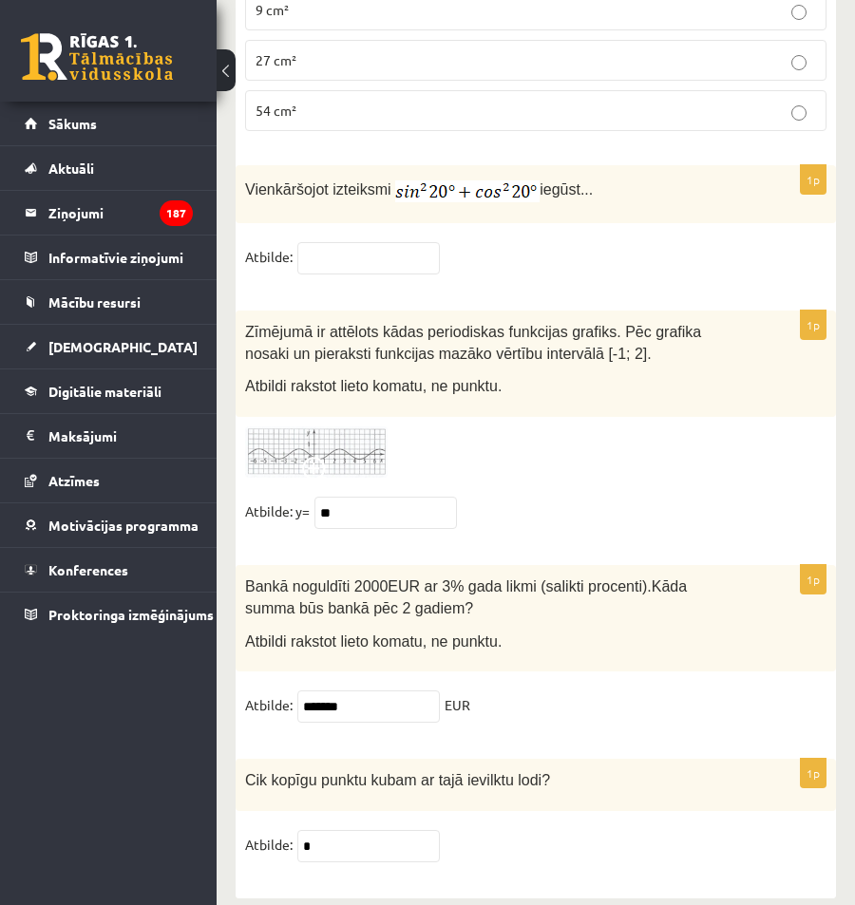
scroll to position [8644, 0]
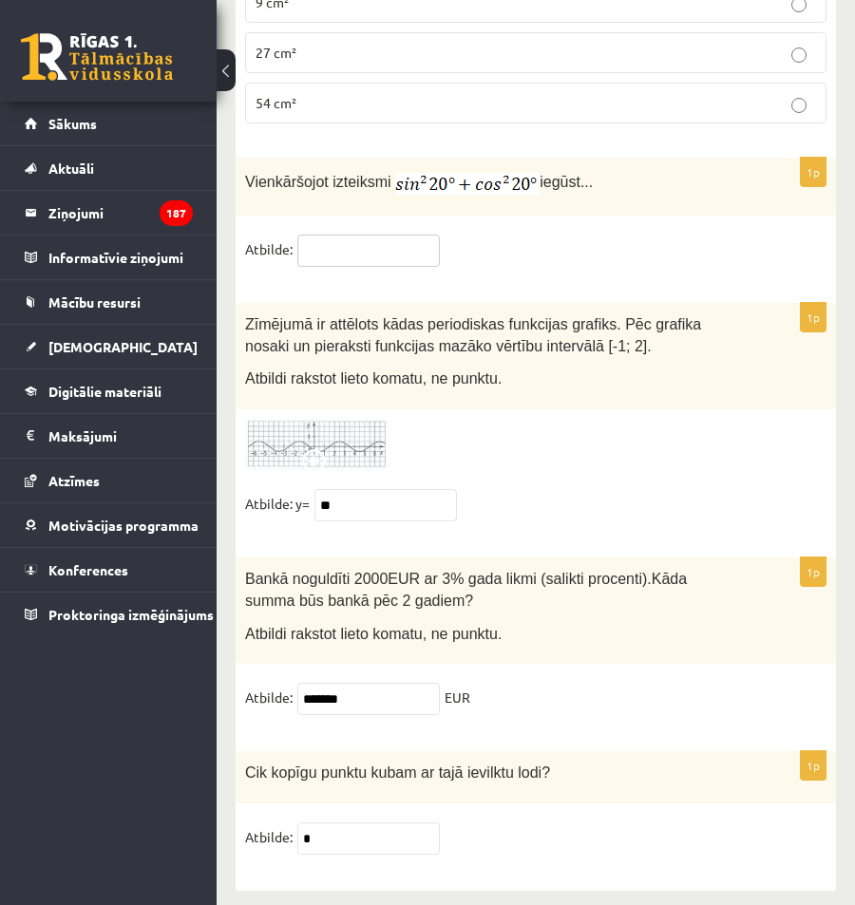
click at [386, 237] on input "text" at bounding box center [368, 251] width 143 height 32
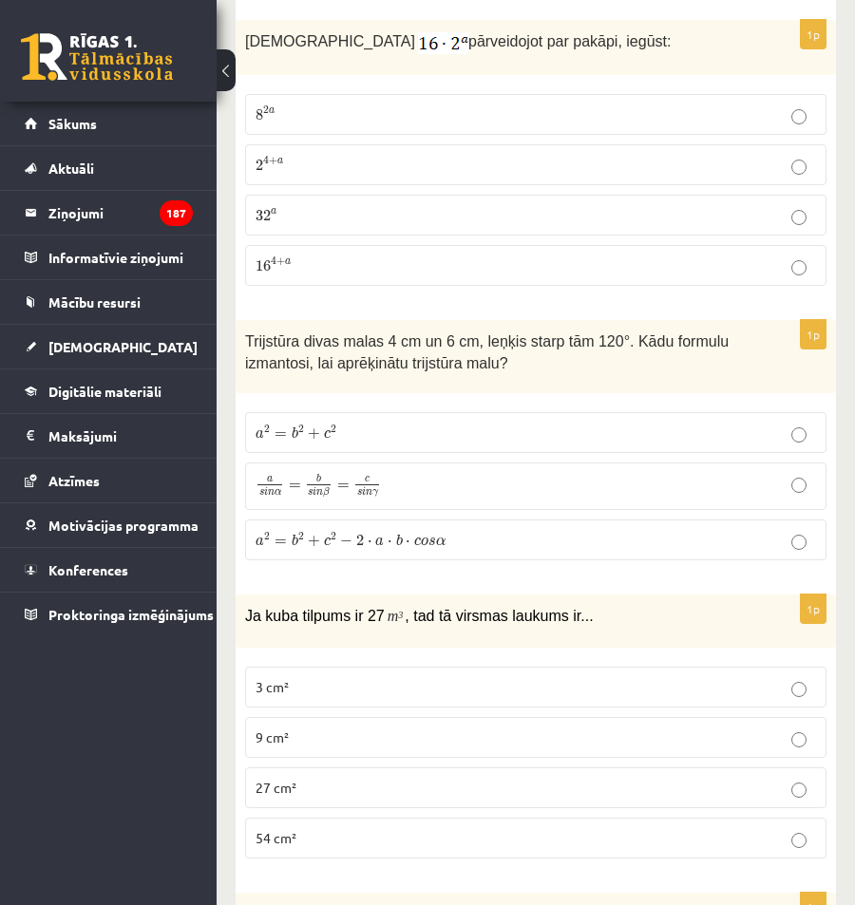
scroll to position [7979, 0]
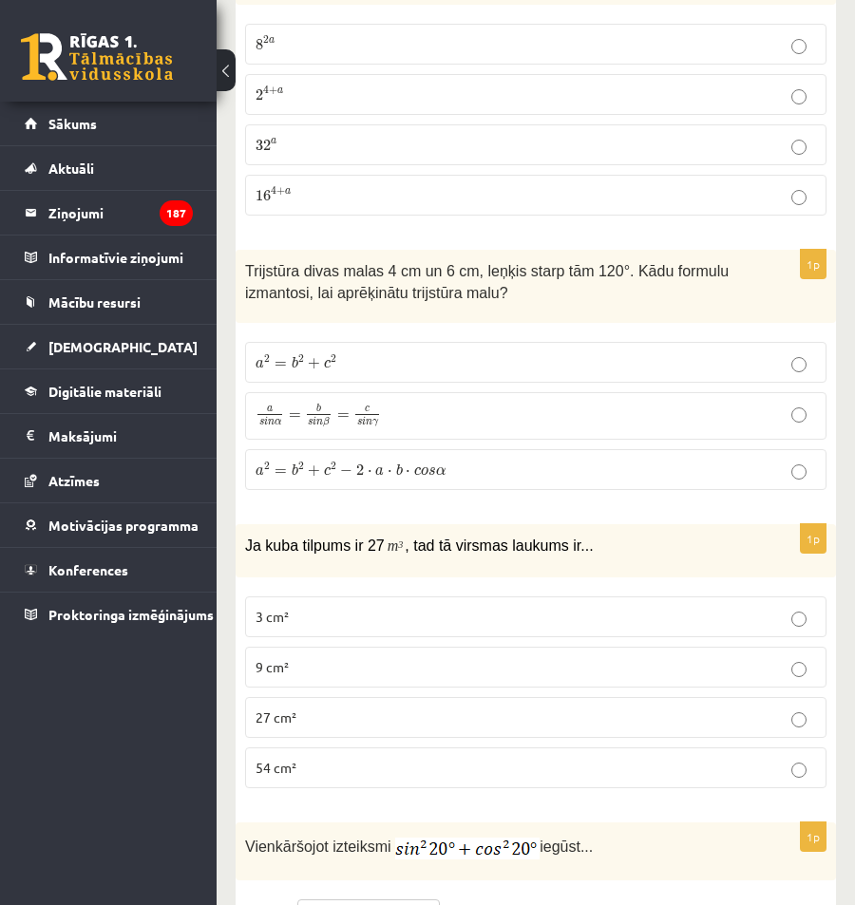
type input "*"
click at [784, 607] on p "3 cm²" at bounding box center [536, 617] width 561 height 20
click at [732, 665] on label "9 cm²" at bounding box center [535, 667] width 581 height 41
click at [790, 608] on label "3 cm²" at bounding box center [535, 617] width 581 height 41
click at [789, 657] on p "9 cm²" at bounding box center [536, 667] width 561 height 20
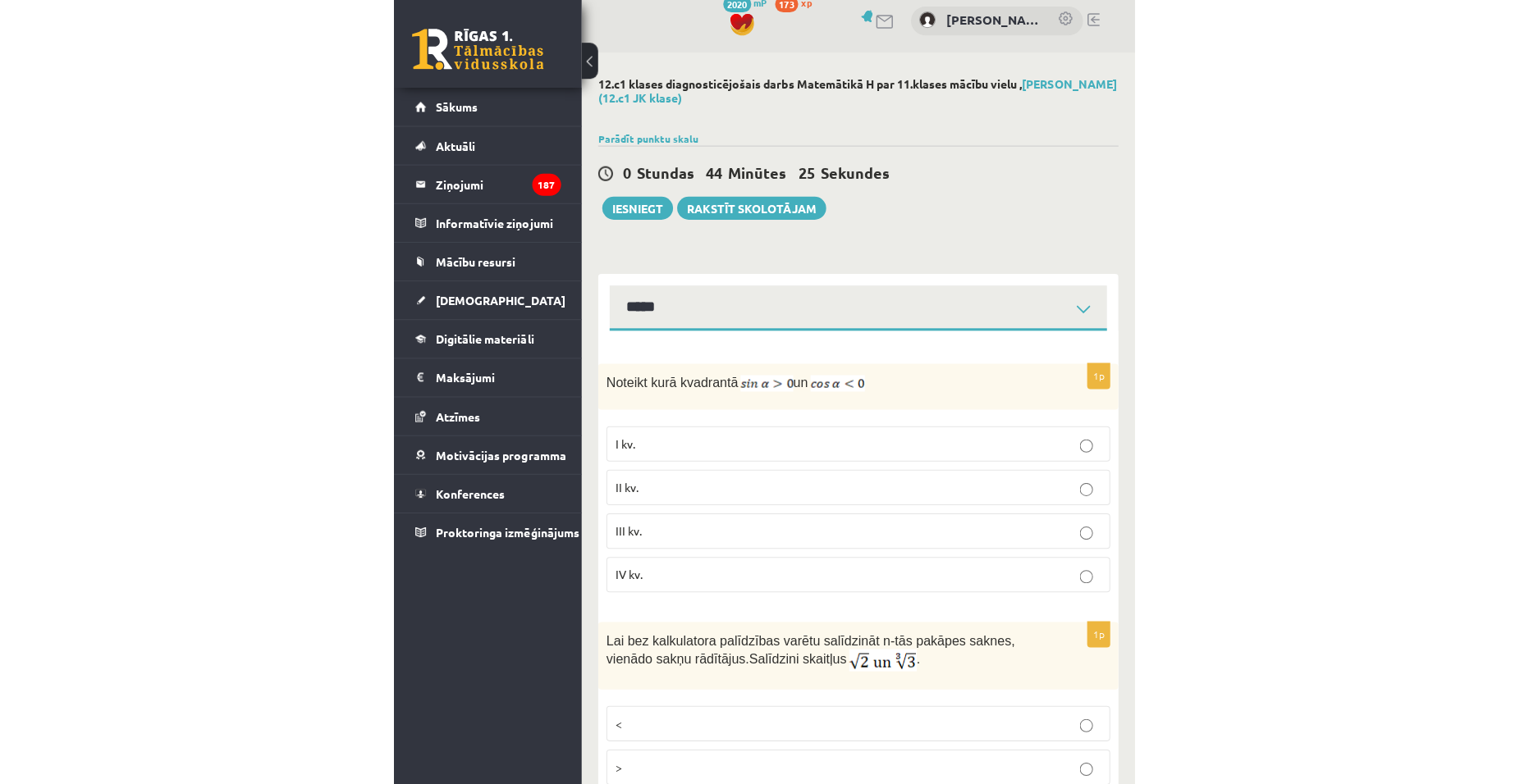
scroll to position [0, 0]
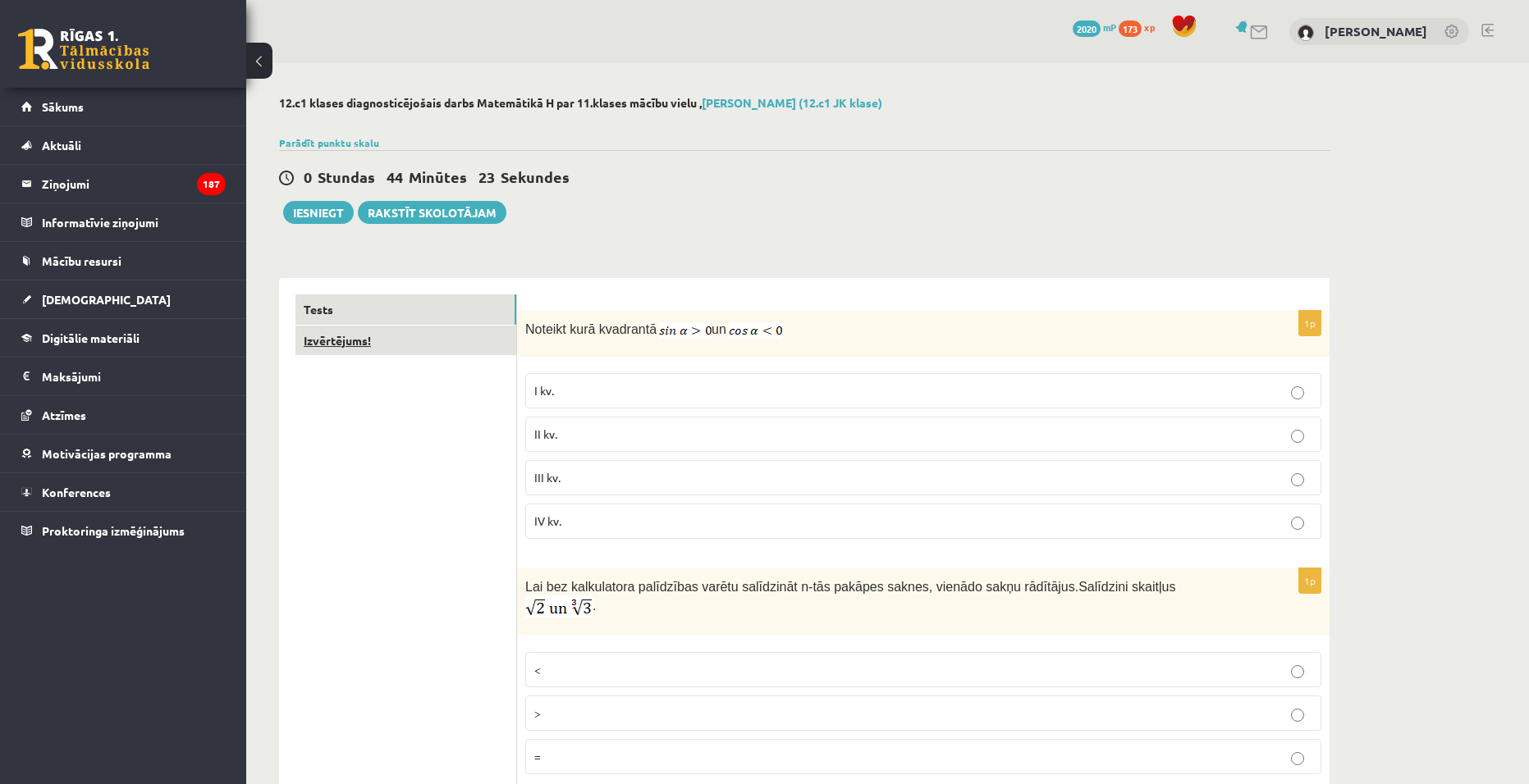
click at [334, 329] on link "Izvērtējums!" at bounding box center [406, 340] width 221 height 30
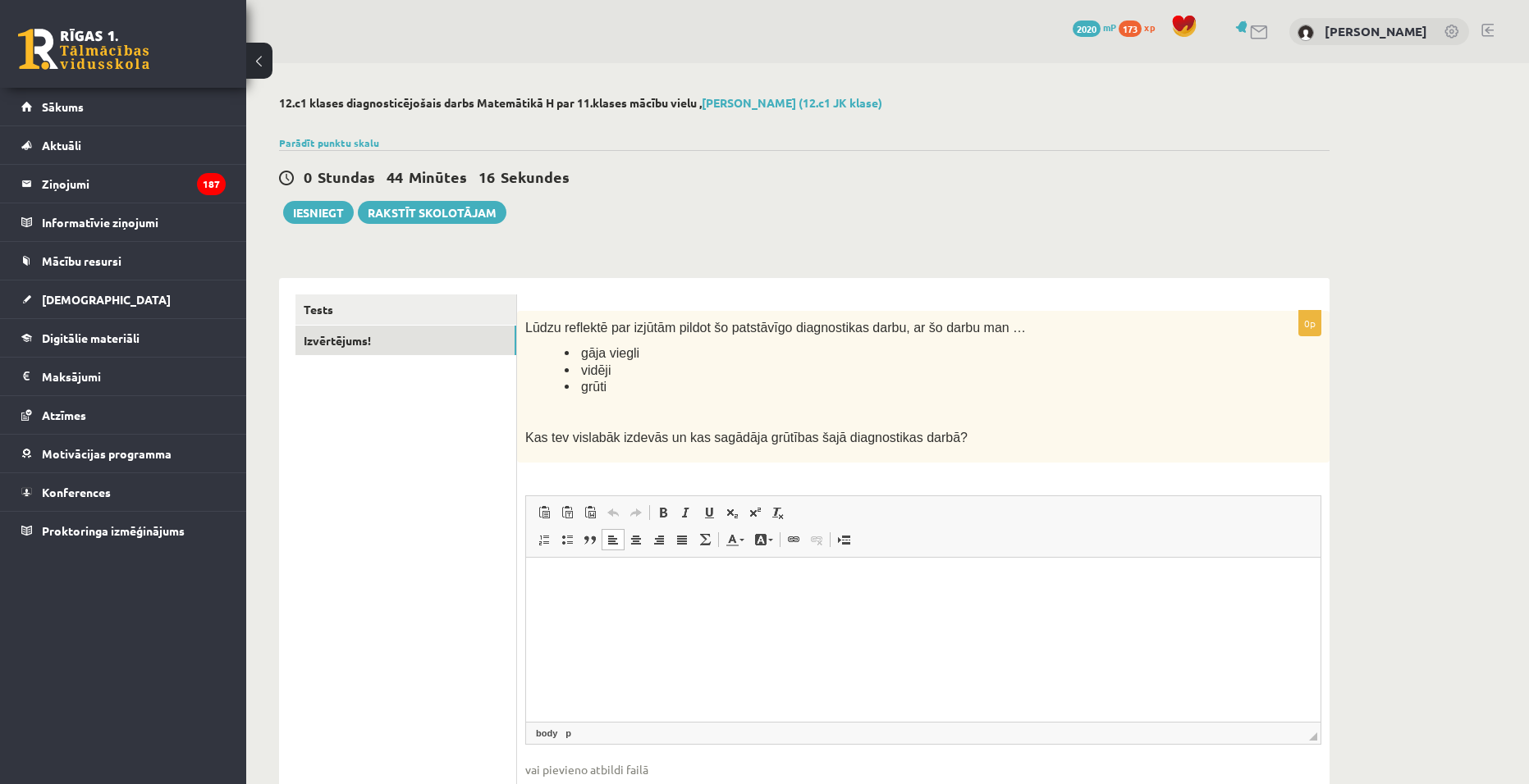
click at [737, 607] on html at bounding box center [923, 582] width 795 height 50
click at [385, 292] on div "Tests Izvērtējums!" at bounding box center [398, 566] width 238 height 575
click at [392, 304] on link "Tests" at bounding box center [406, 309] width 221 height 30
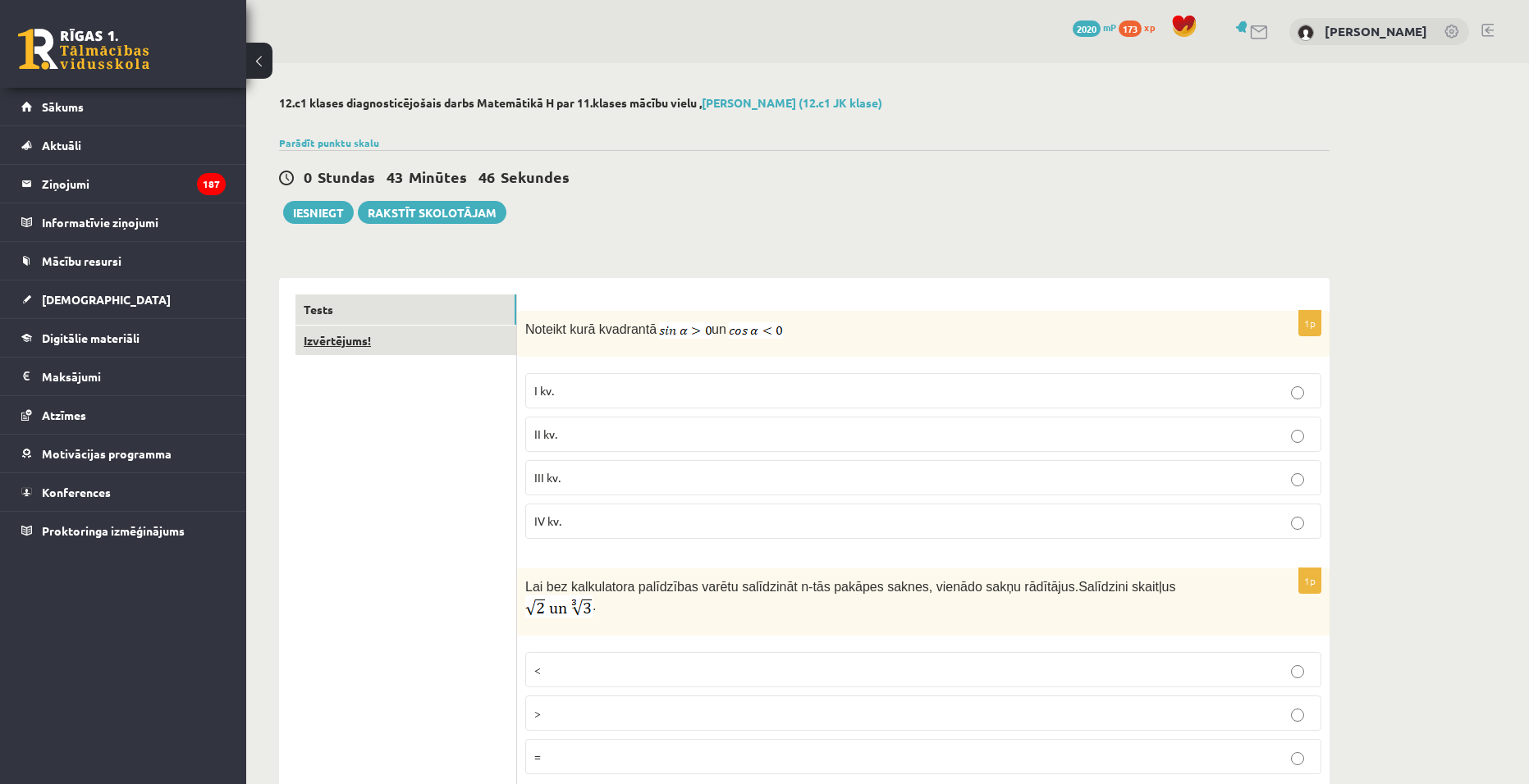
click at [342, 353] on link "Izvērtējums!" at bounding box center [406, 340] width 221 height 30
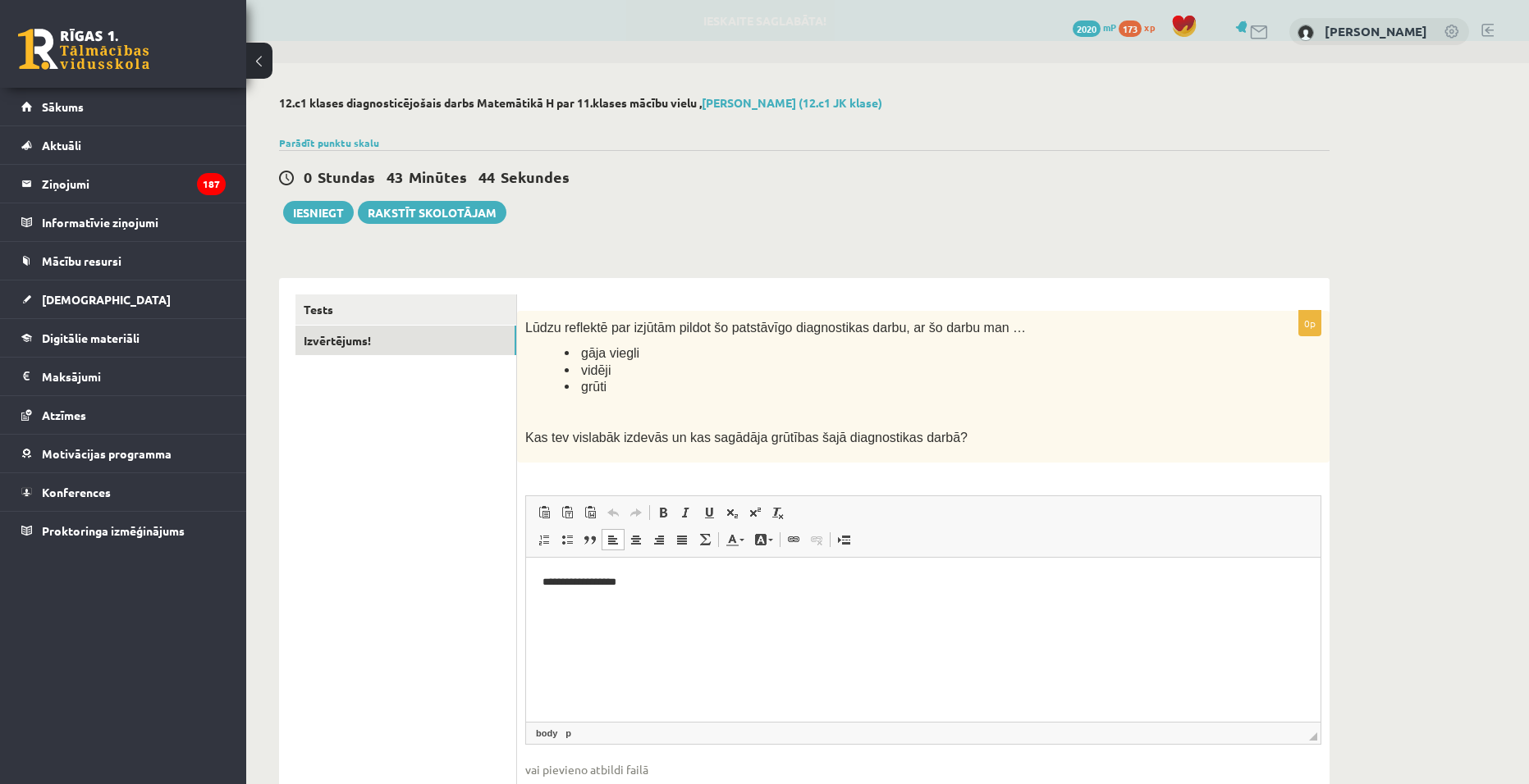
click at [669, 587] on p "**********" at bounding box center [923, 582] width 762 height 17
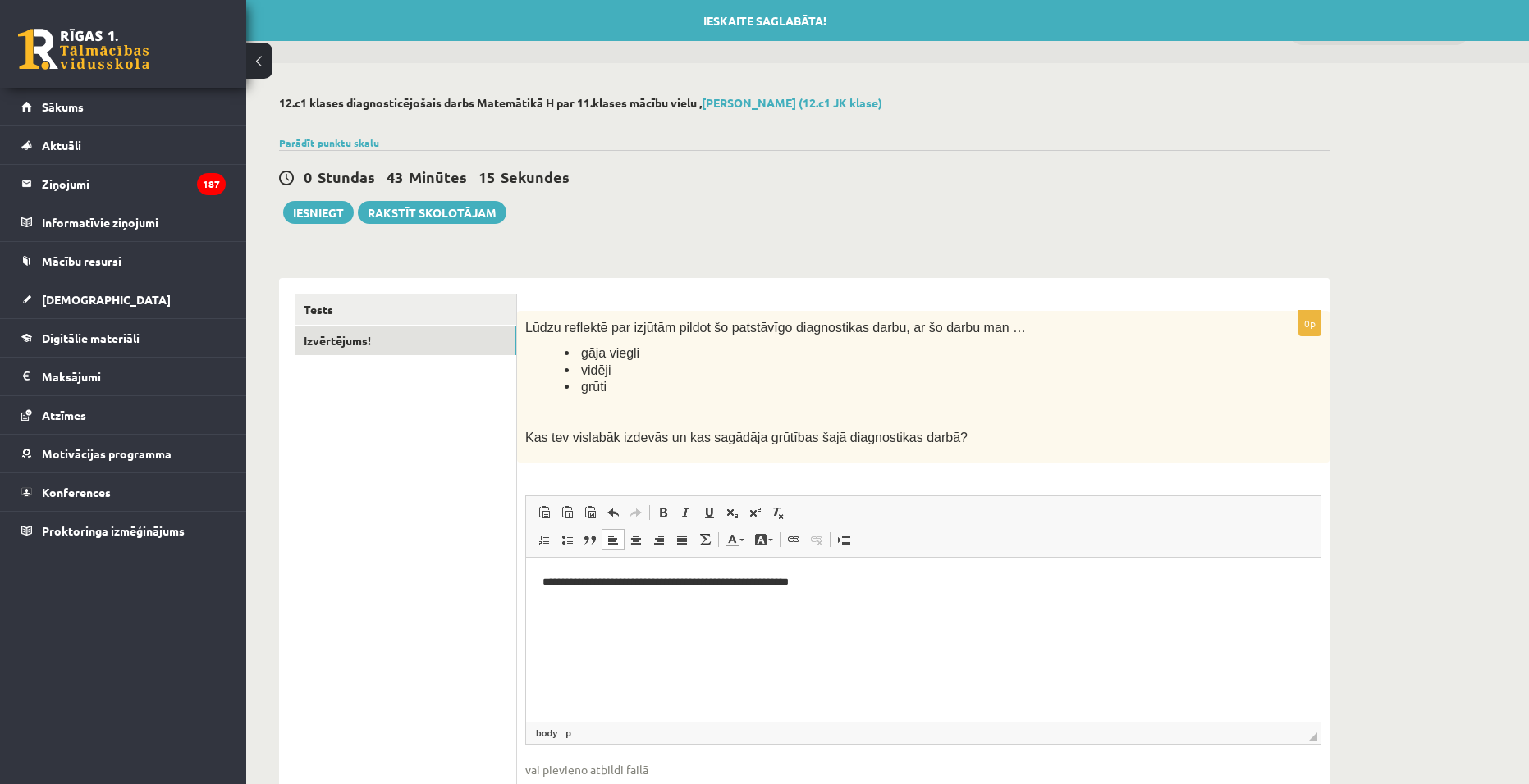
click at [756, 575] on p "**********" at bounding box center [923, 582] width 762 height 17
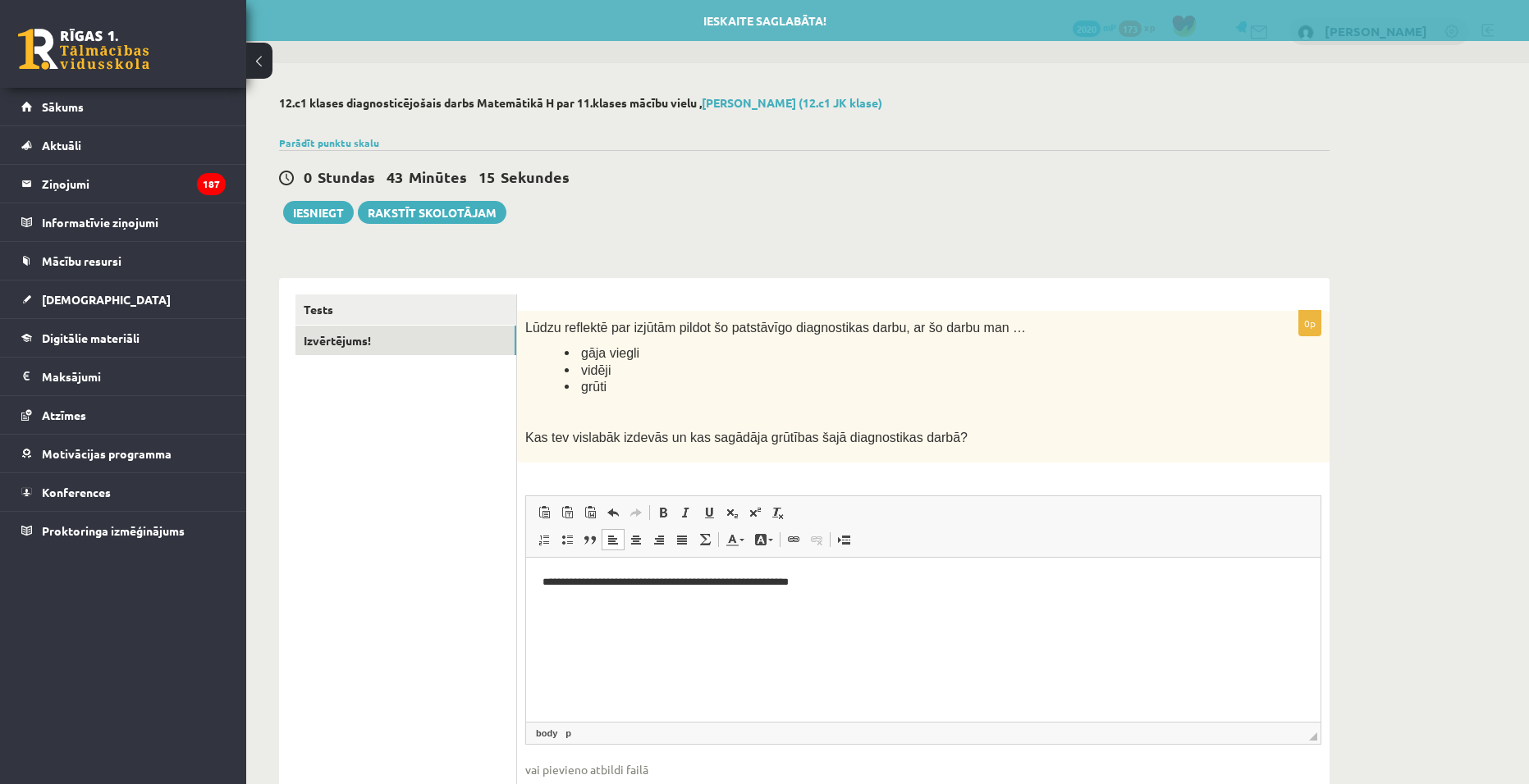
click at [761, 573] on p "**********" at bounding box center [923, 582] width 762 height 17
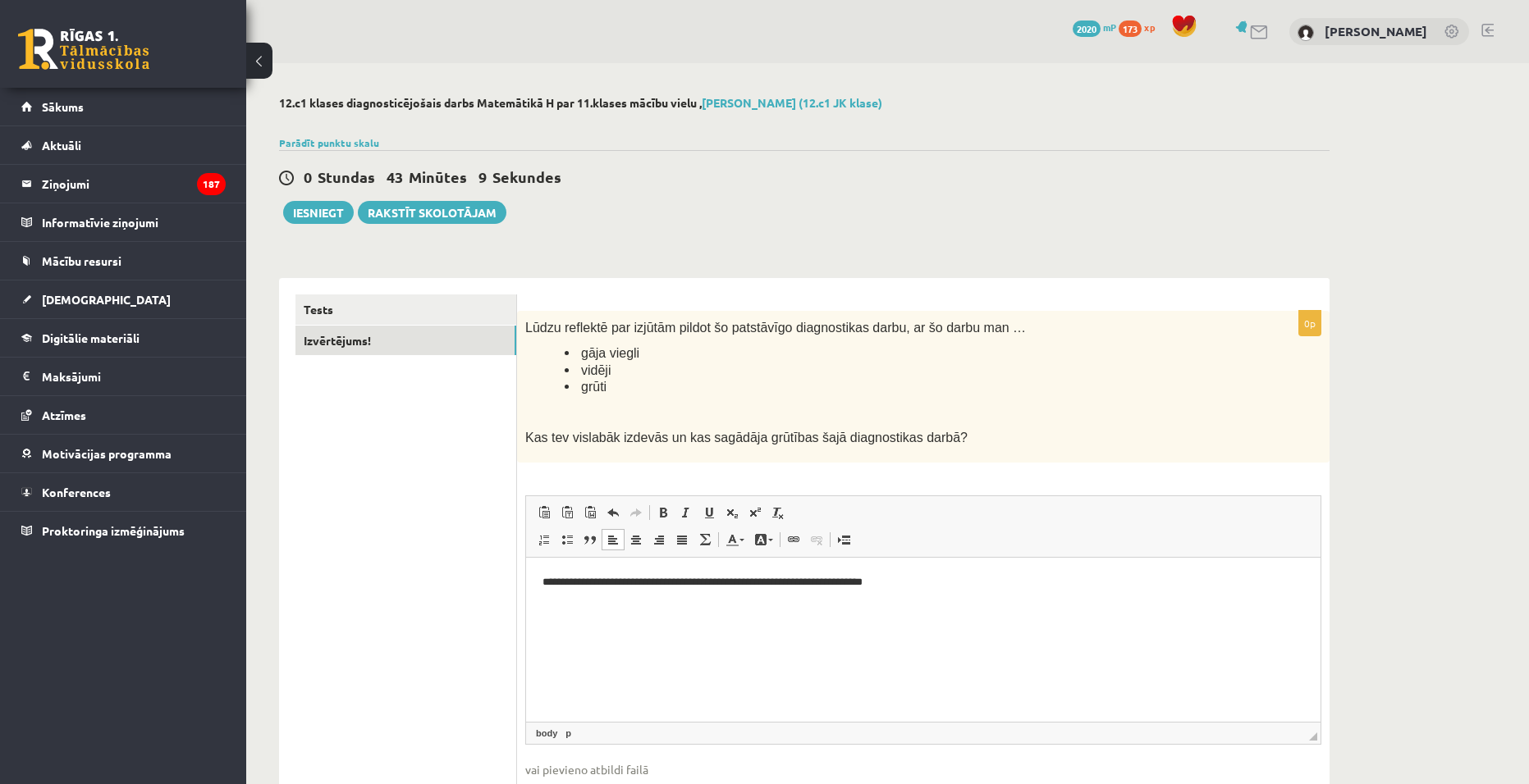
click at [867, 577] on p "**********" at bounding box center [923, 582] width 762 height 17
click at [903, 586] on p "**********" at bounding box center [923, 582] width 762 height 17
click at [313, 207] on button "Iesniegt" at bounding box center [319, 212] width 71 height 23
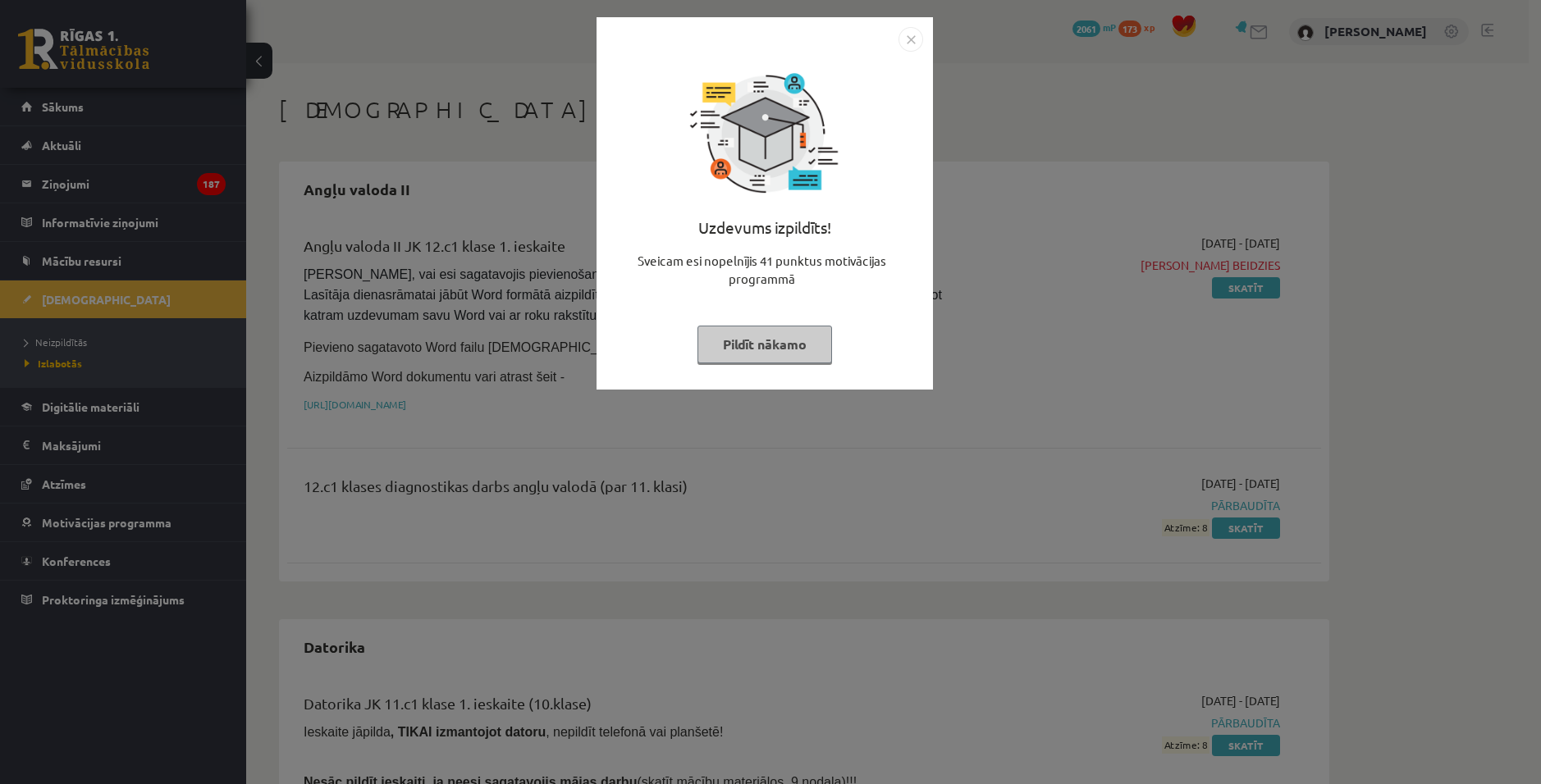
click at [905, 40] on img "Close" at bounding box center [910, 39] width 25 height 25
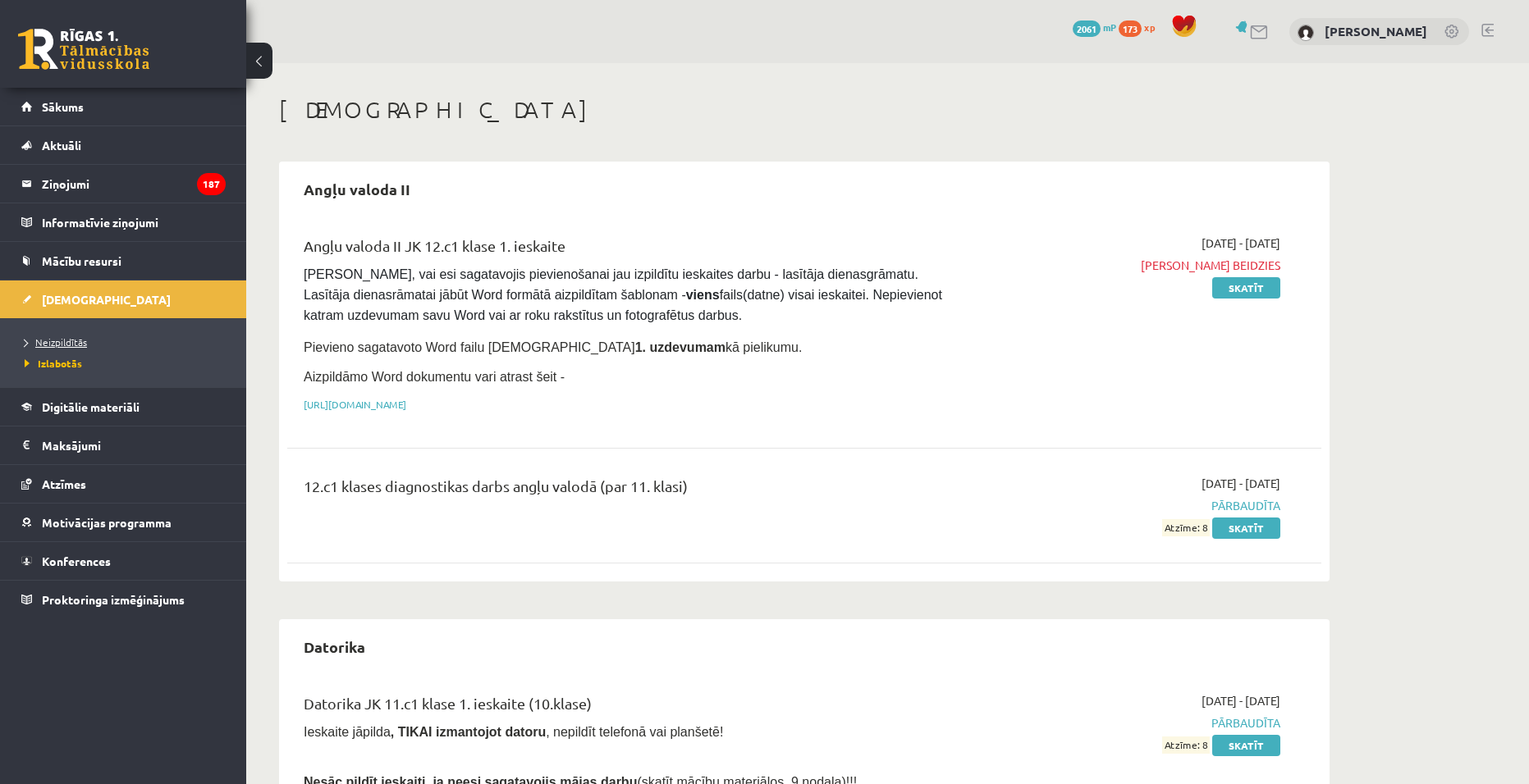
click at [85, 336] on link "Neizpildītās" at bounding box center [128, 342] width 206 height 15
